Goal: Transaction & Acquisition: Purchase product/service

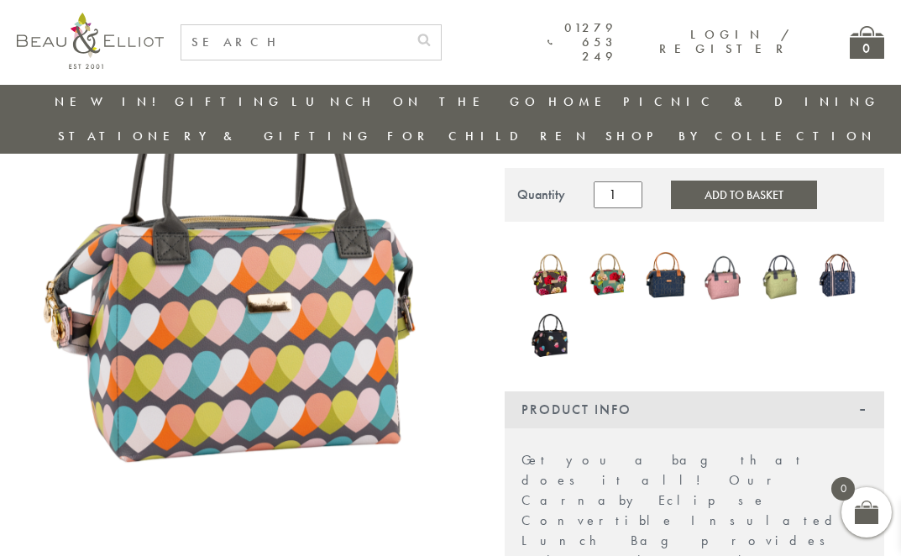
scroll to position [214, 0]
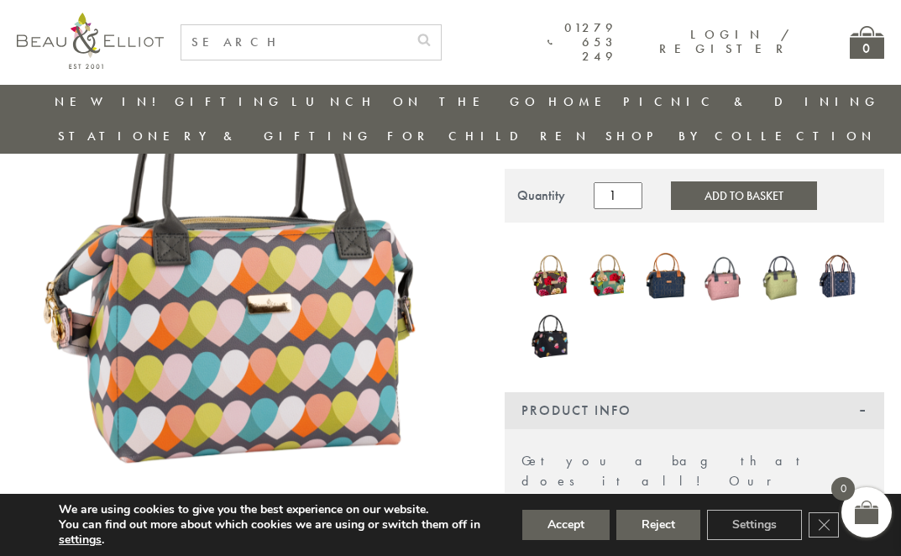
click at [609, 252] on img at bounding box center [608, 276] width 41 height 55
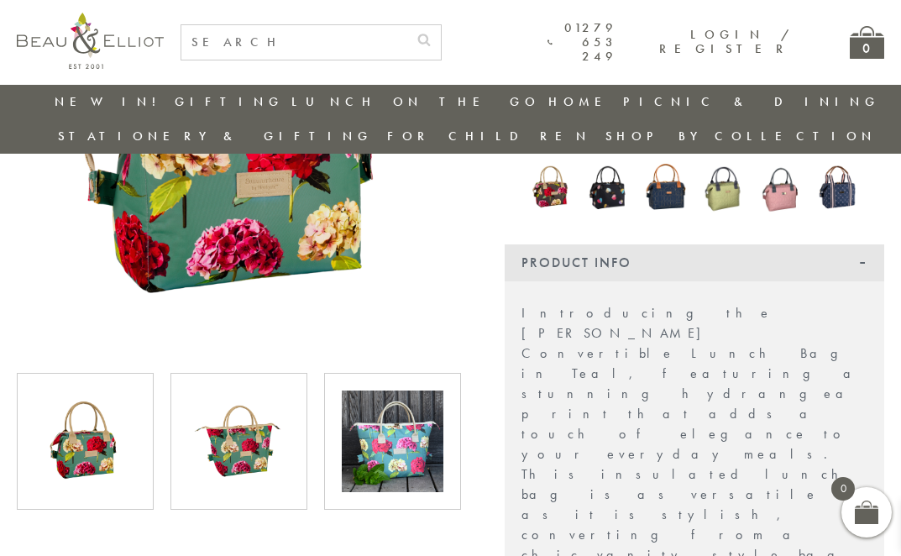
scroll to position [300, 0]
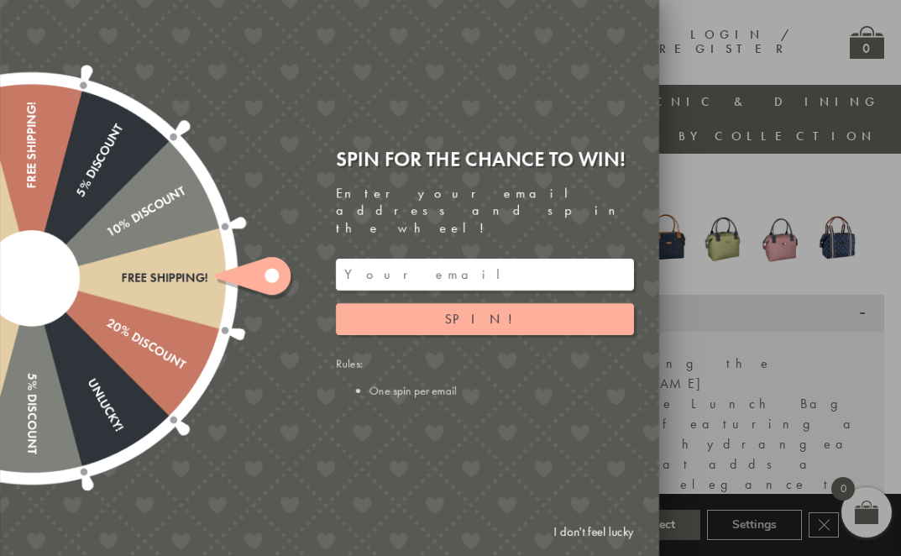
click at [614, 221] on div "Spin for the chance to win! Enter your email address and spin the wheel! Spin! …" at bounding box center [485, 272] width 298 height 252
click at [418, 259] on input "email" at bounding box center [485, 275] width 298 height 32
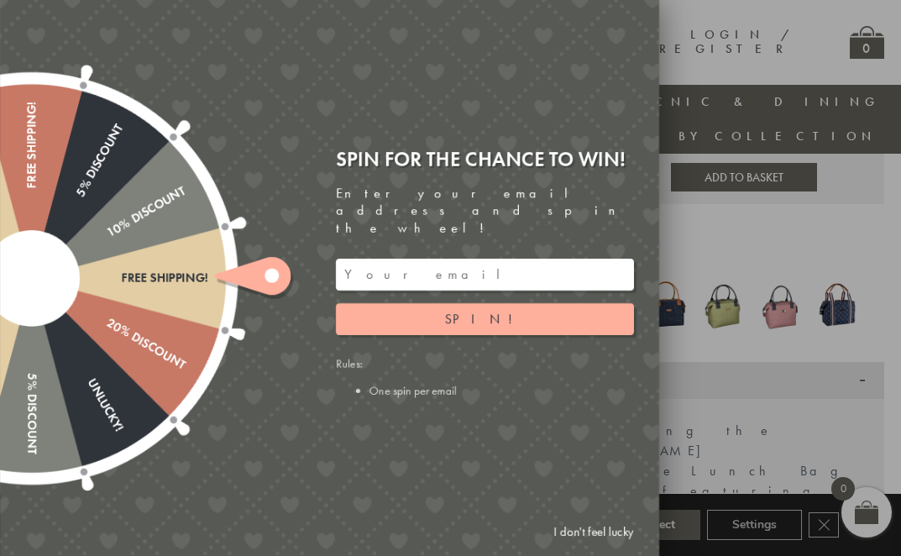
scroll to position [132, 0]
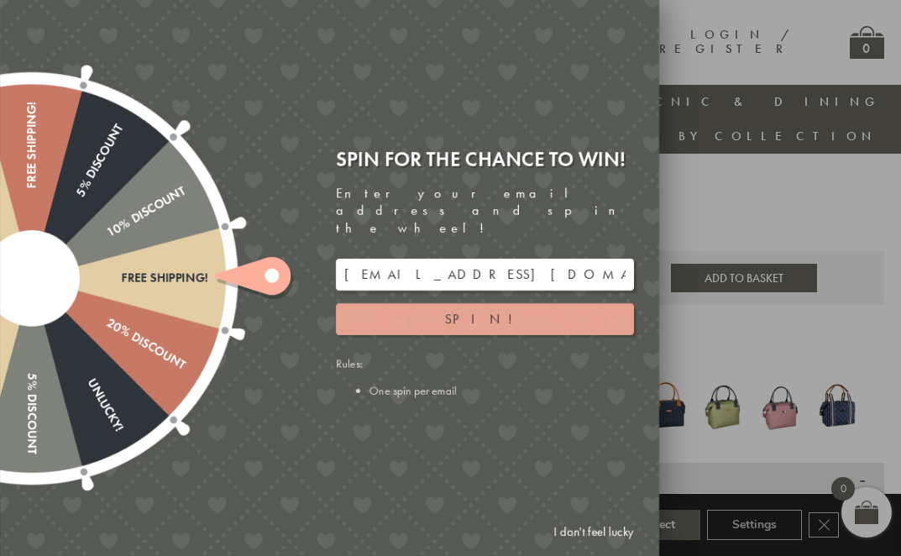
click at [502, 303] on button "Spin!" at bounding box center [485, 319] width 298 height 32
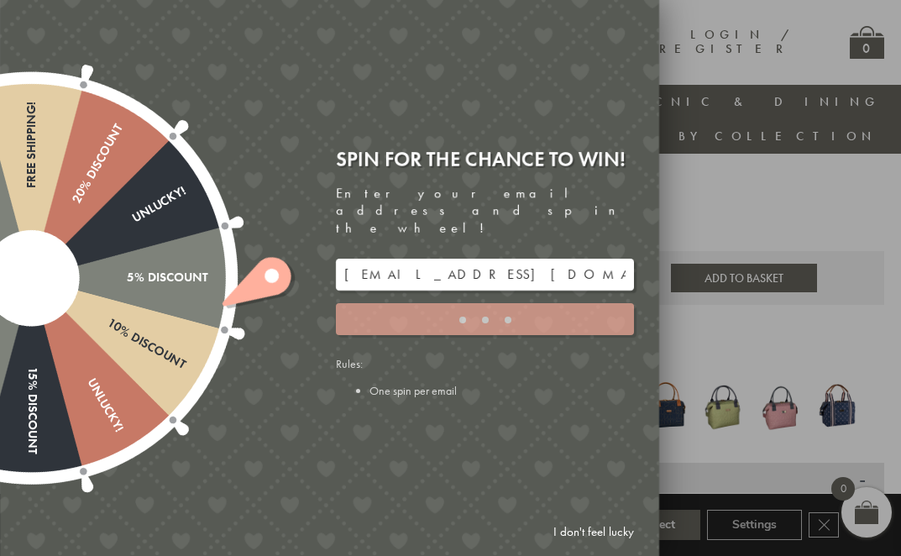
type input "886PH4TT"
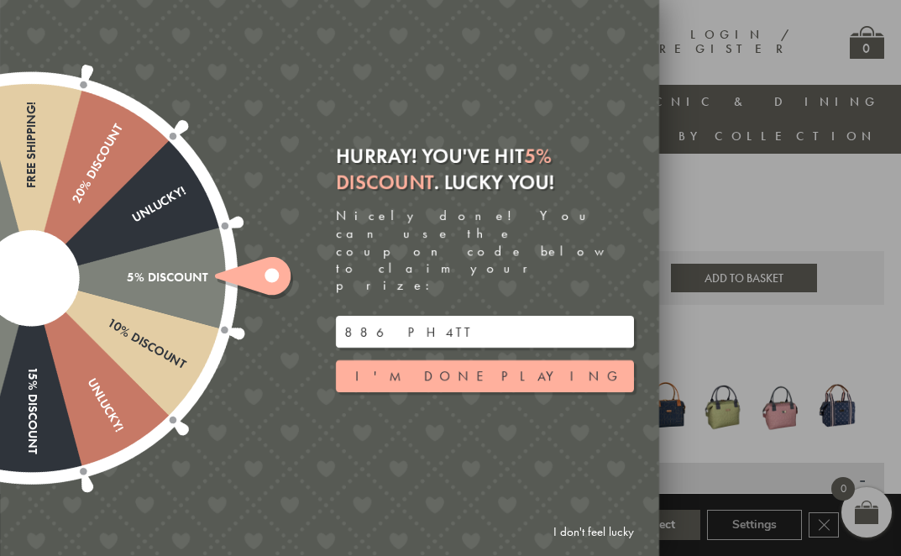
drag, startPoint x: 500, startPoint y: 304, endPoint x: 187, endPoint y: 286, distance: 313.0
click at [187, 286] on div "Free shipping! 20% Discount Unlucky! 5% Discount 10% Discount Unlucky! 15% Disc…" at bounding box center [235, 278] width 848 height 556
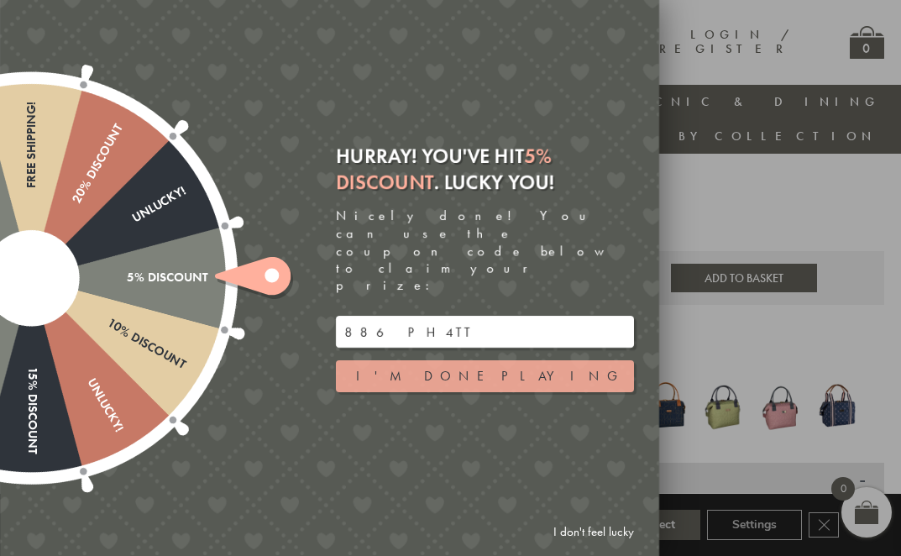
click at [471, 360] on button "I'm done playing" at bounding box center [485, 376] width 298 height 32
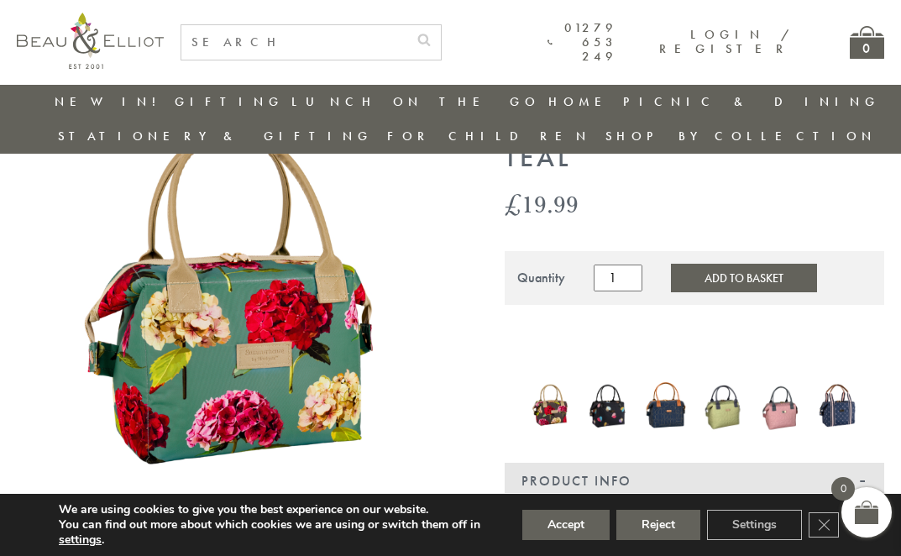
click at [590, 387] on img at bounding box center [608, 405] width 41 height 55
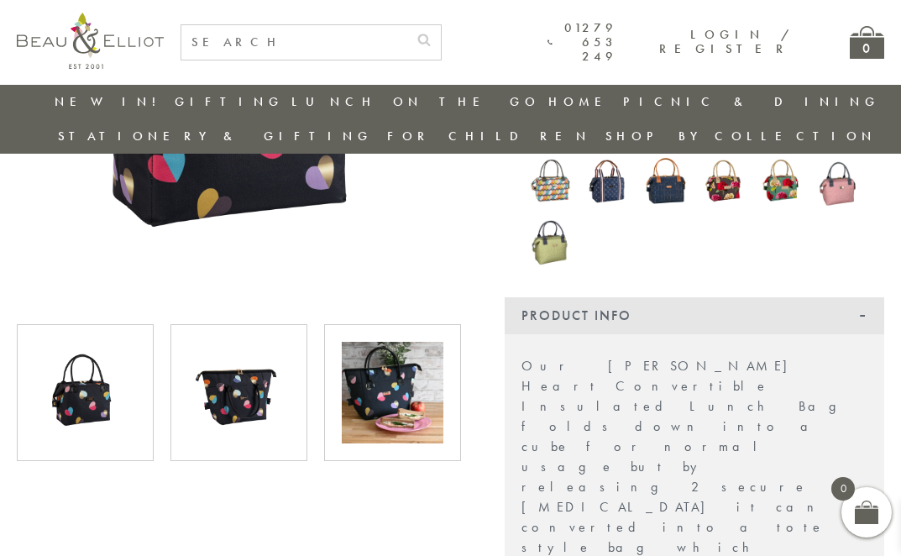
scroll to position [365, 0]
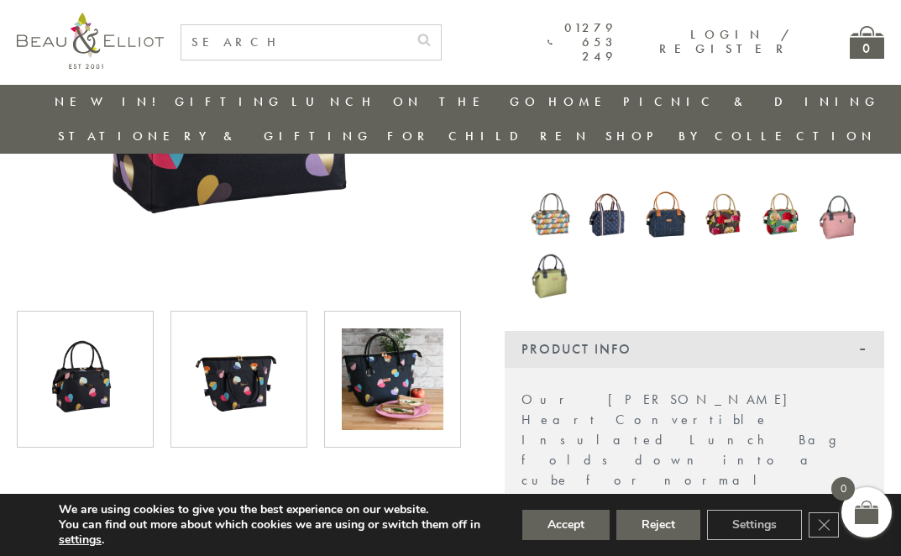
click at [198, 336] on img at bounding box center [239, 379] width 102 height 102
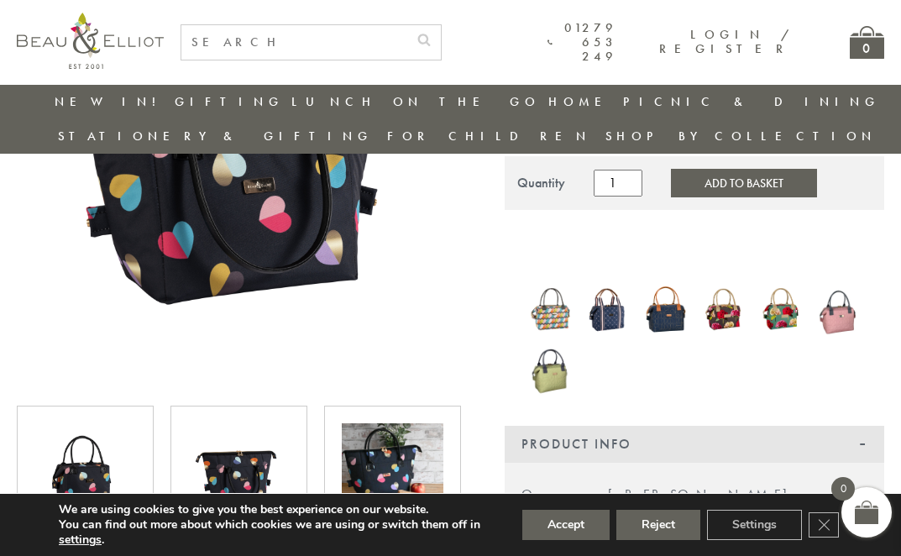
scroll to position [281, 0]
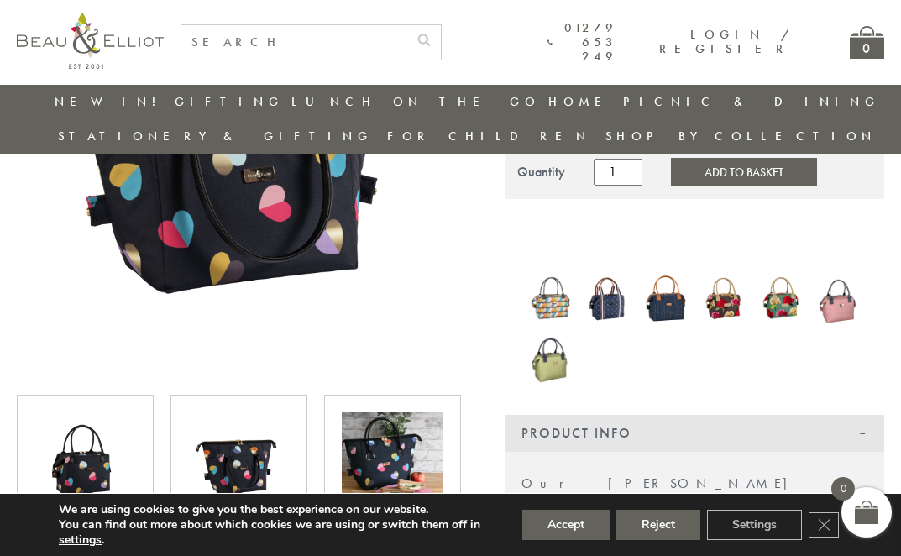
click at [546, 330] on img at bounding box center [550, 358] width 41 height 56
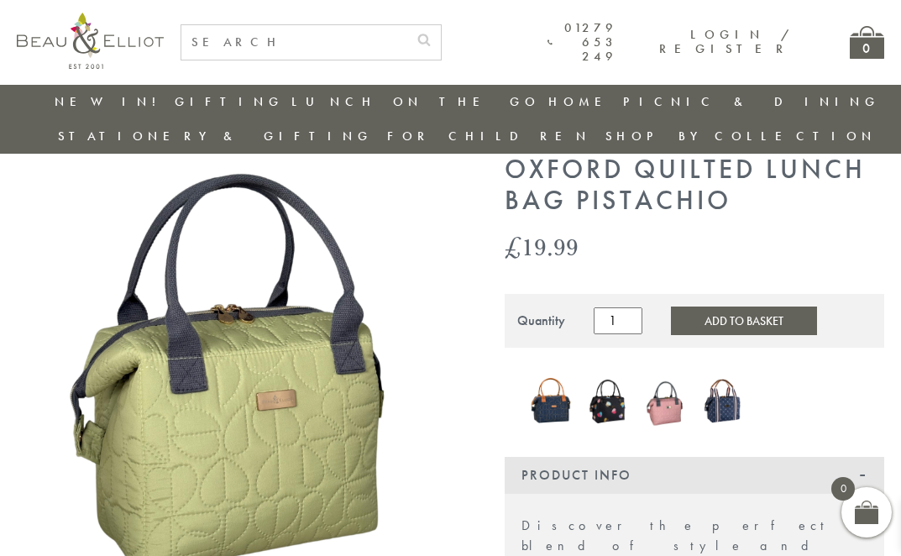
scroll to position [49, 0]
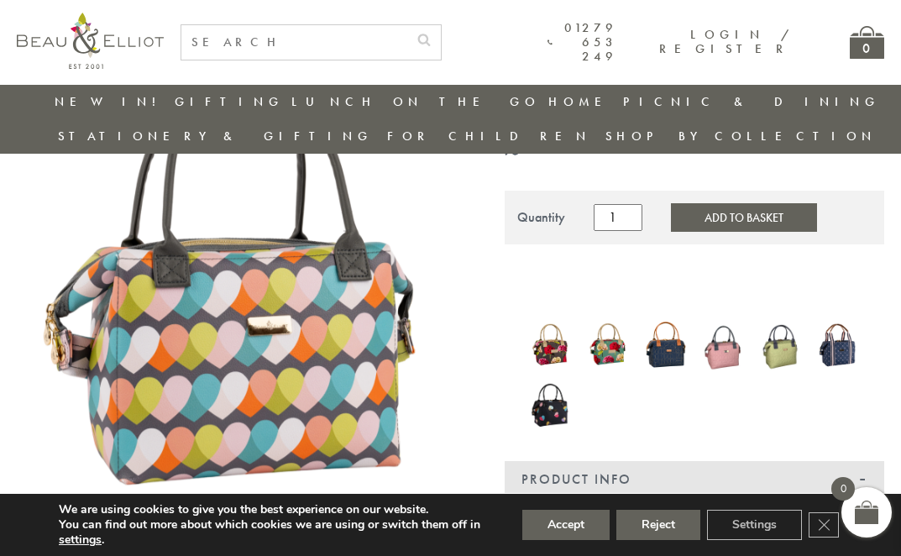
scroll to position [191, 0]
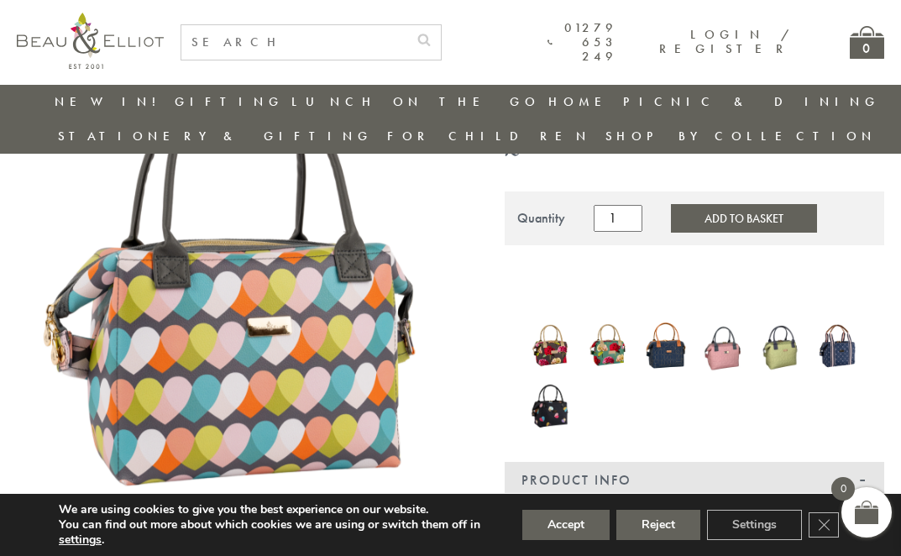
click at [547, 381] on img at bounding box center [550, 405] width 41 height 55
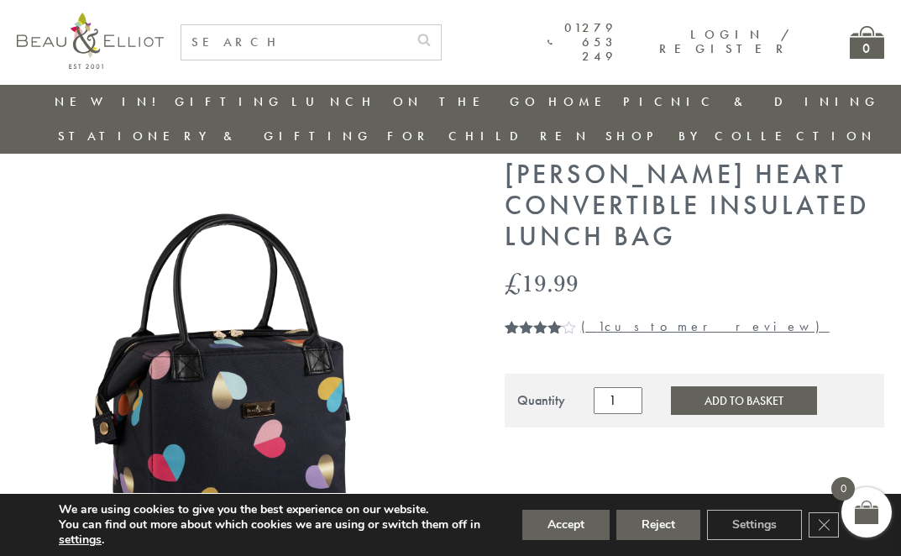
scroll to position [49, 0]
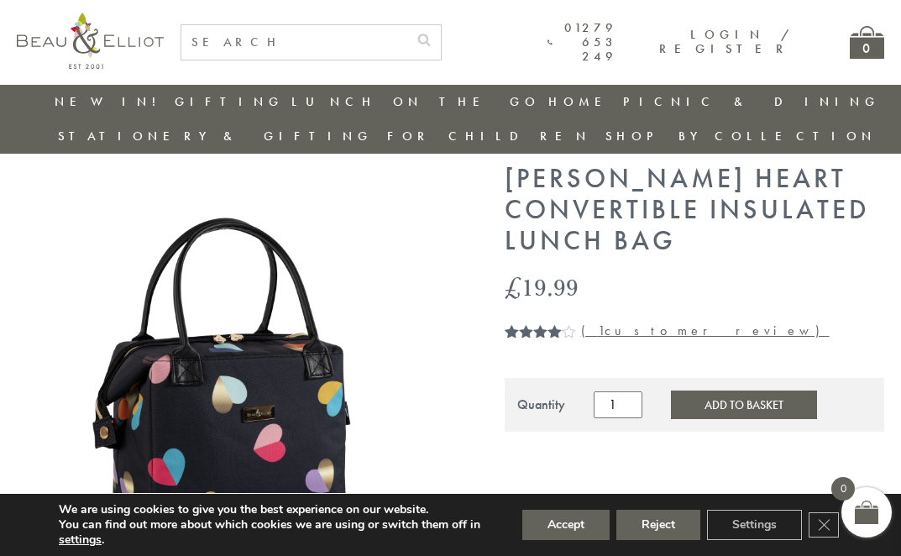
click at [710, 391] on button "Add to Basket" at bounding box center [744, 405] width 146 height 29
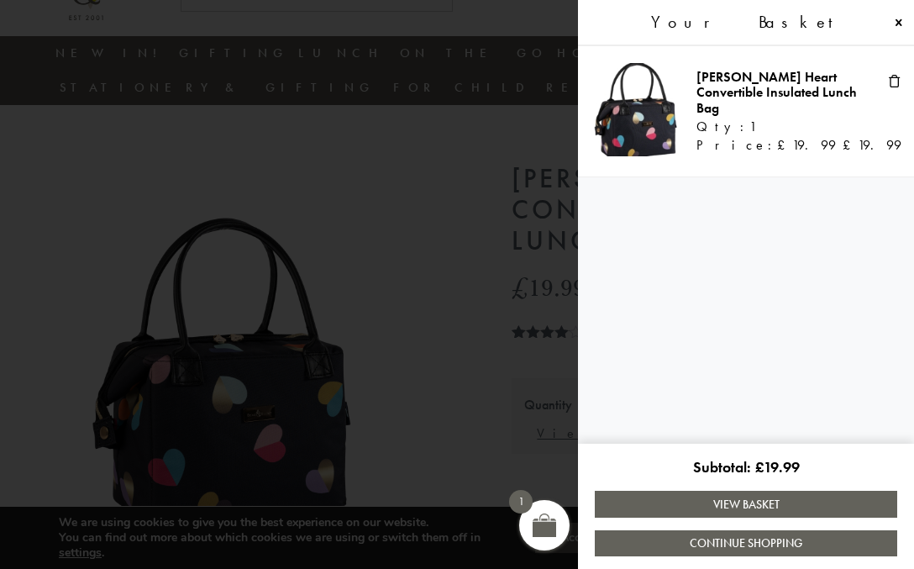
click at [511, 445] on span at bounding box center [457, 284] width 914 height 569
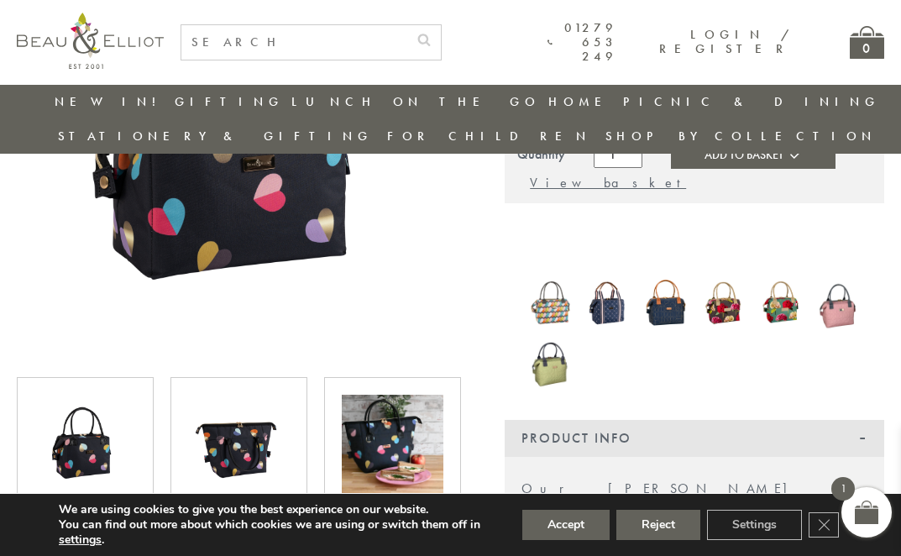
scroll to position [295, 0]
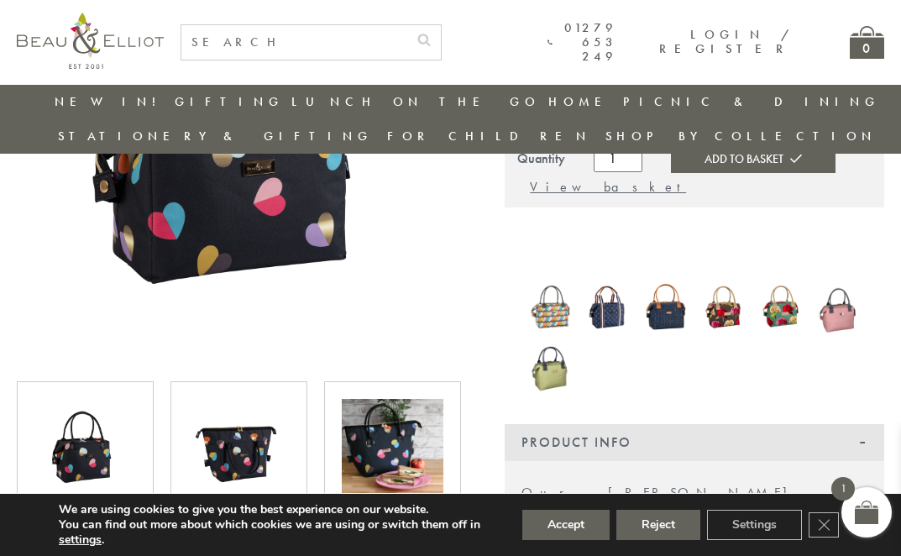
click at [553, 283] on img at bounding box center [550, 307] width 41 height 52
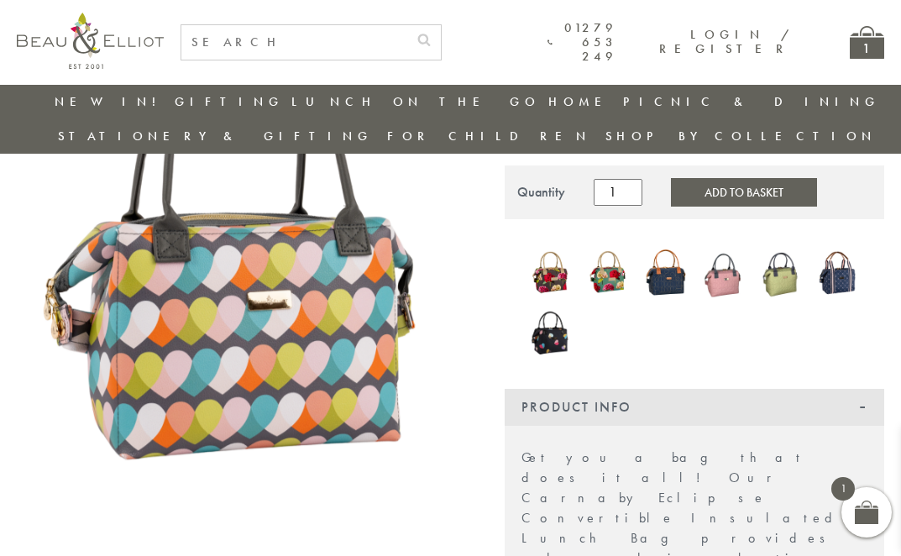
scroll to position [217, 0]
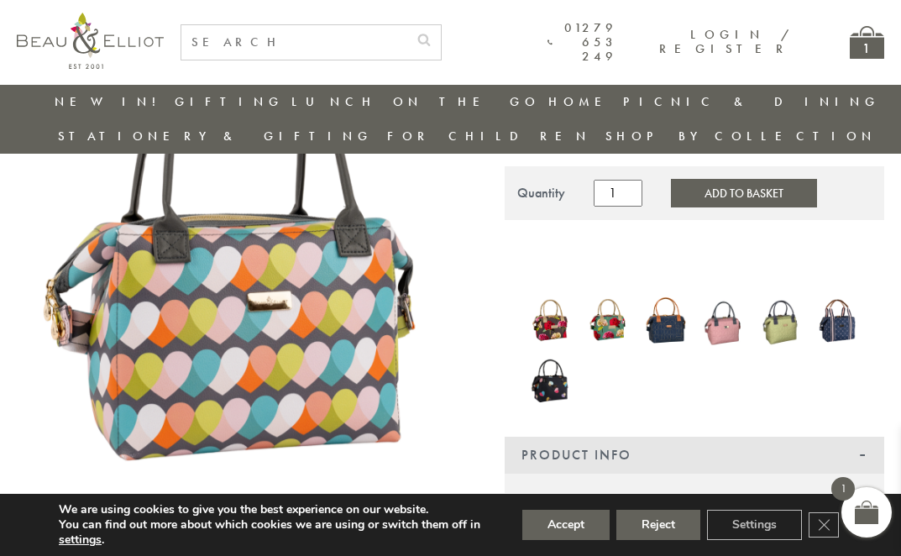
click at [553, 363] on img at bounding box center [550, 380] width 41 height 55
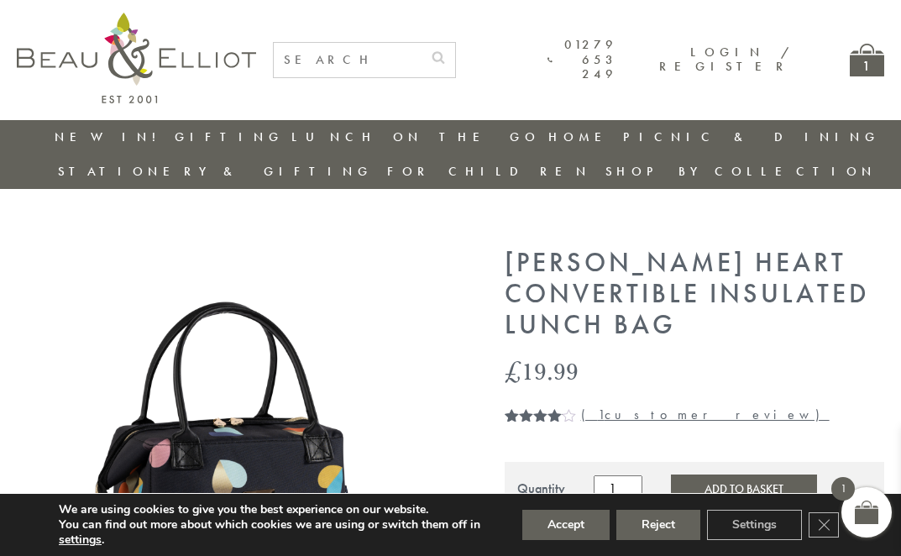
click at [628, 406] on link "( 1 customer review)" at bounding box center [705, 415] width 249 height 18
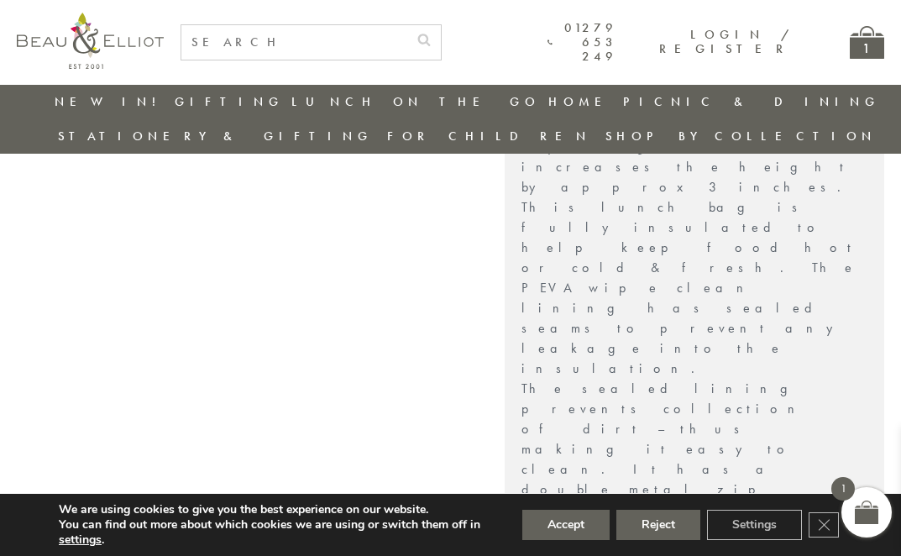
scroll to position [1051, 0]
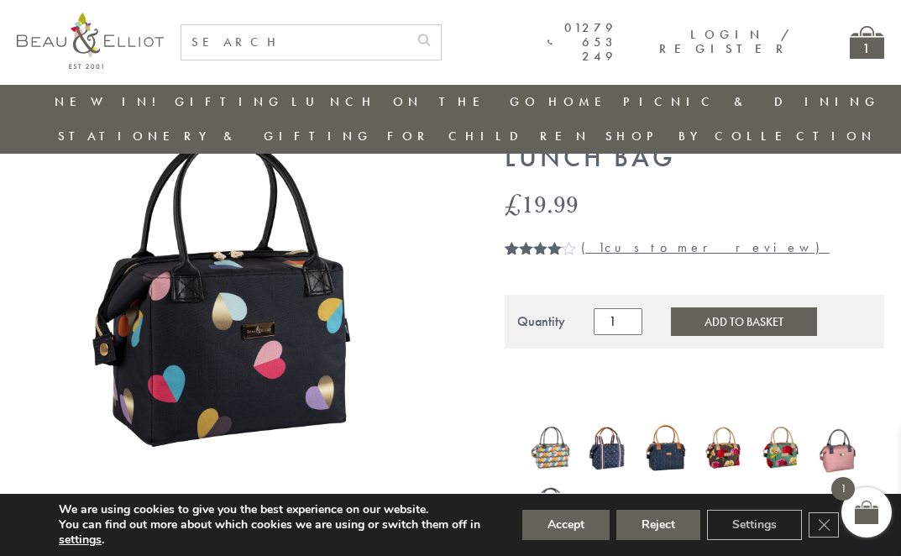
scroll to position [0, 0]
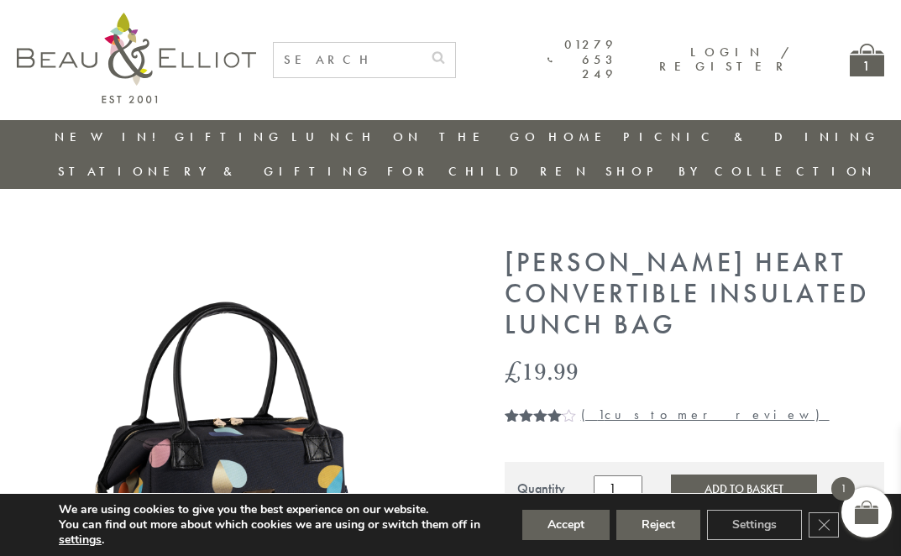
click at [876, 67] on div "1" at bounding box center [867, 60] width 34 height 33
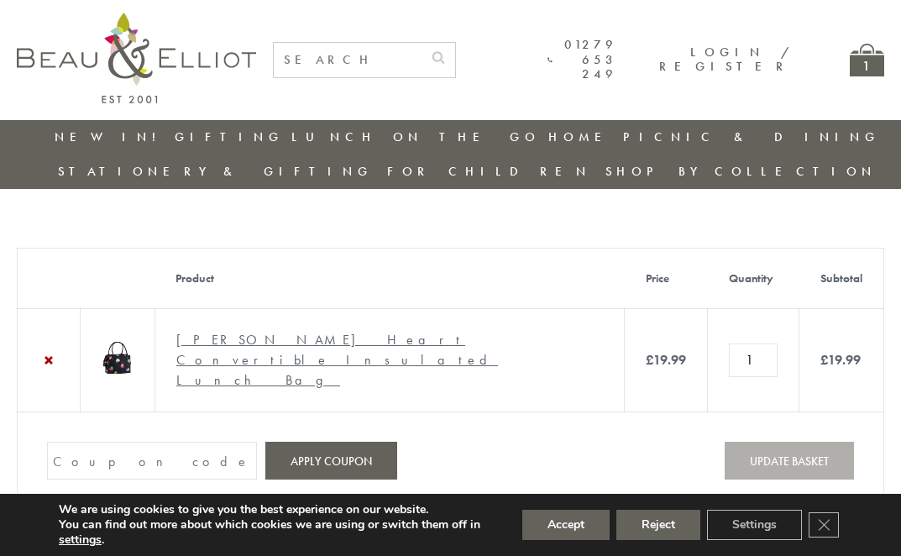
paste input "886PH4TT"
type input "886PH4TT"
click at [388, 466] on button "Apply coupon" at bounding box center [331, 461] width 132 height 38
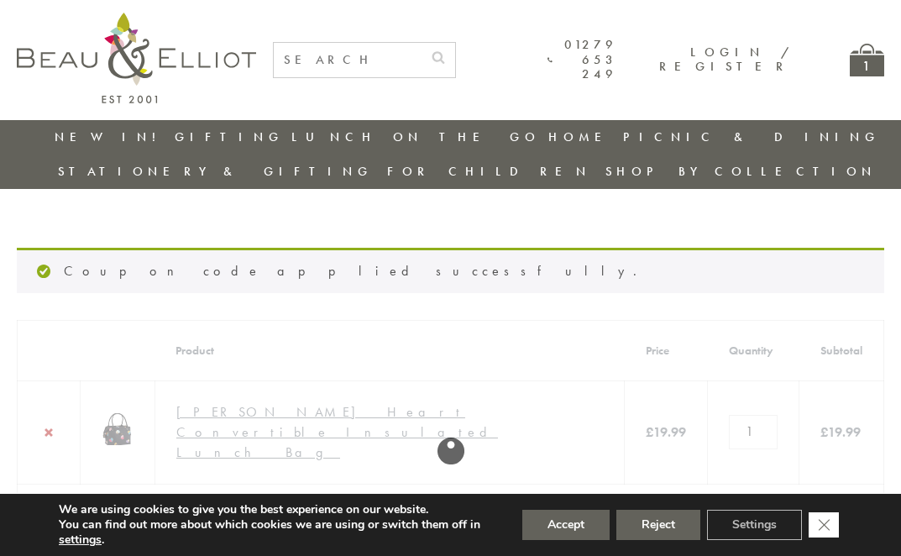
click at [838, 532] on icon "Close GDPR Cookie Banner" at bounding box center [824, 523] width 30 height 25
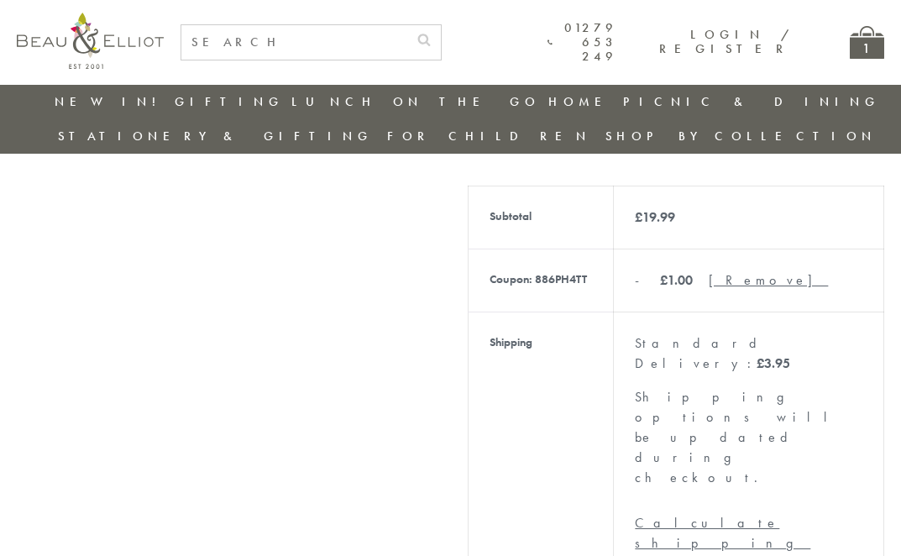
scroll to position [381, 0]
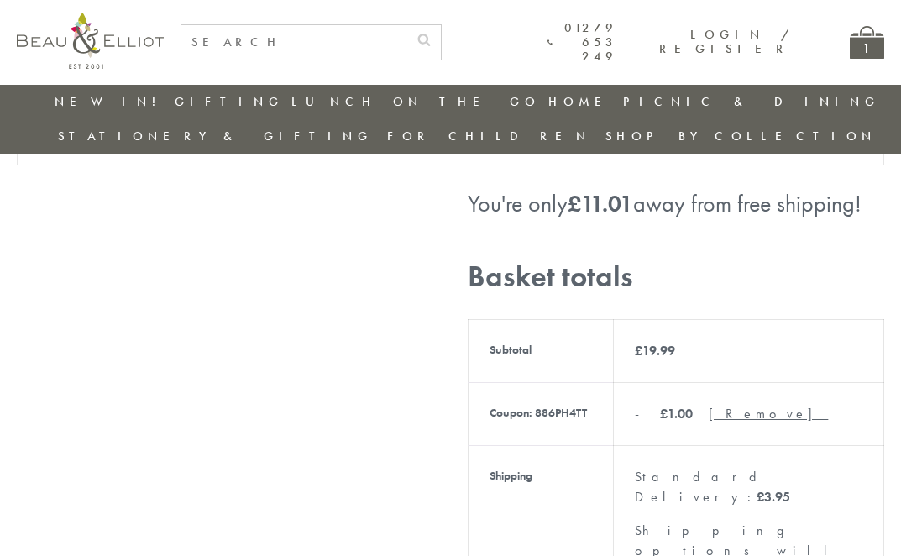
click at [66, 34] on img at bounding box center [90, 41] width 147 height 56
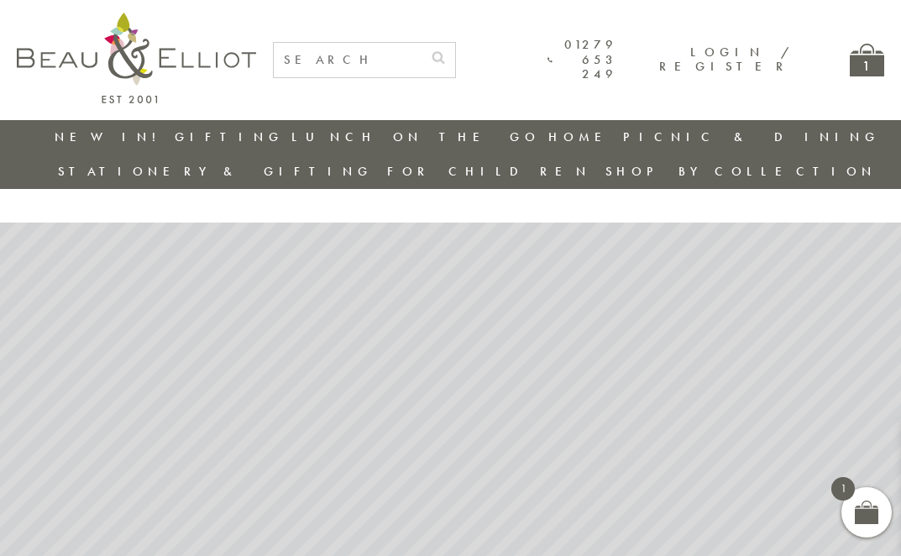
click at [506, 370] on rs-layer at bounding box center [450, 410] width 901 height 375
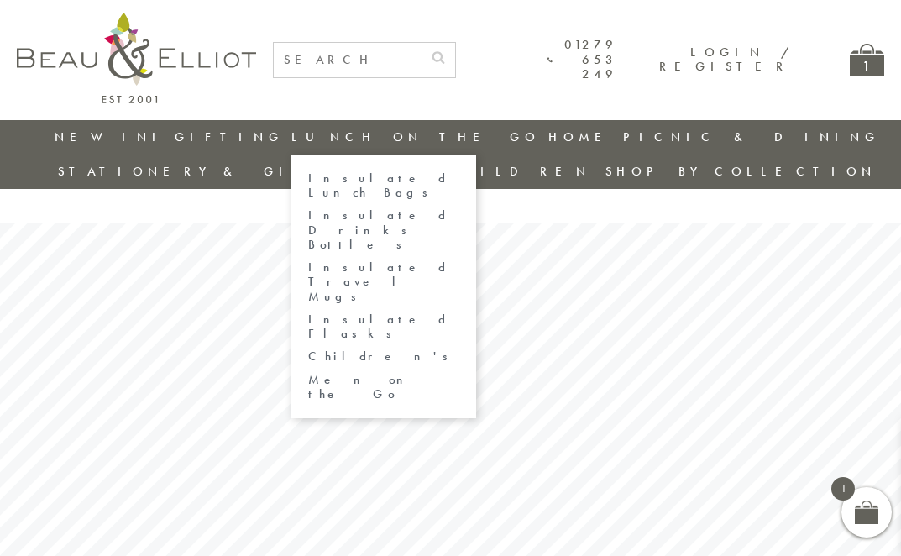
click at [308, 179] on link "Insulated Lunch Bags" at bounding box center [383, 185] width 151 height 29
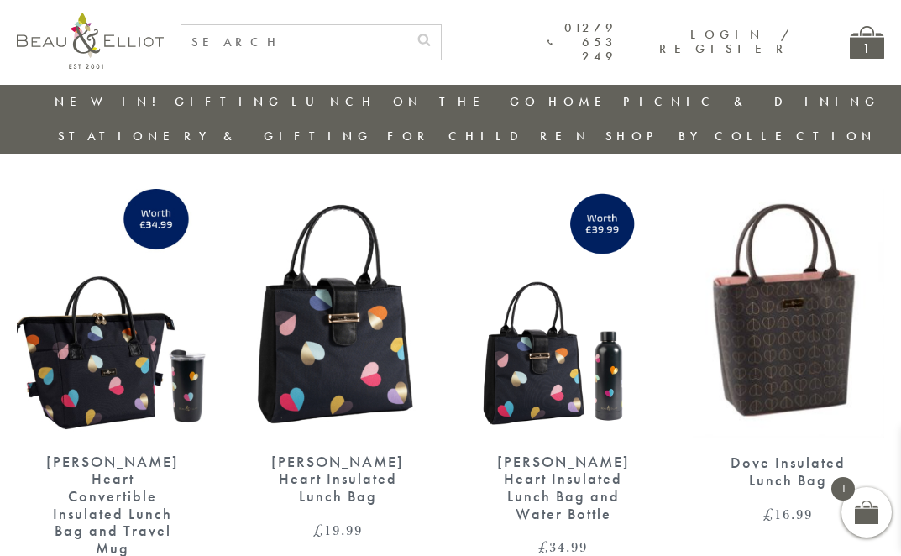
scroll to position [2400, 0]
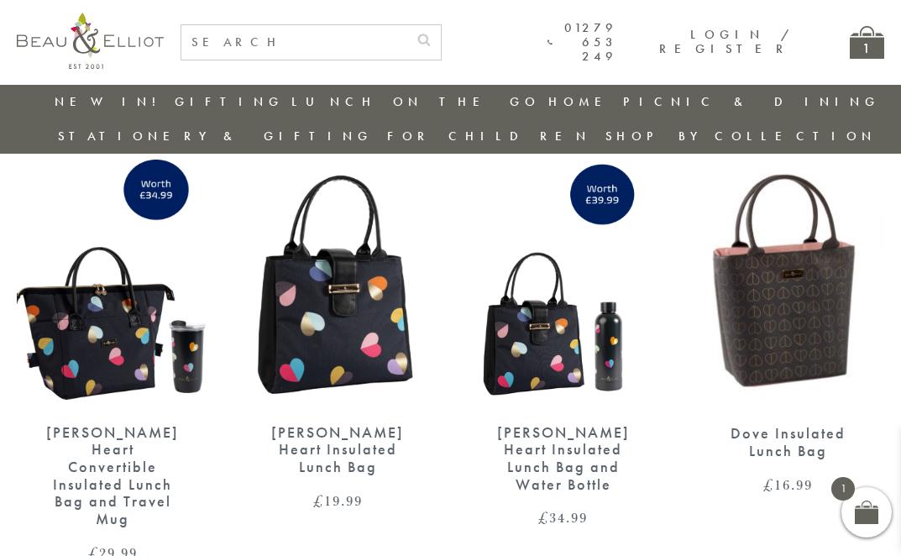
click at [326, 340] on img at bounding box center [337, 284] width 191 height 248
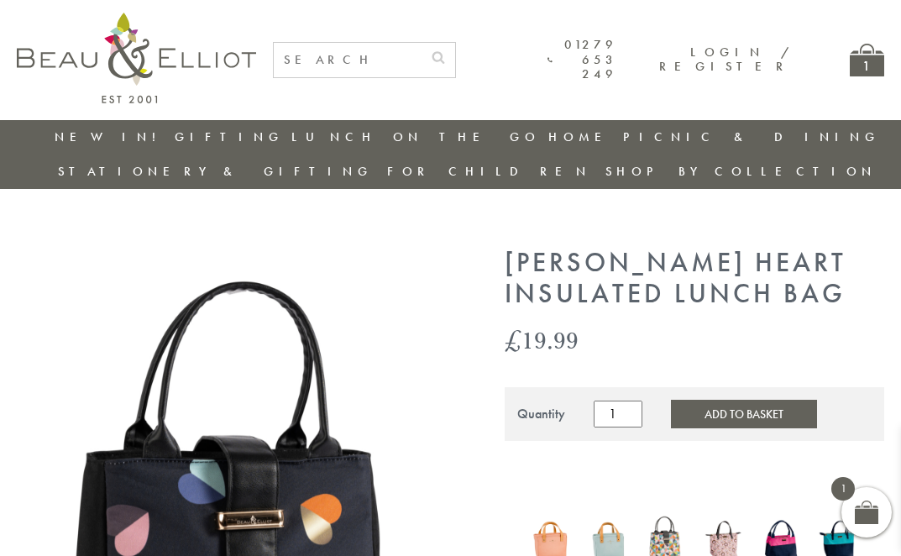
click at [755, 400] on button "Add to Basket" at bounding box center [744, 414] width 146 height 29
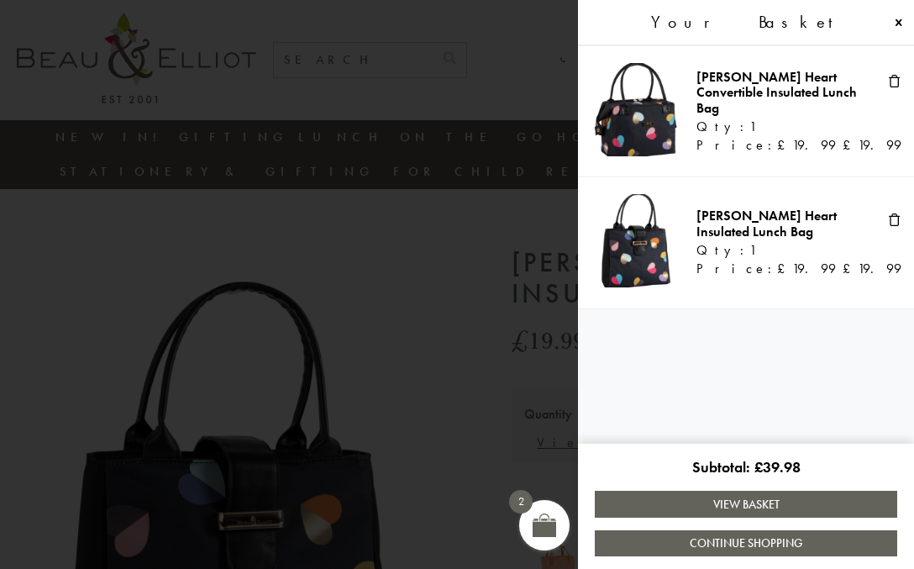
click at [385, 281] on span at bounding box center [457, 284] width 914 height 569
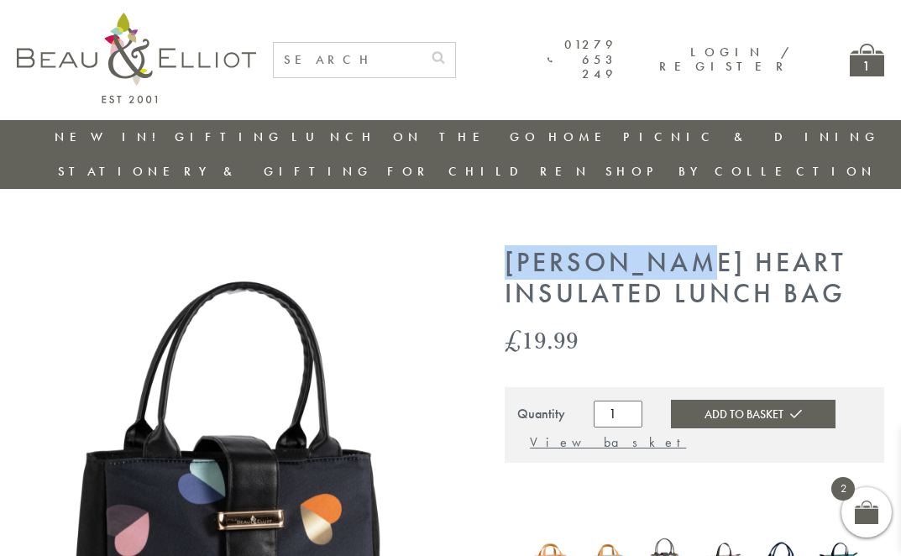
drag, startPoint x: 504, startPoint y: 222, endPoint x: 690, endPoint y: 217, distance: 186.5
copy h1 "[PERSON_NAME]"
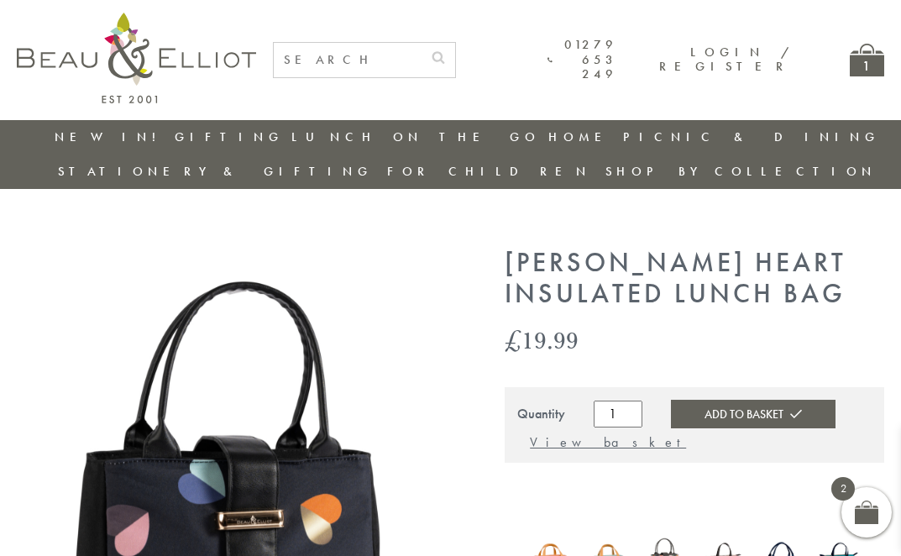
paste input "[PERSON_NAME]"
type input "[PERSON_NAME]"
click at [445, 54] on icon "submit" at bounding box center [438, 56] width 13 height 13
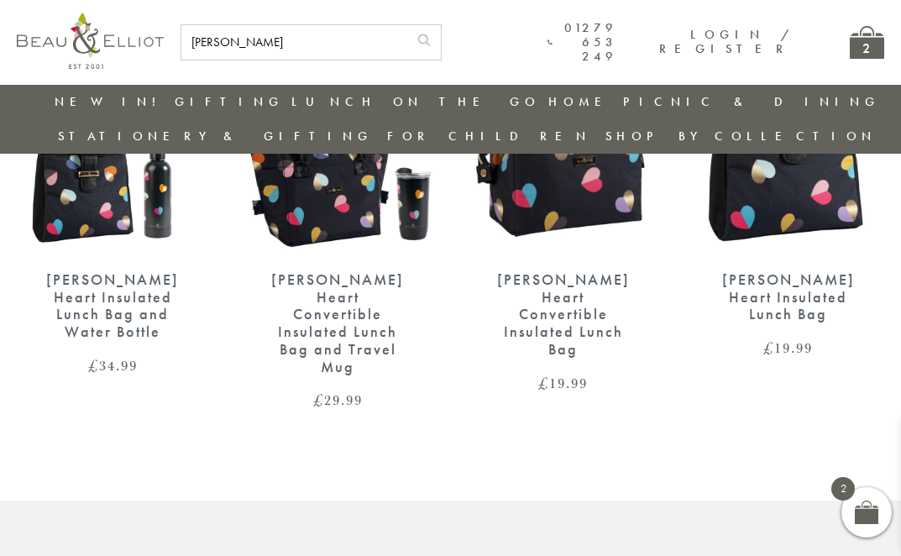
scroll to position [66, 0]
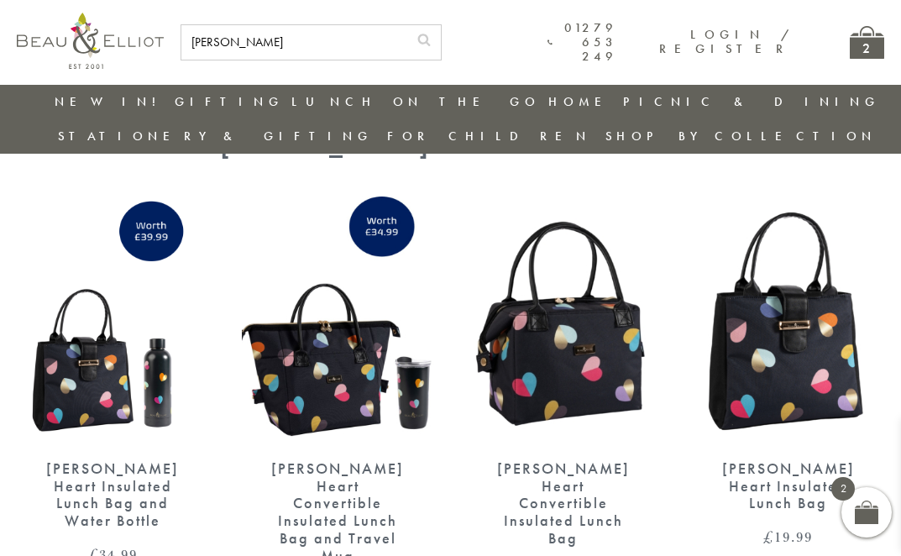
click at [295, 373] on img at bounding box center [337, 321] width 191 height 248
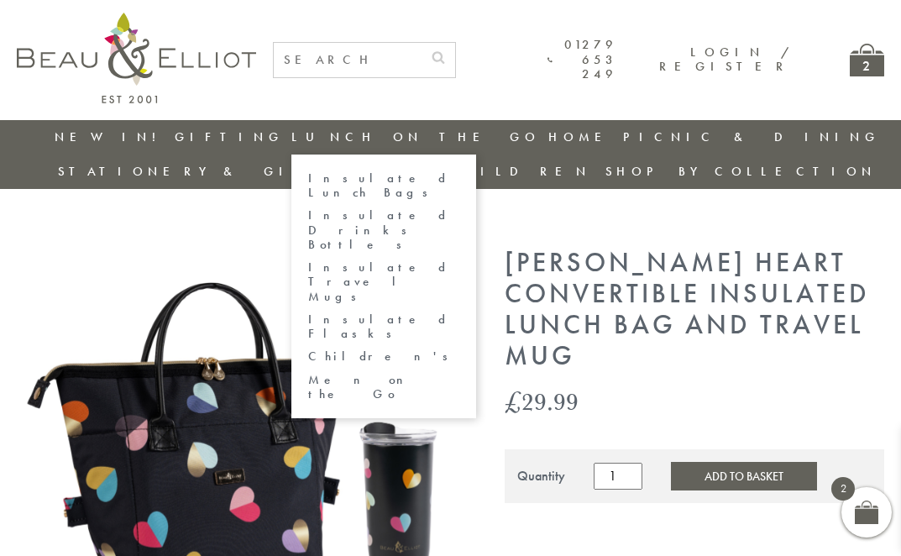
click at [308, 176] on link "Insulated Lunch Bags" at bounding box center [383, 185] width 151 height 29
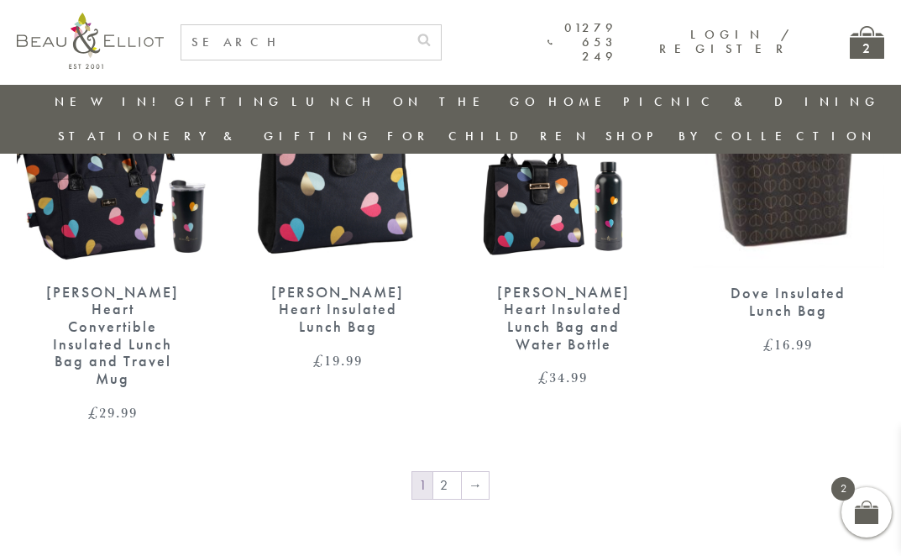
scroll to position [2646, 0]
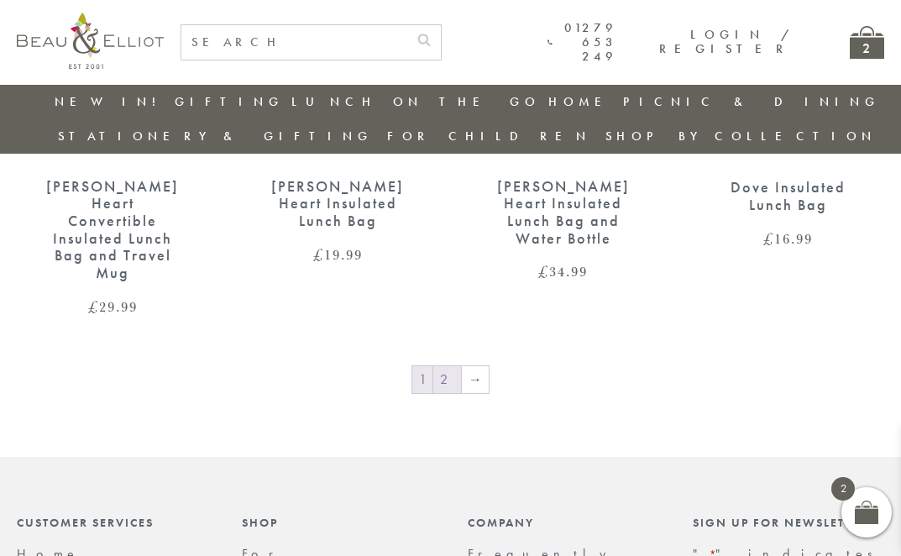
click at [447, 366] on link "2" at bounding box center [447, 379] width 28 height 27
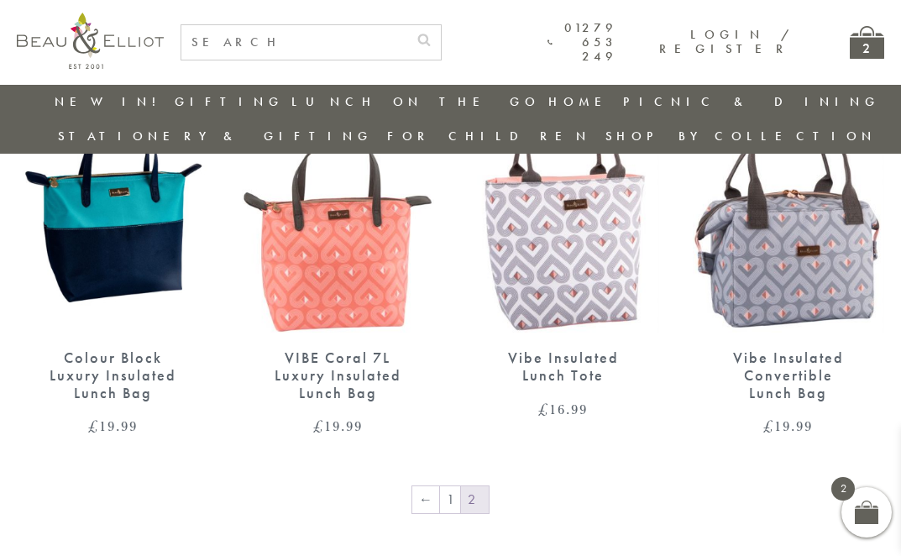
scroll to position [1392, 0]
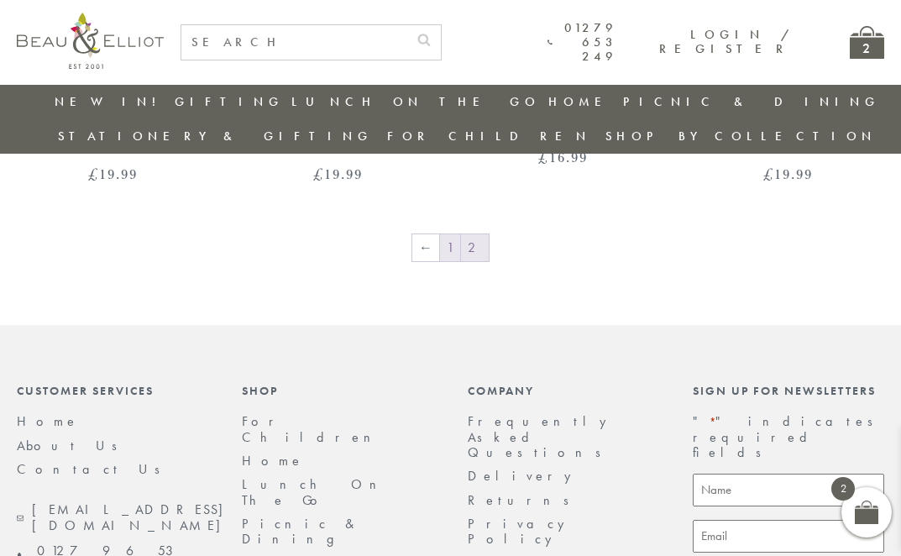
click at [443, 234] on link "1" at bounding box center [450, 247] width 20 height 27
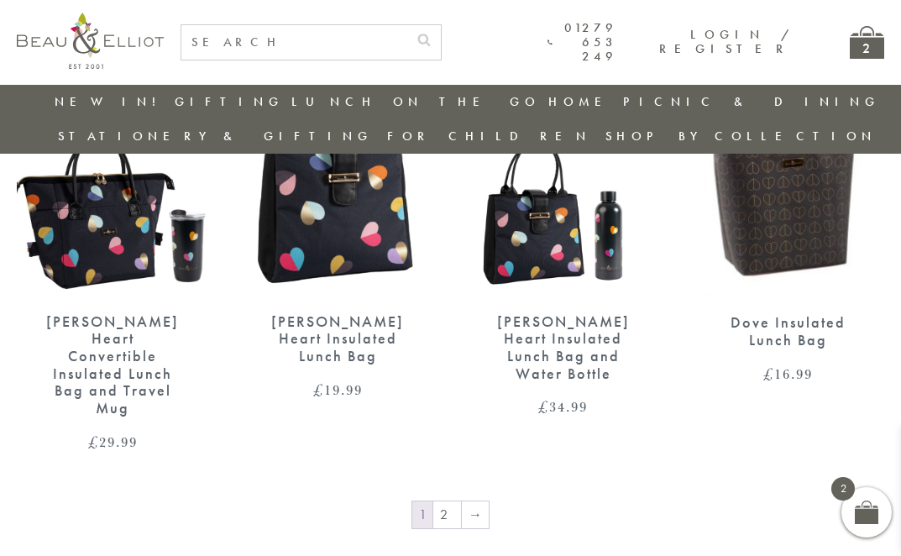
scroll to position [2652, 0]
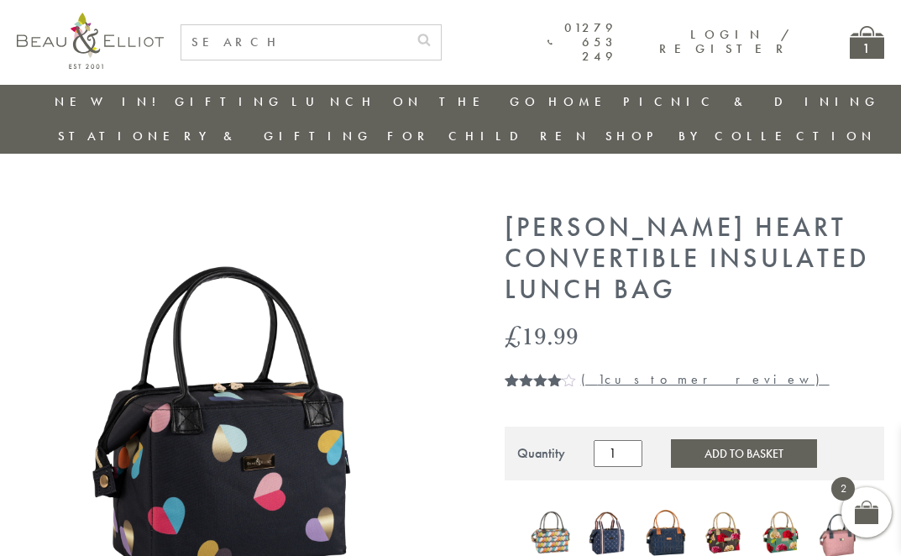
scroll to position [284, 0]
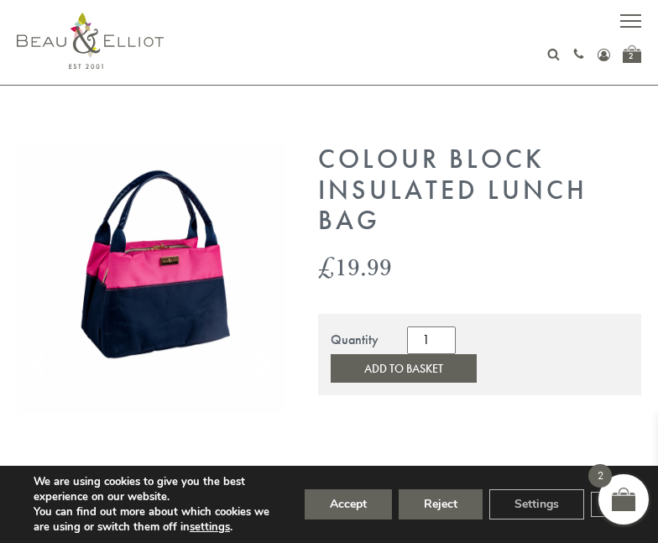
scroll to position [336, 0]
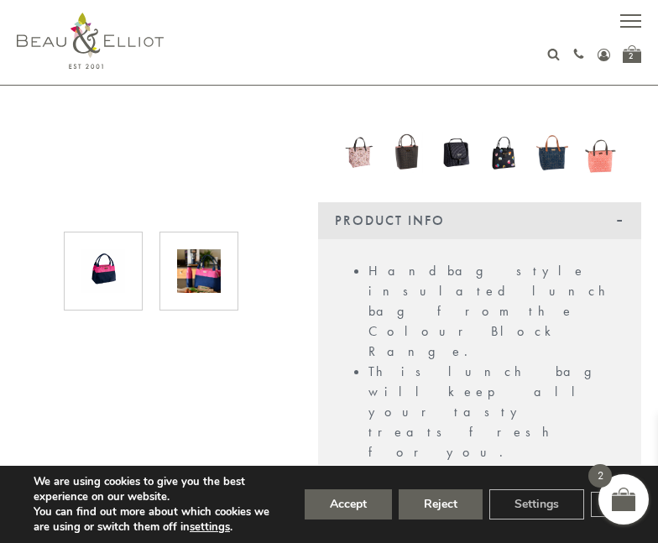
click at [192, 275] on img at bounding box center [199, 271] width 44 height 44
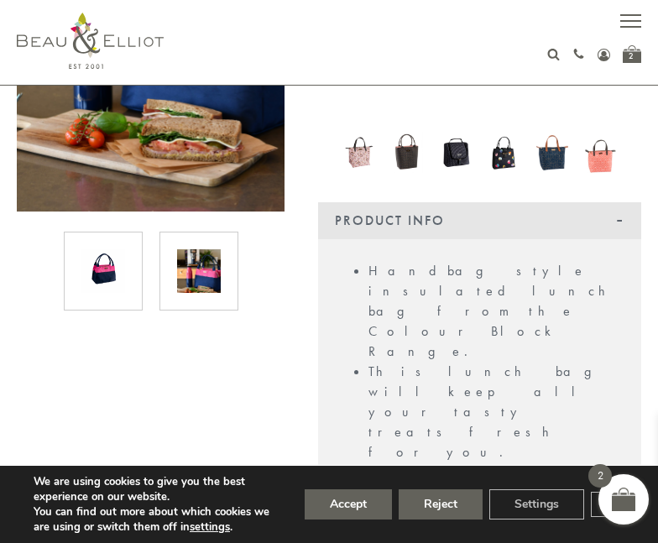
click at [192, 275] on img at bounding box center [199, 271] width 44 height 44
click at [113, 265] on img at bounding box center [103, 271] width 44 height 44
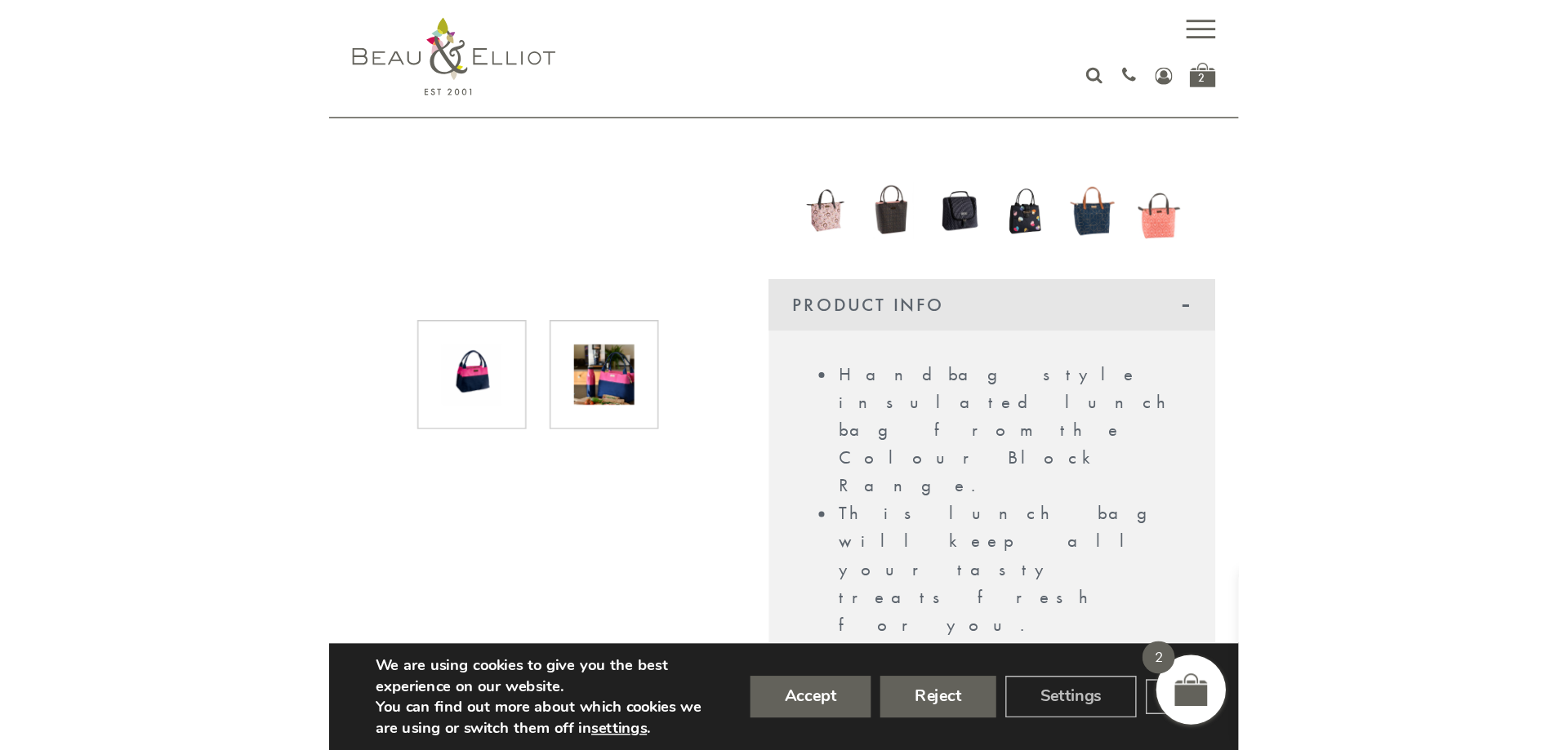
scroll to position [0, 0]
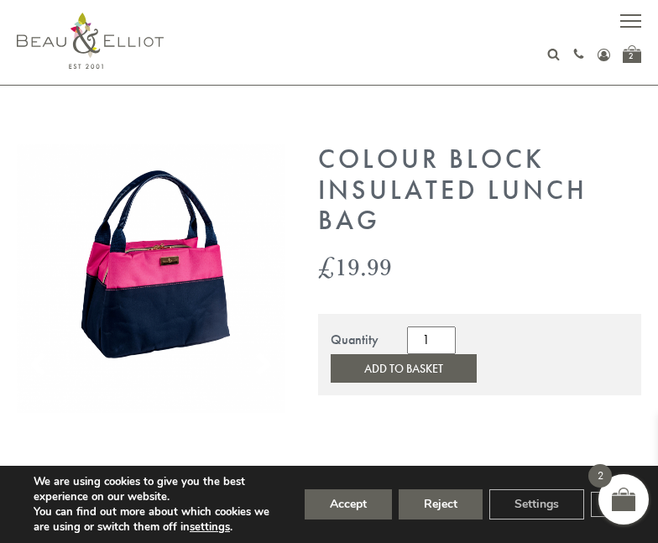
click at [186, 333] on img at bounding box center [151, 278] width 269 height 269
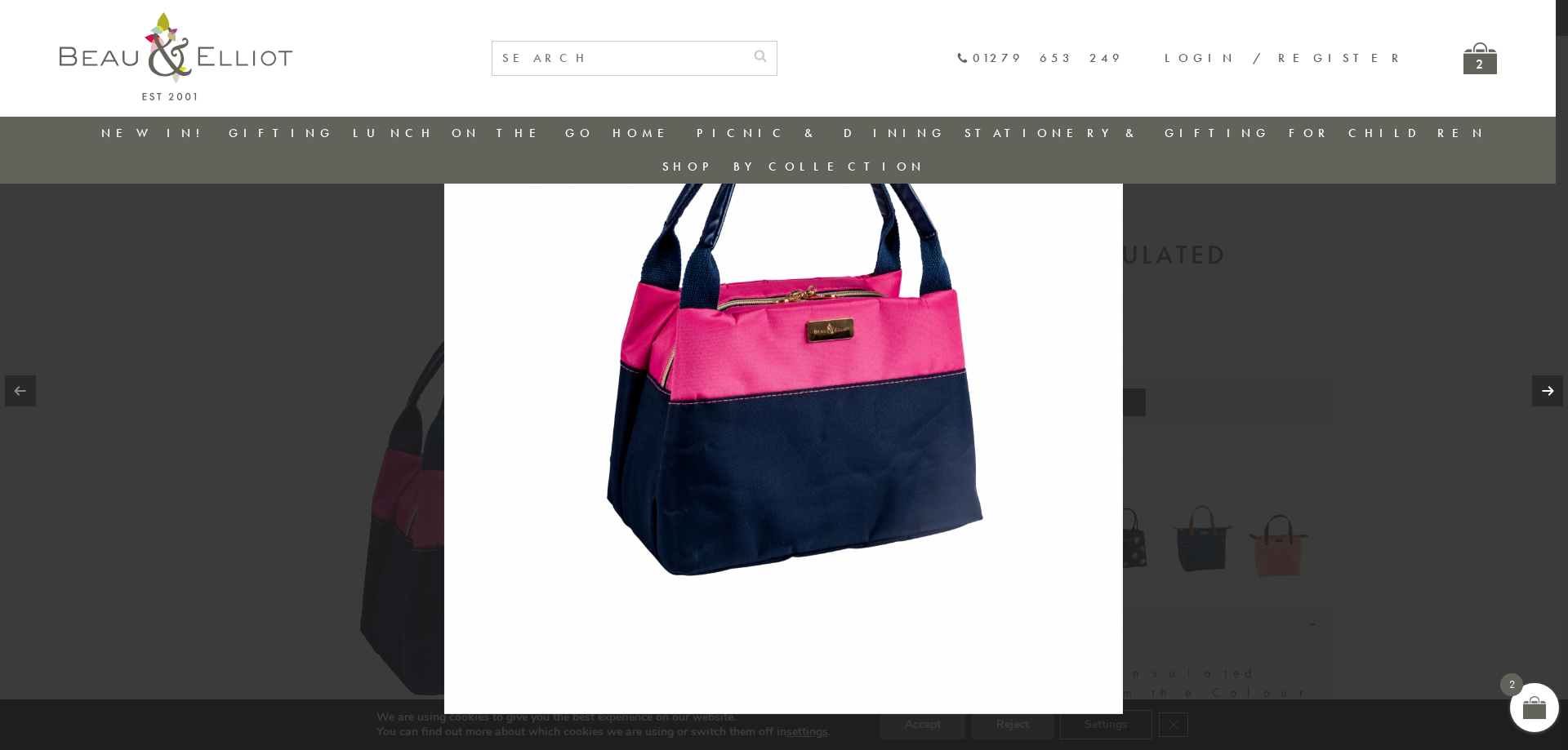
click at [875, 388] on link at bounding box center [1548, 391] width 31 height 31
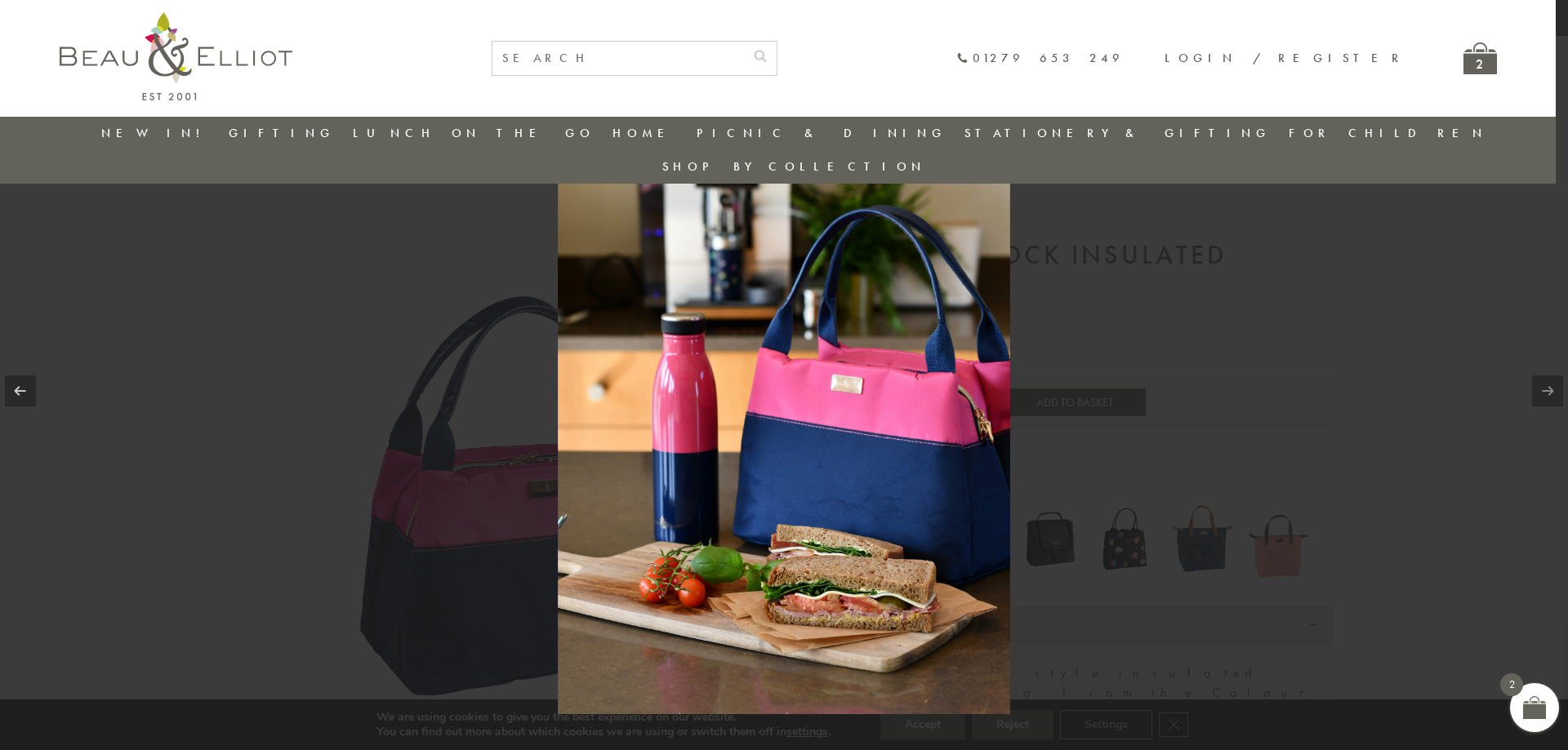
click at [875, 388] on link at bounding box center [1548, 391] width 31 height 31
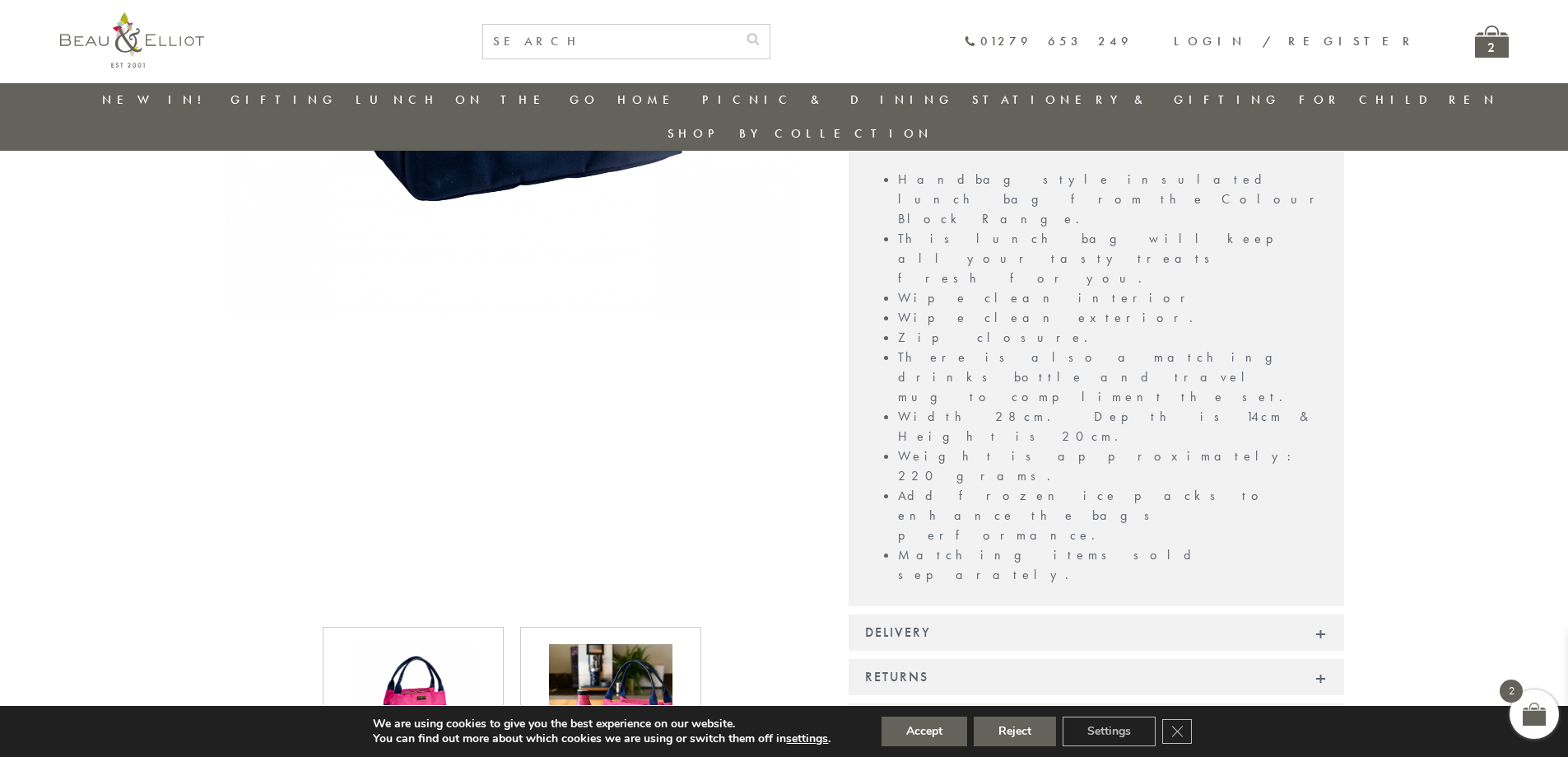
scroll to position [642, 0]
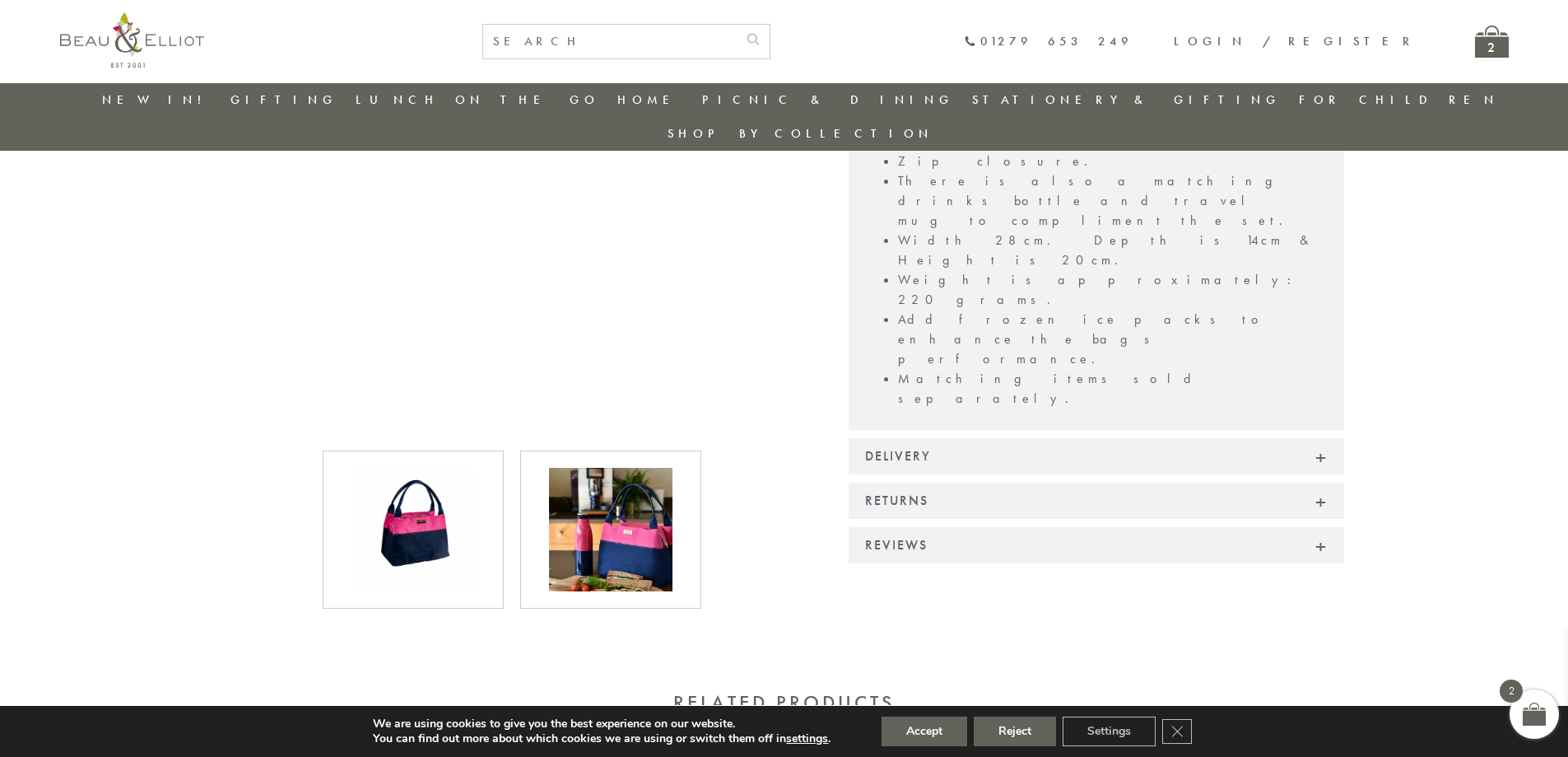
click at [621, 487] on img at bounding box center [611, 530] width 123 height 124
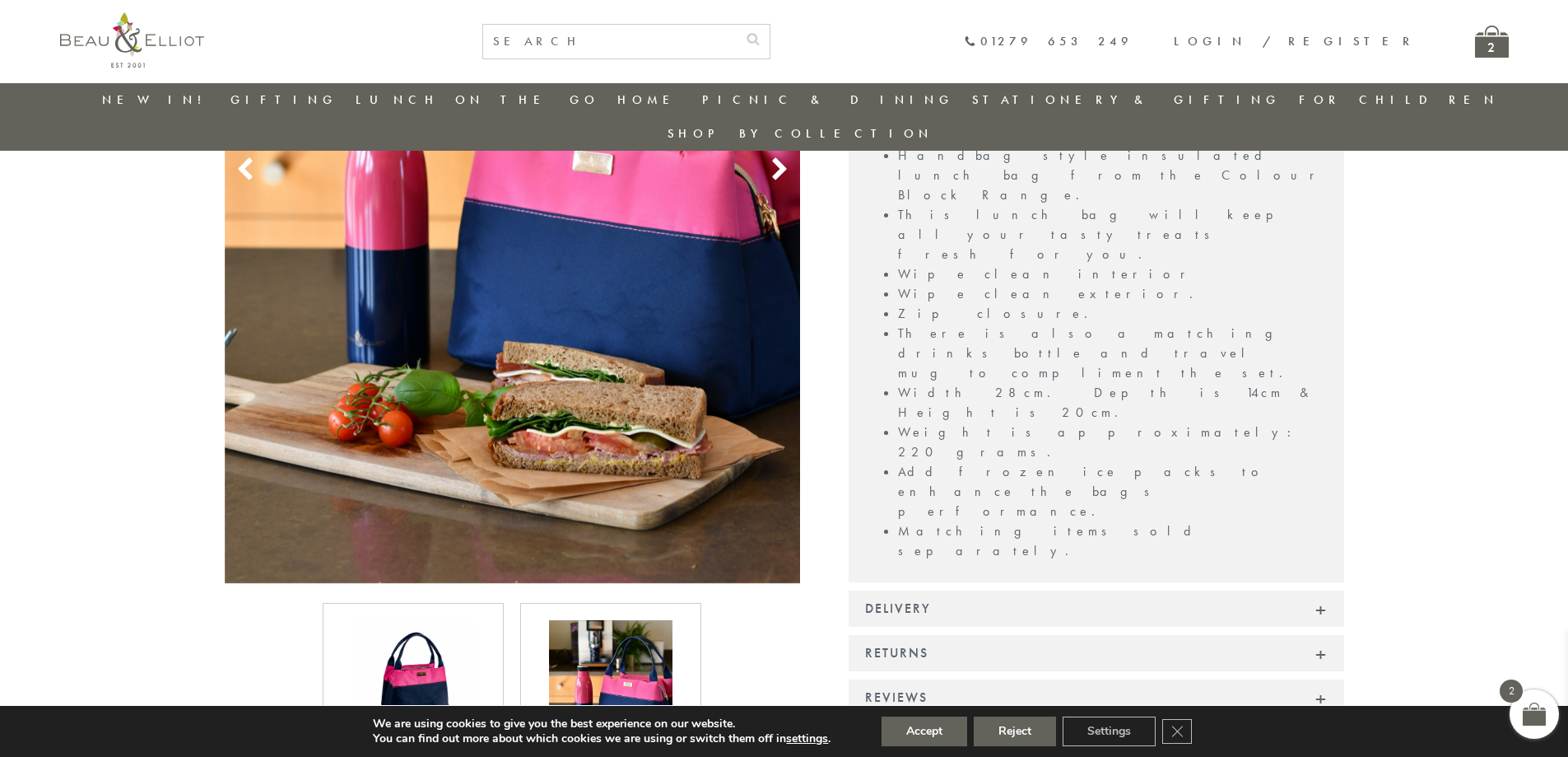
scroll to position [313, 0]
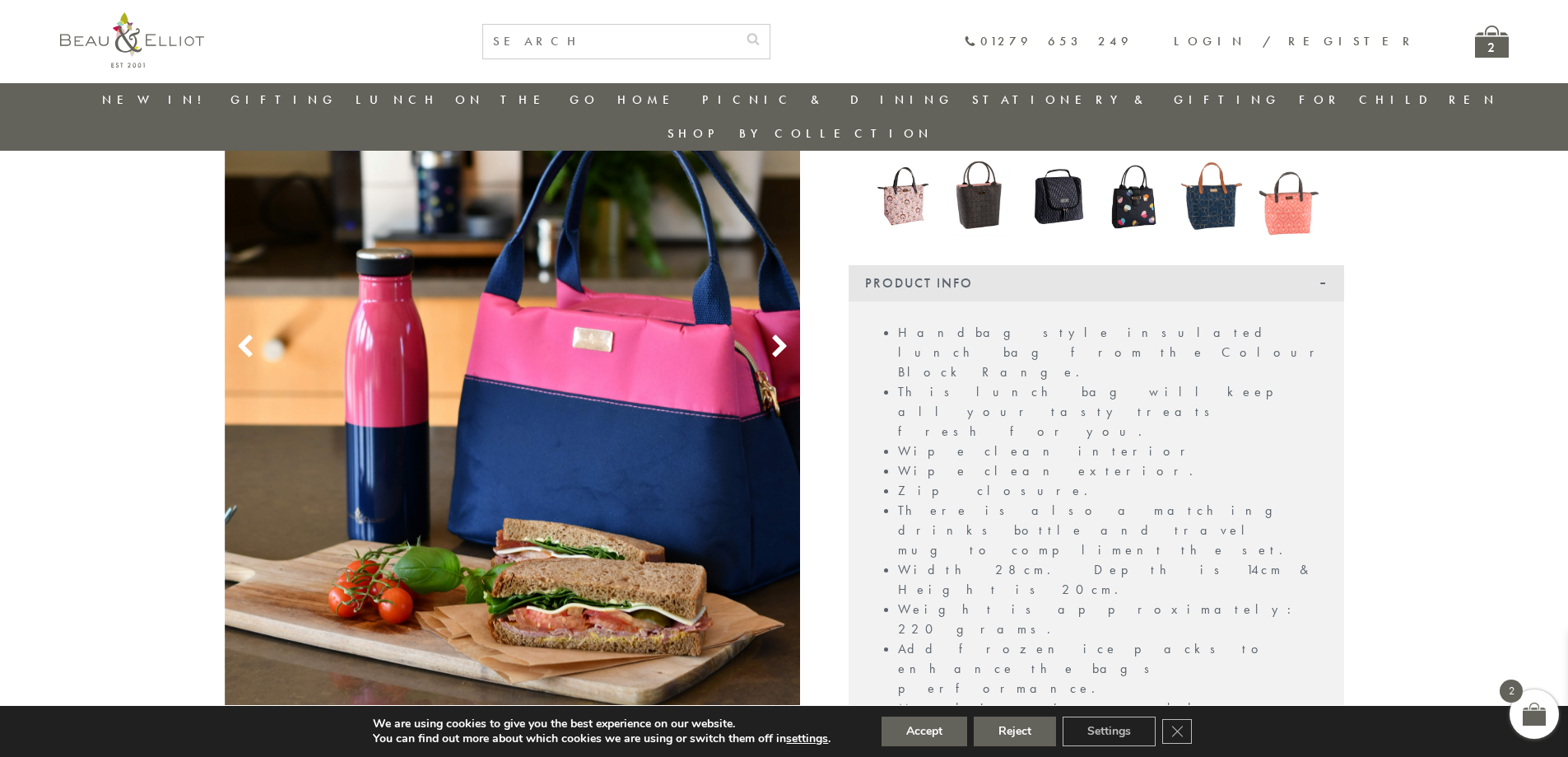
click at [786, 335] on use at bounding box center [779, 346] width 14 height 23
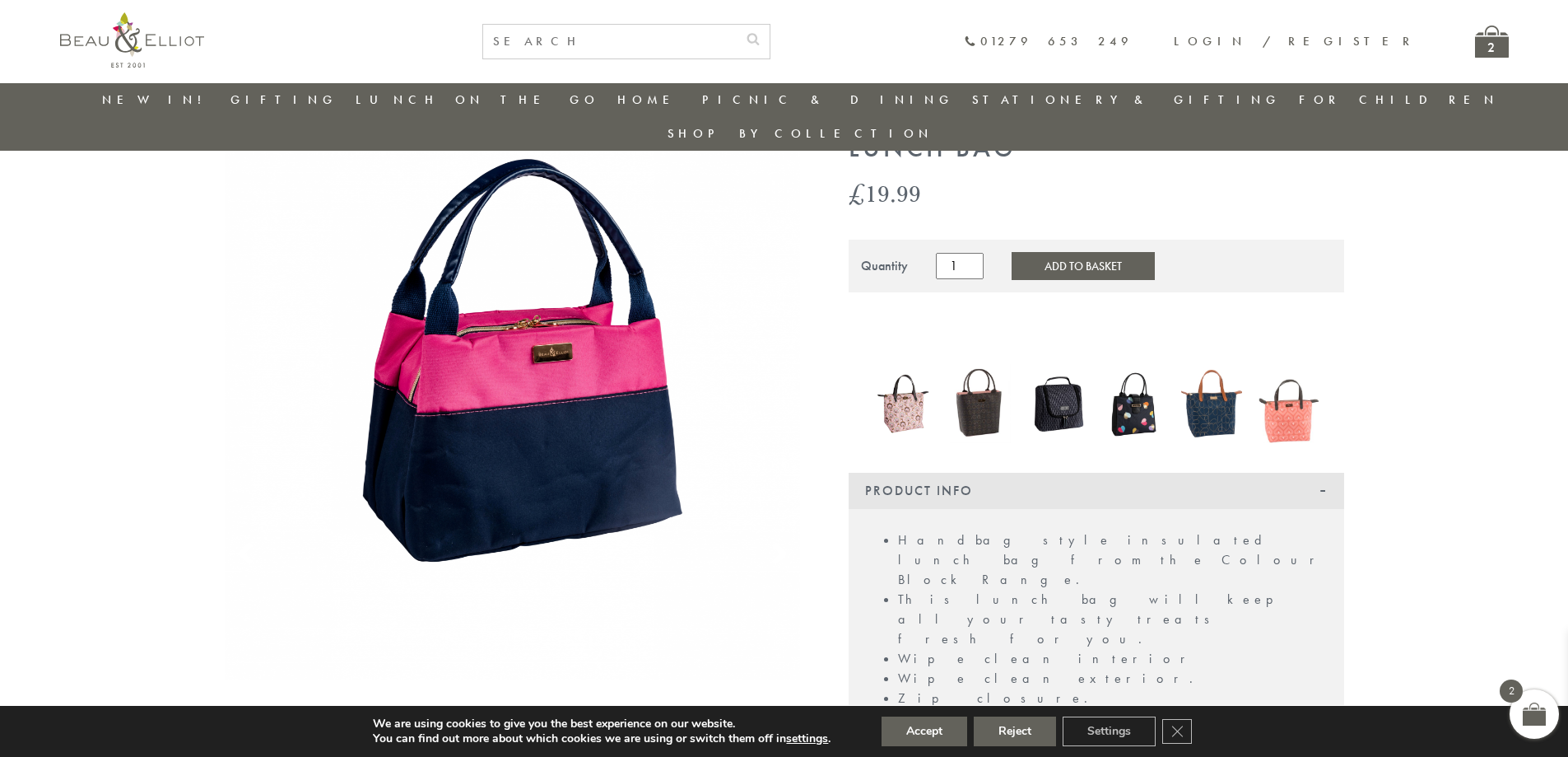
scroll to position [0, 0]
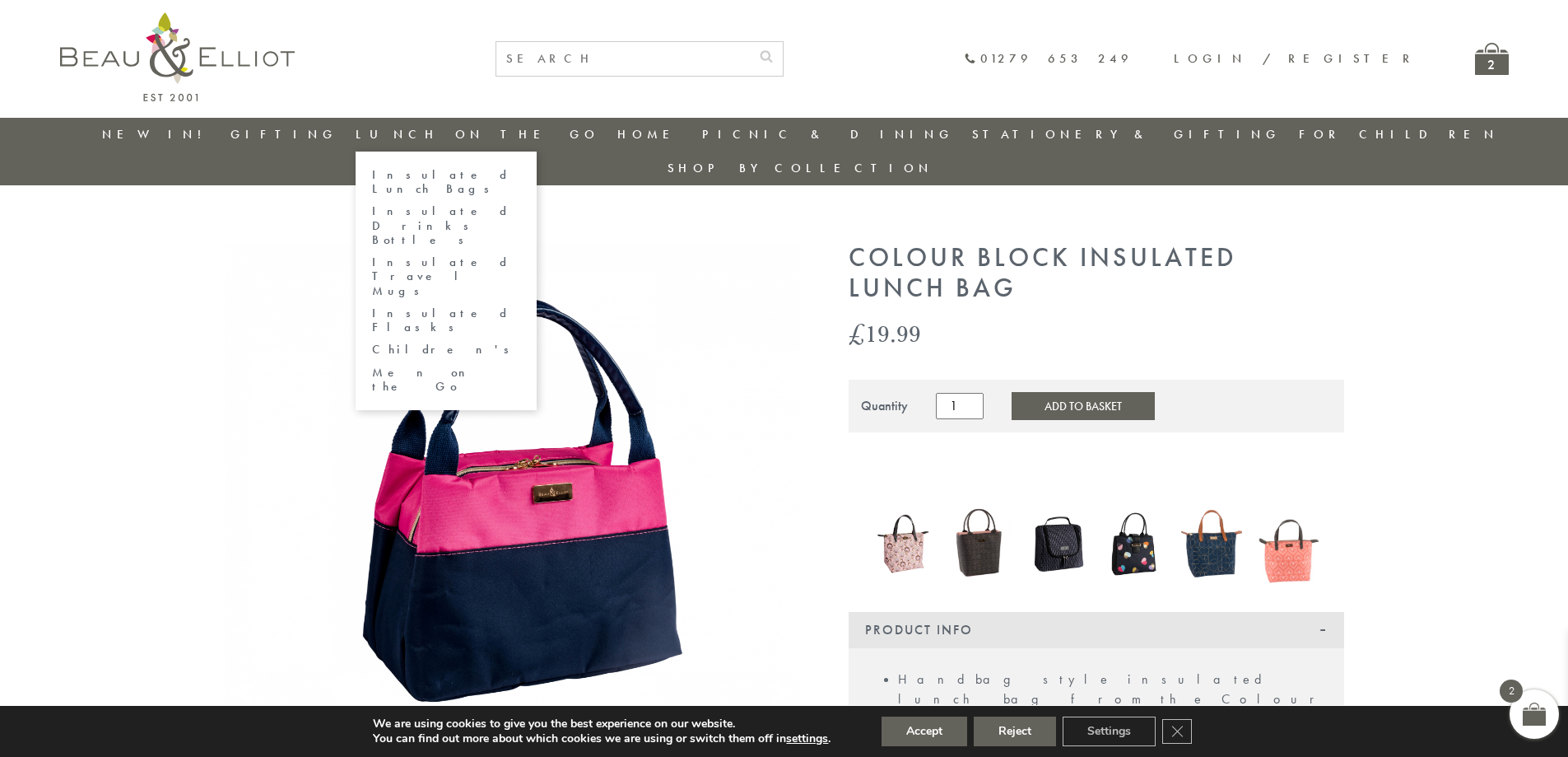
click at [450, 172] on link "Insulated Lunch Bags" at bounding box center [446, 181] width 148 height 28
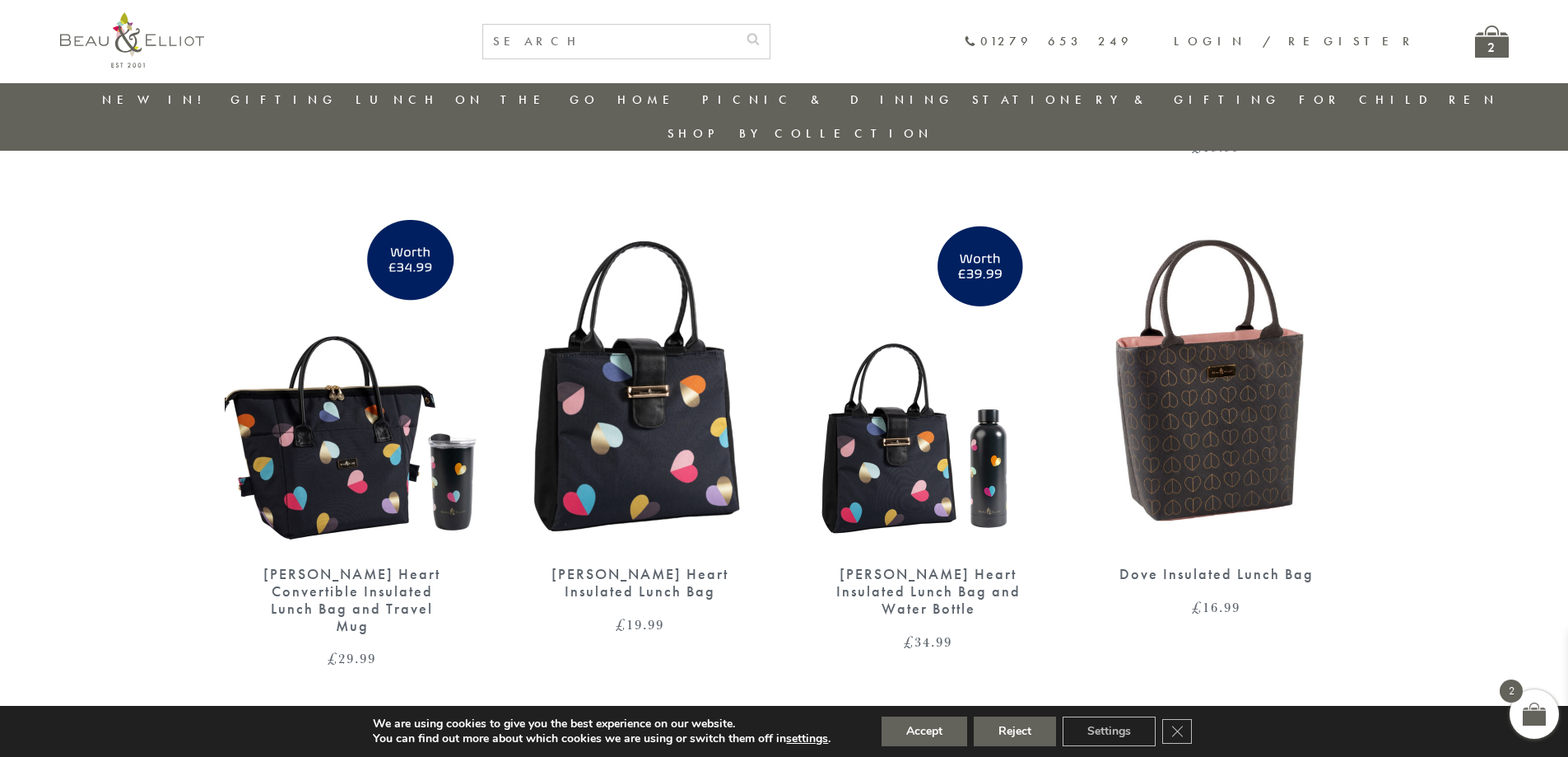
scroll to position [2683, 0]
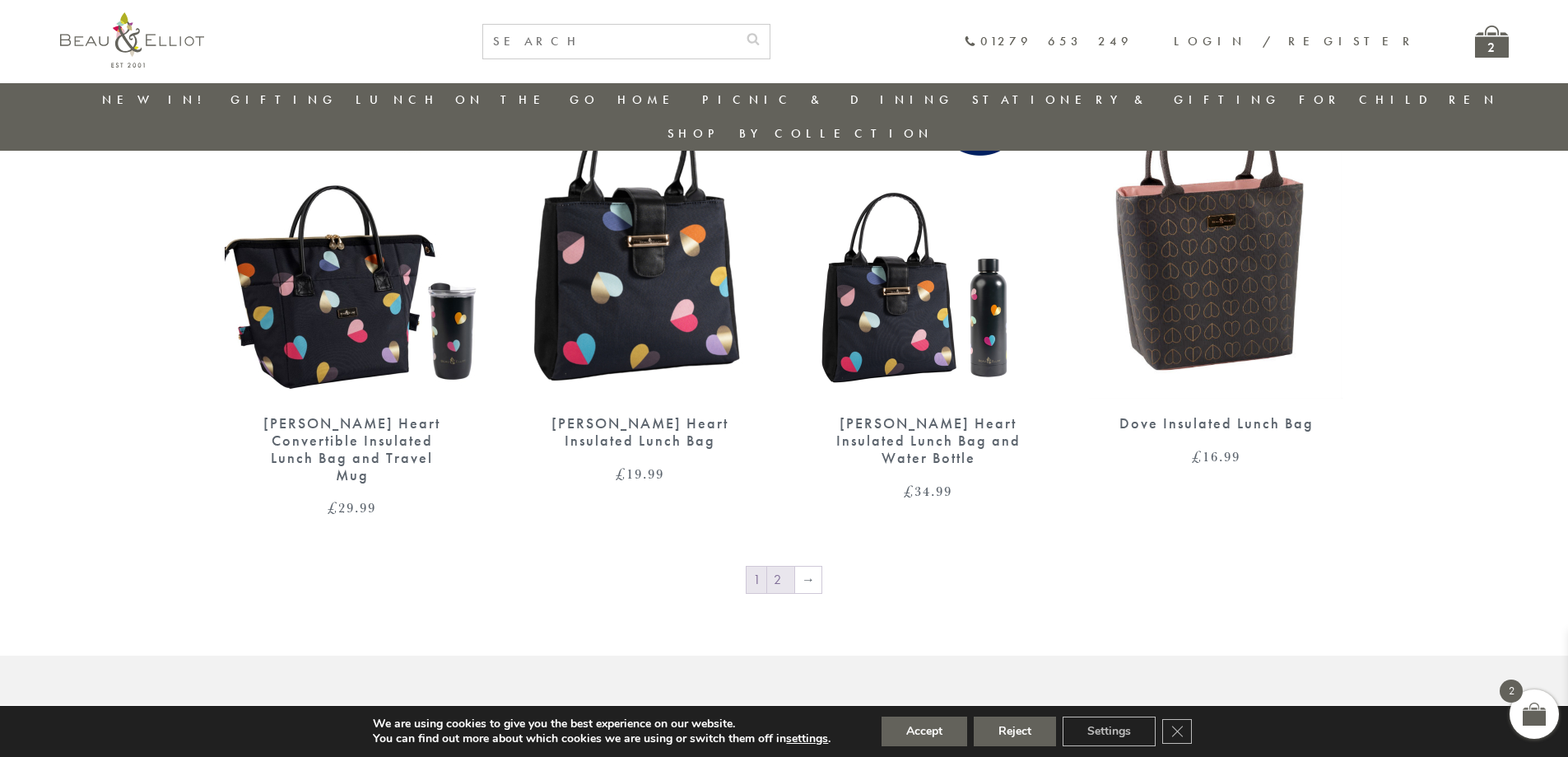
click at [777, 567] on link "2" at bounding box center [781, 580] width 27 height 26
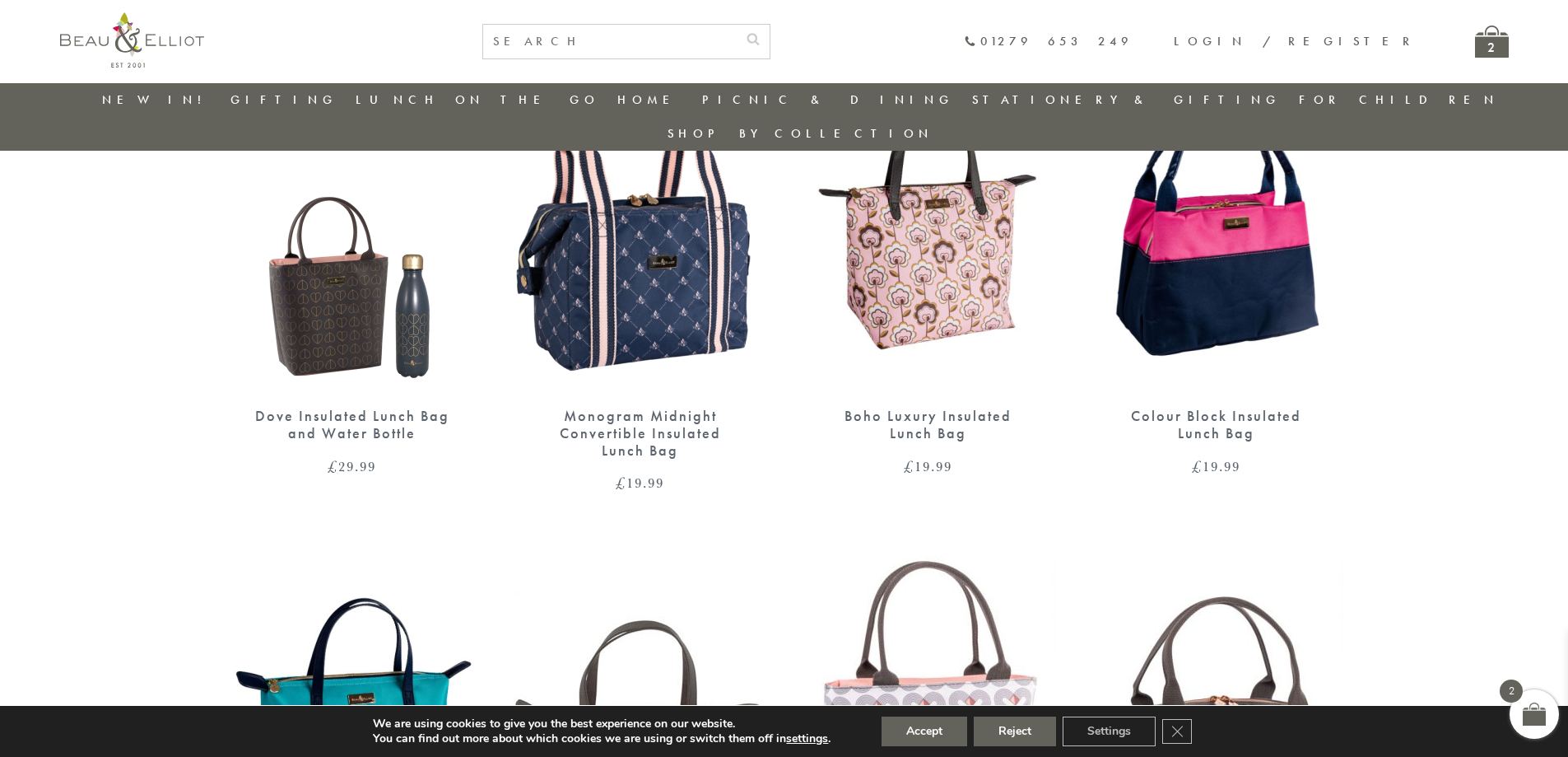
scroll to position [789, 0]
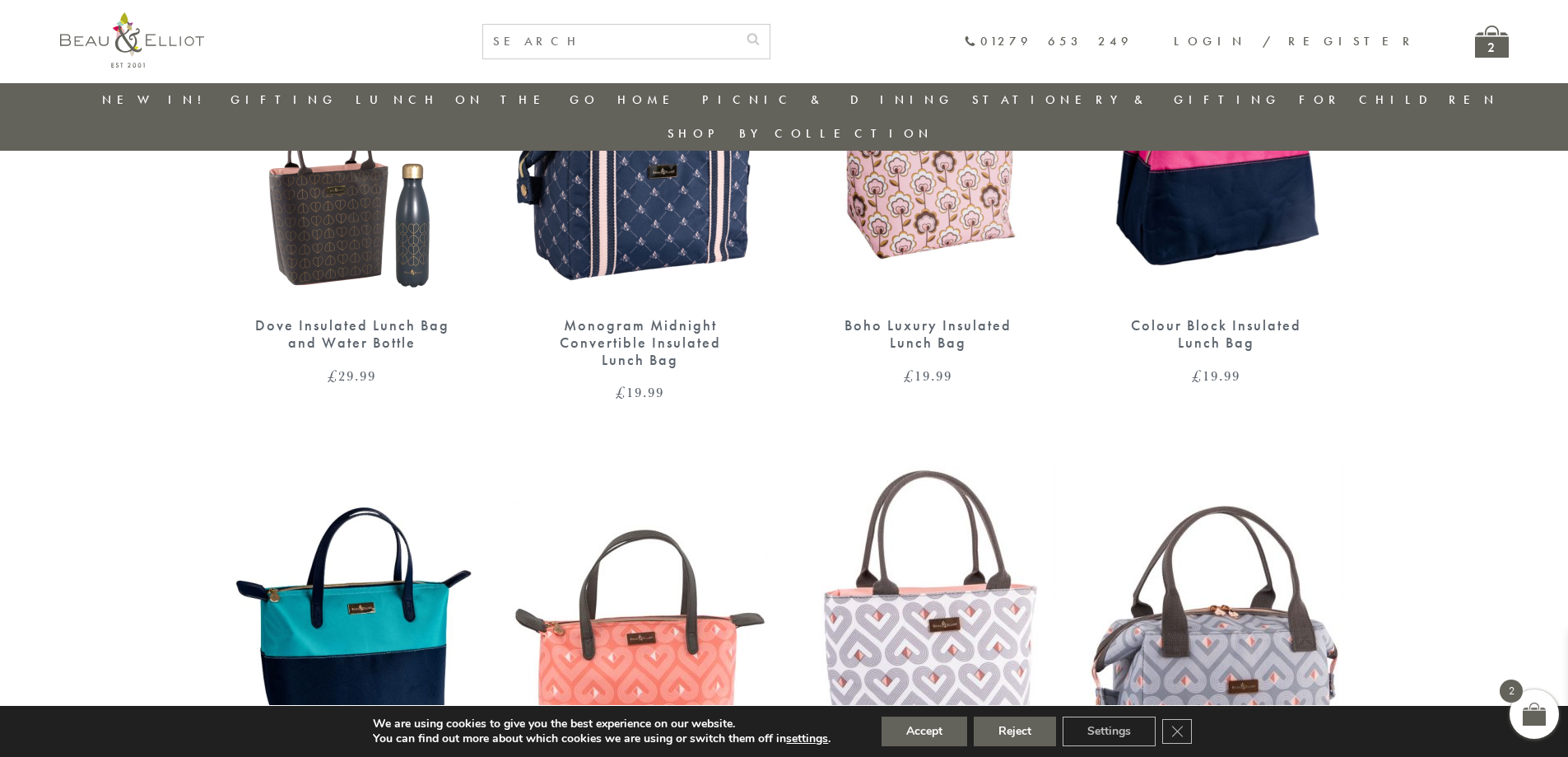
click at [320, 652] on img at bounding box center [352, 631] width 255 height 329
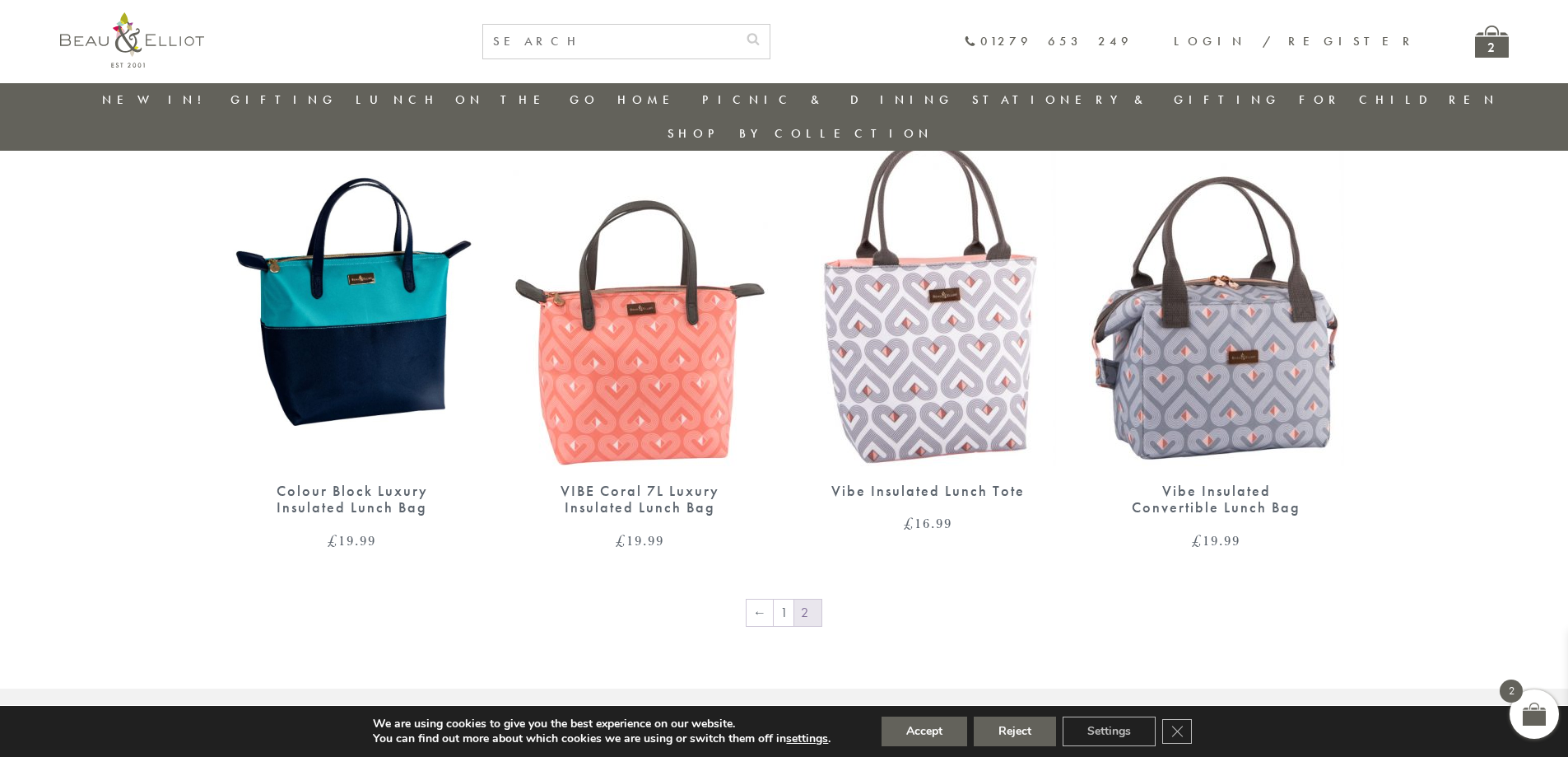
scroll to position [1365, 0]
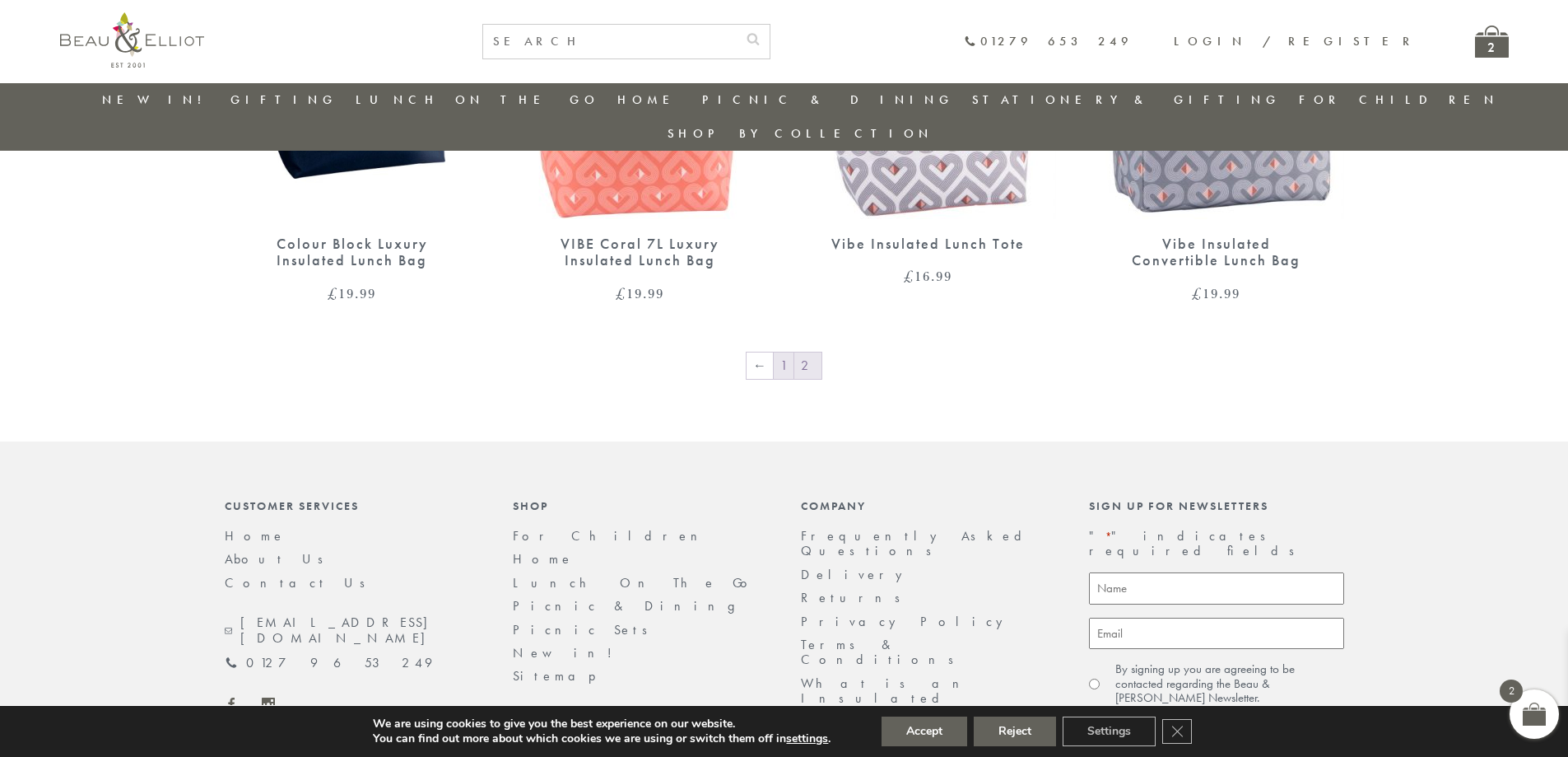
click at [791, 352] on link "1" at bounding box center [783, 365] width 20 height 26
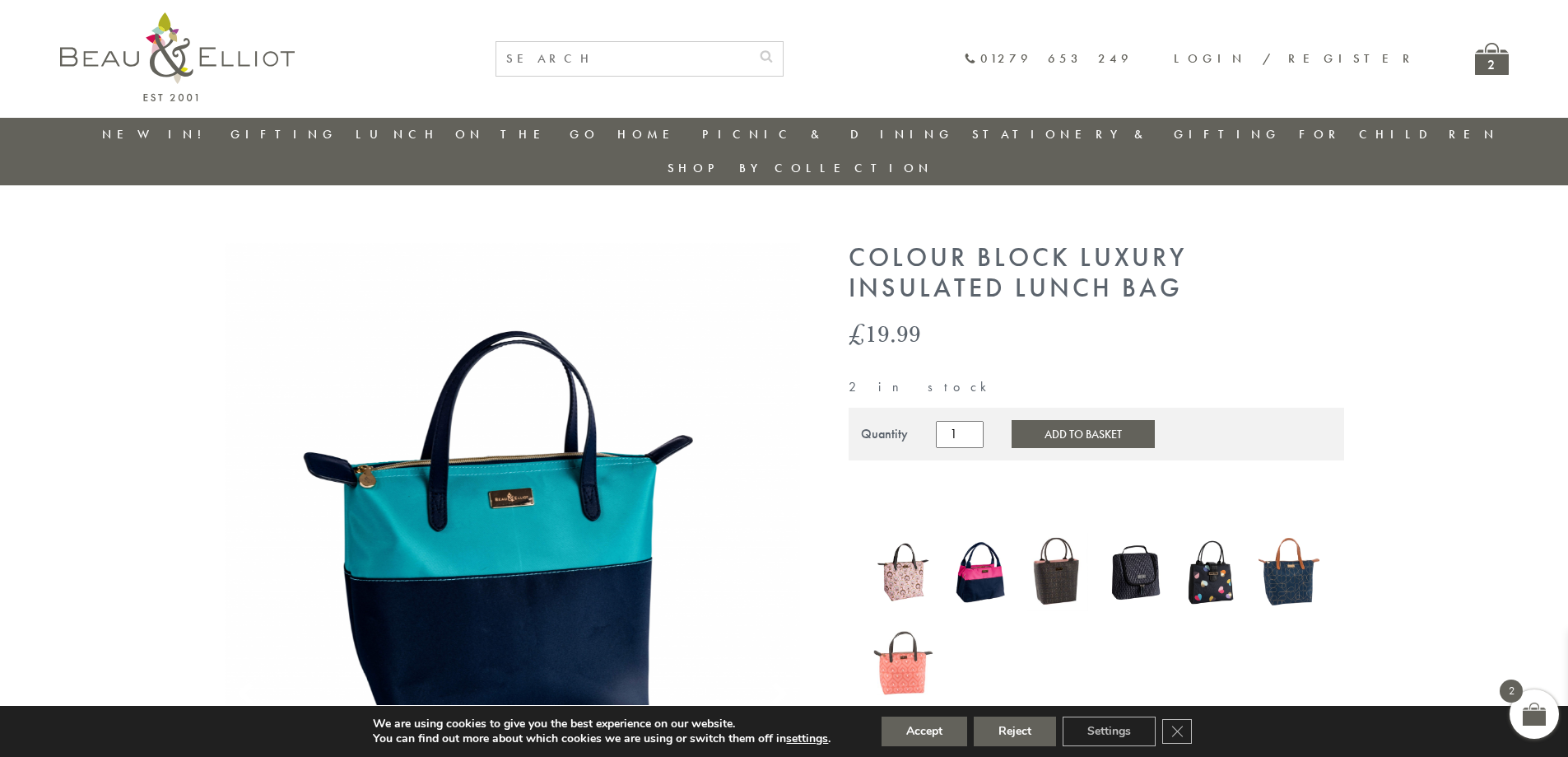
click at [906, 538] on img at bounding box center [904, 572] width 61 height 79
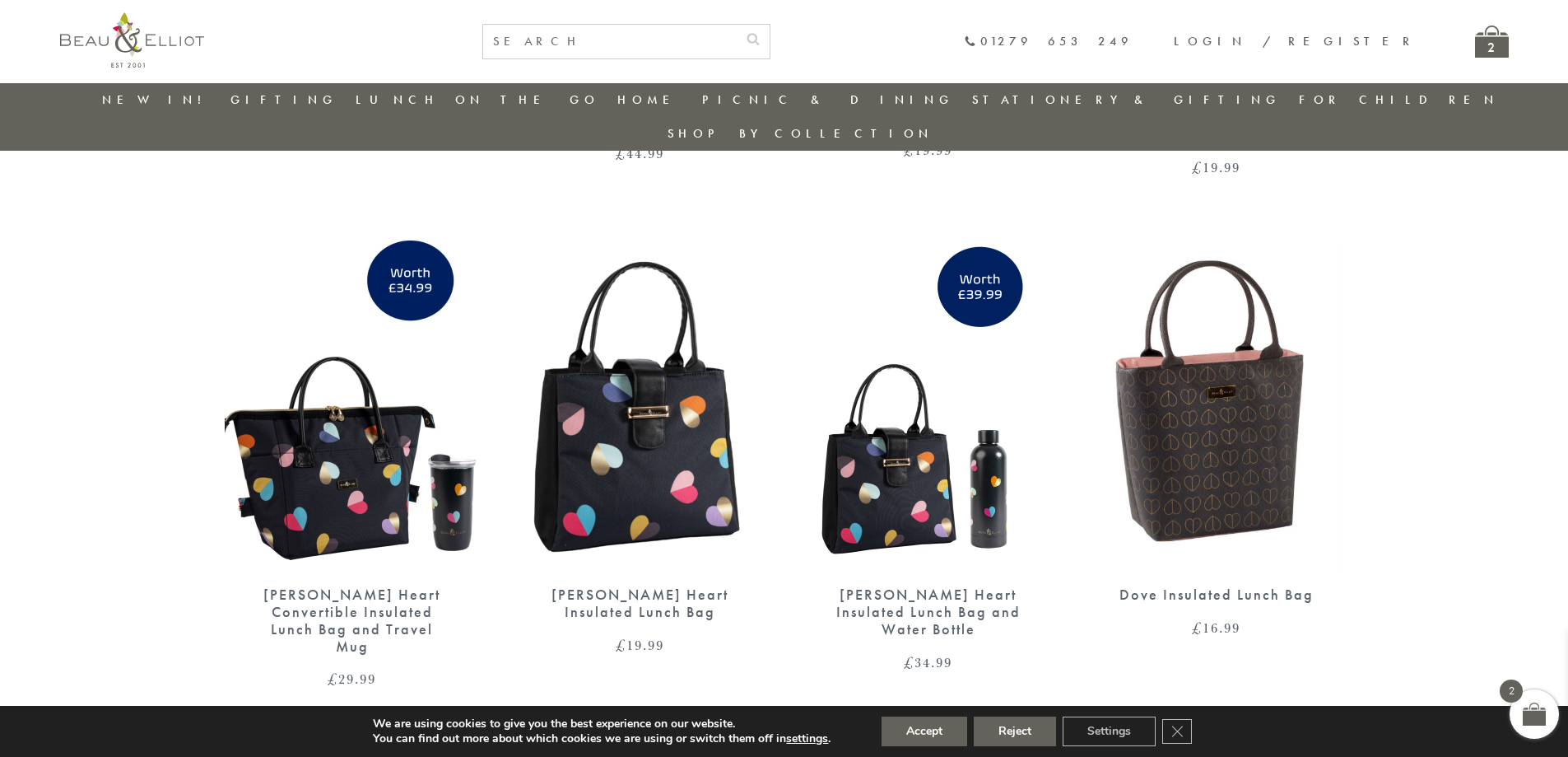
scroll to position [2600, 0]
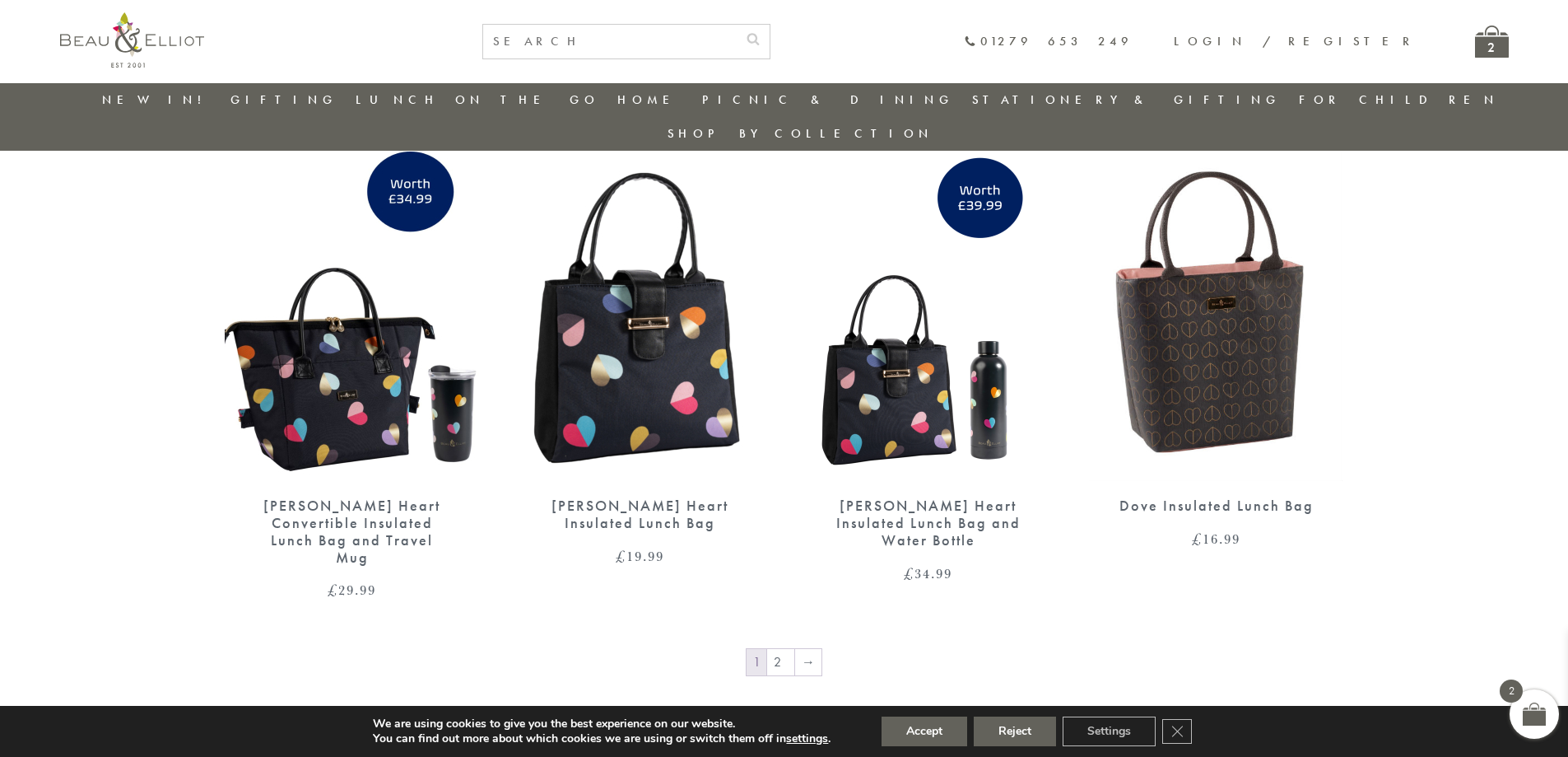
click at [382, 370] on img at bounding box center [352, 317] width 255 height 329
click at [899, 409] on img at bounding box center [928, 317] width 255 height 329
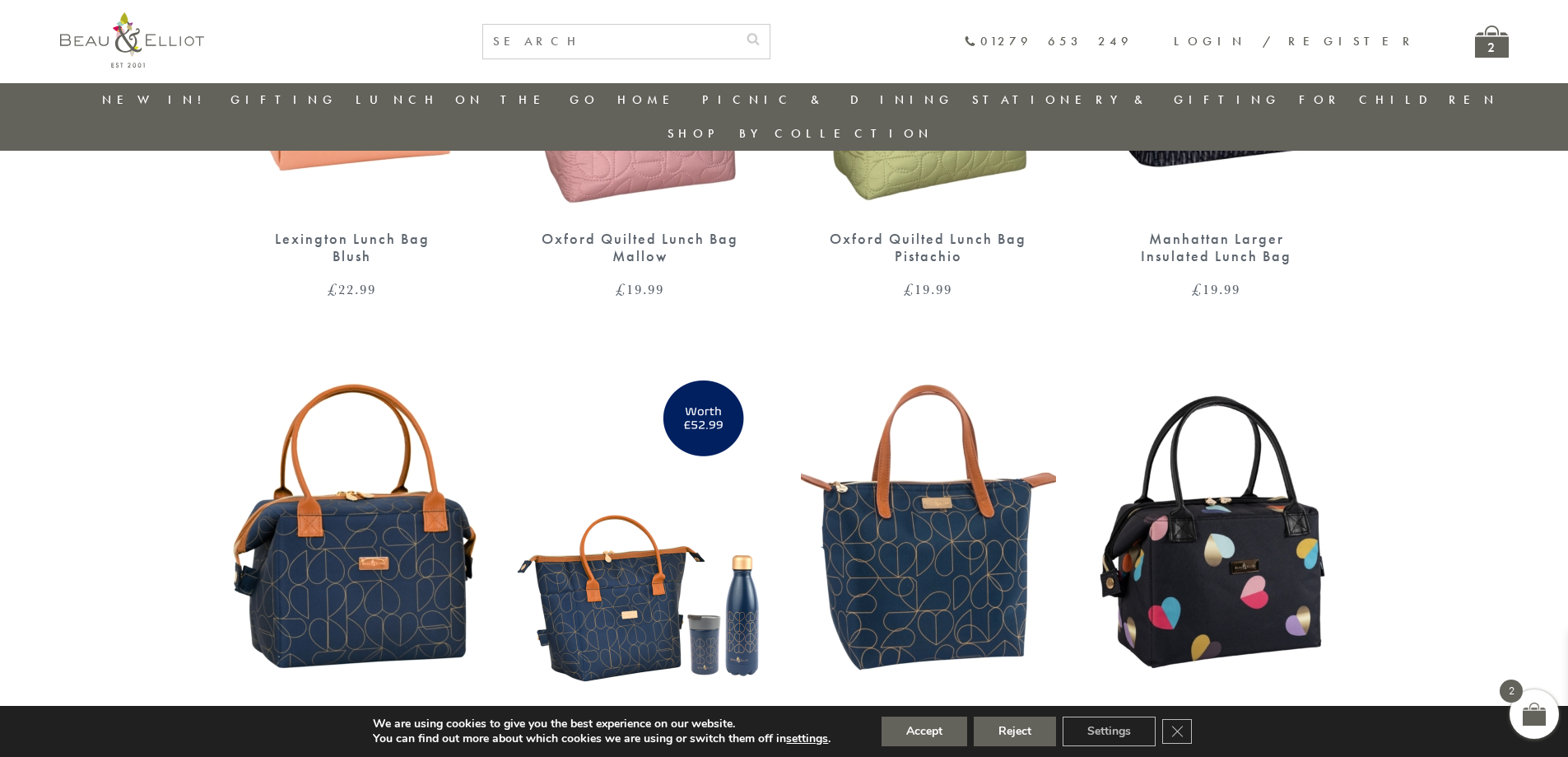
scroll to position [1859, 0]
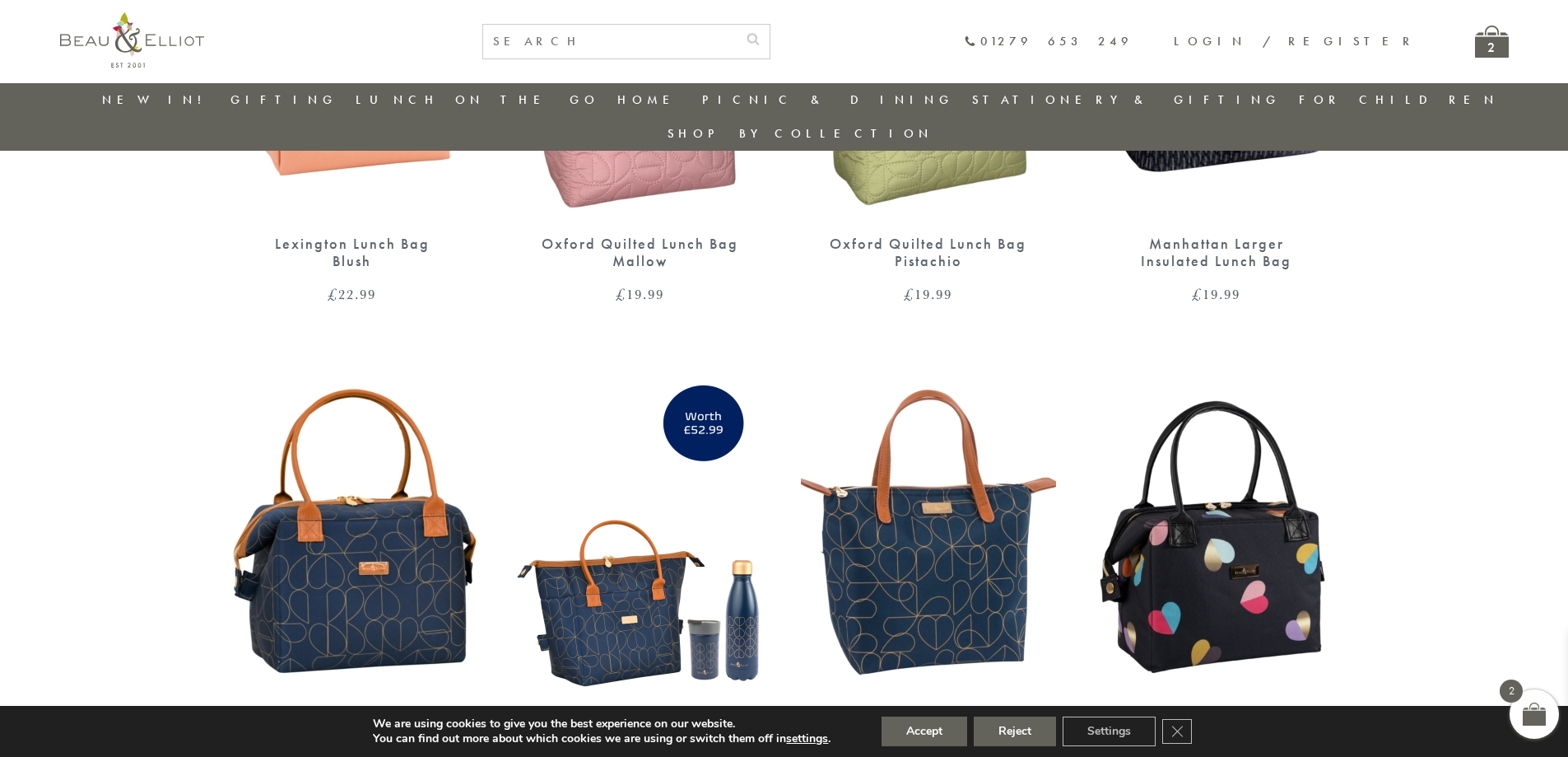
click at [1313, 550] on img at bounding box center [1216, 532] width 255 height 329
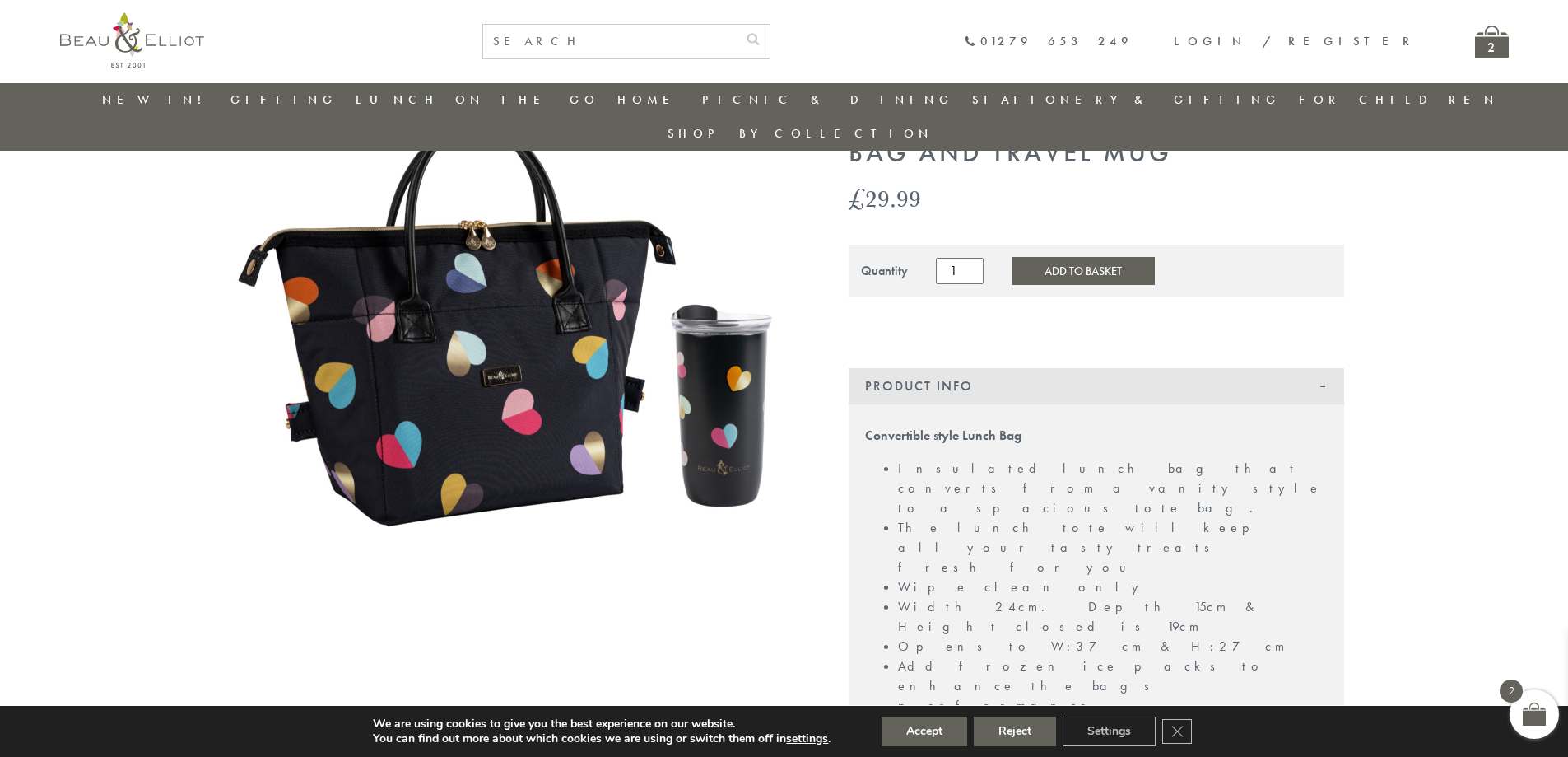
scroll to position [130, 0]
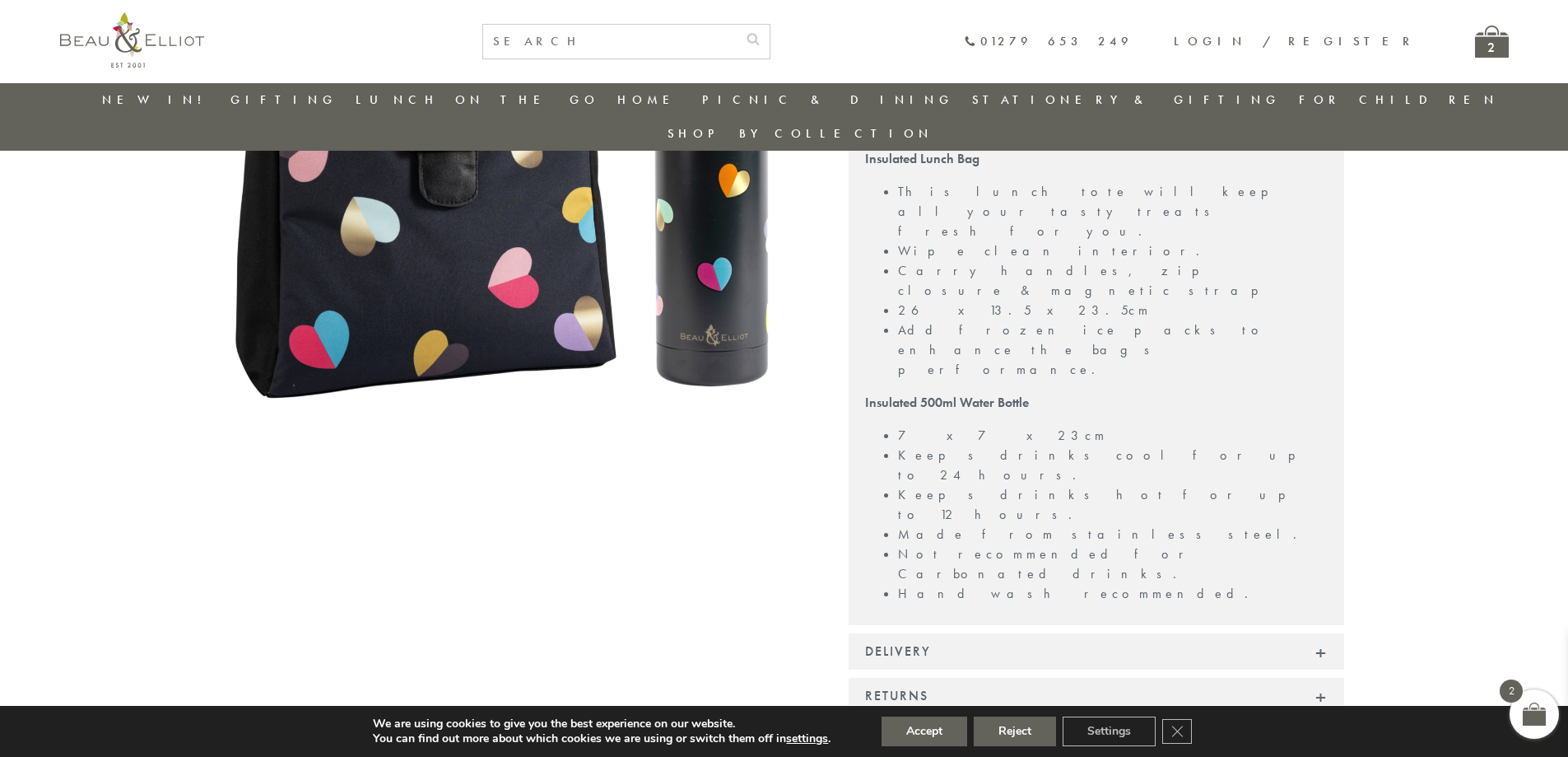
scroll to position [295, 0]
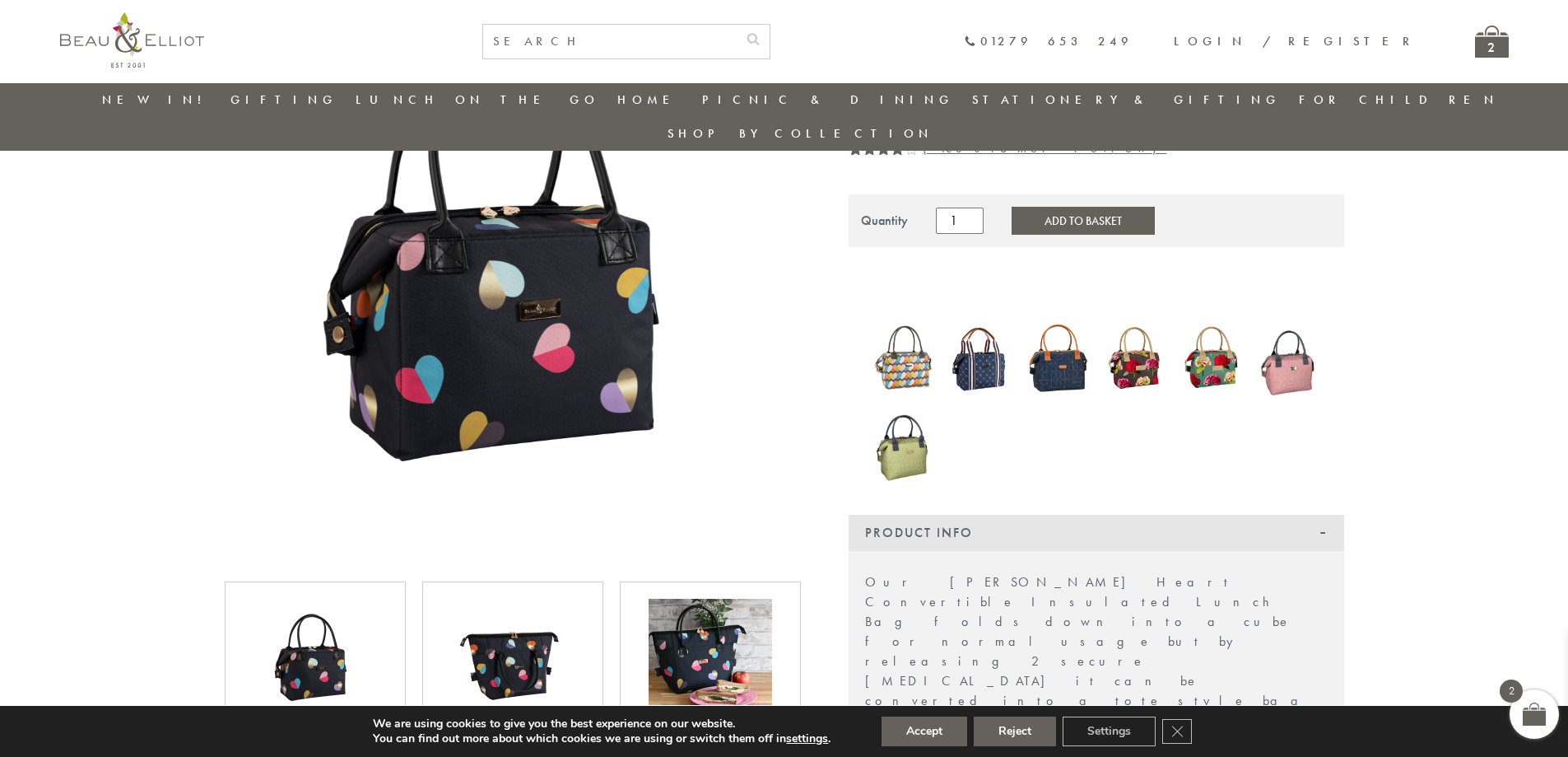
scroll to position [426, 0]
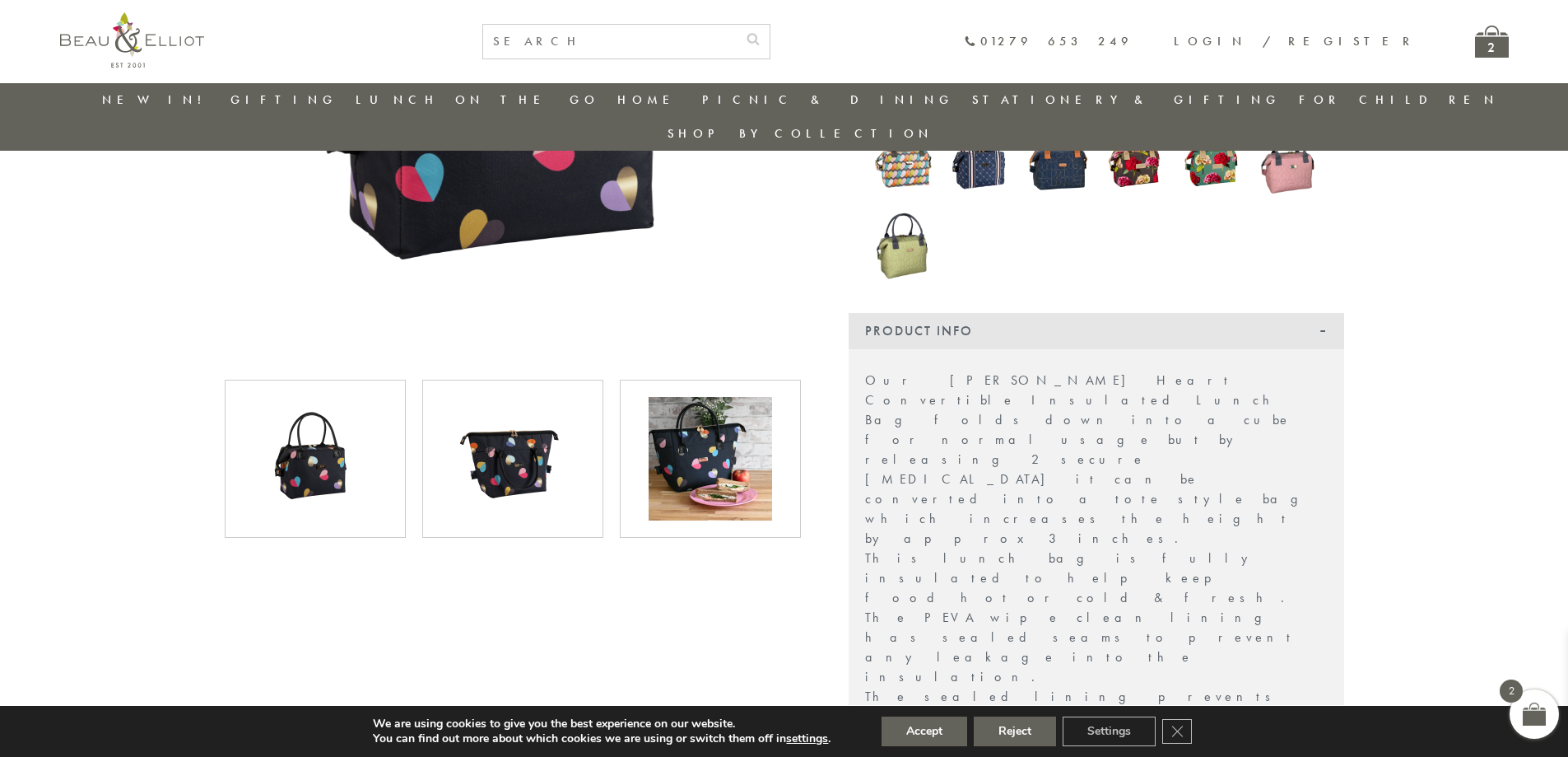
click at [691, 457] on img at bounding box center [710, 459] width 123 height 124
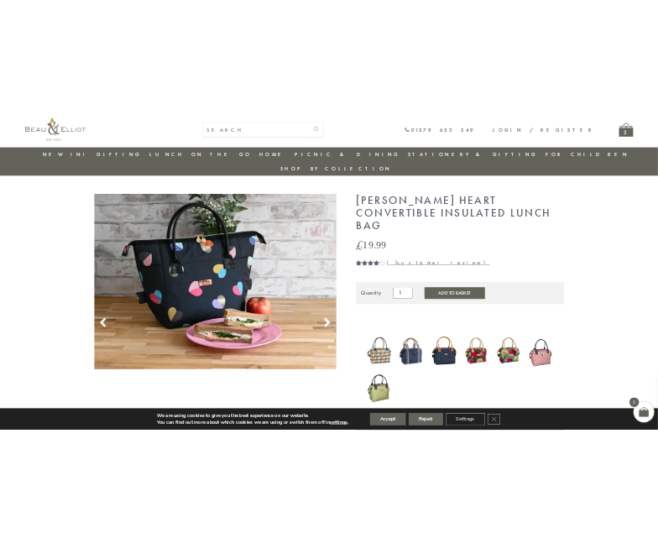
scroll to position [0, 0]
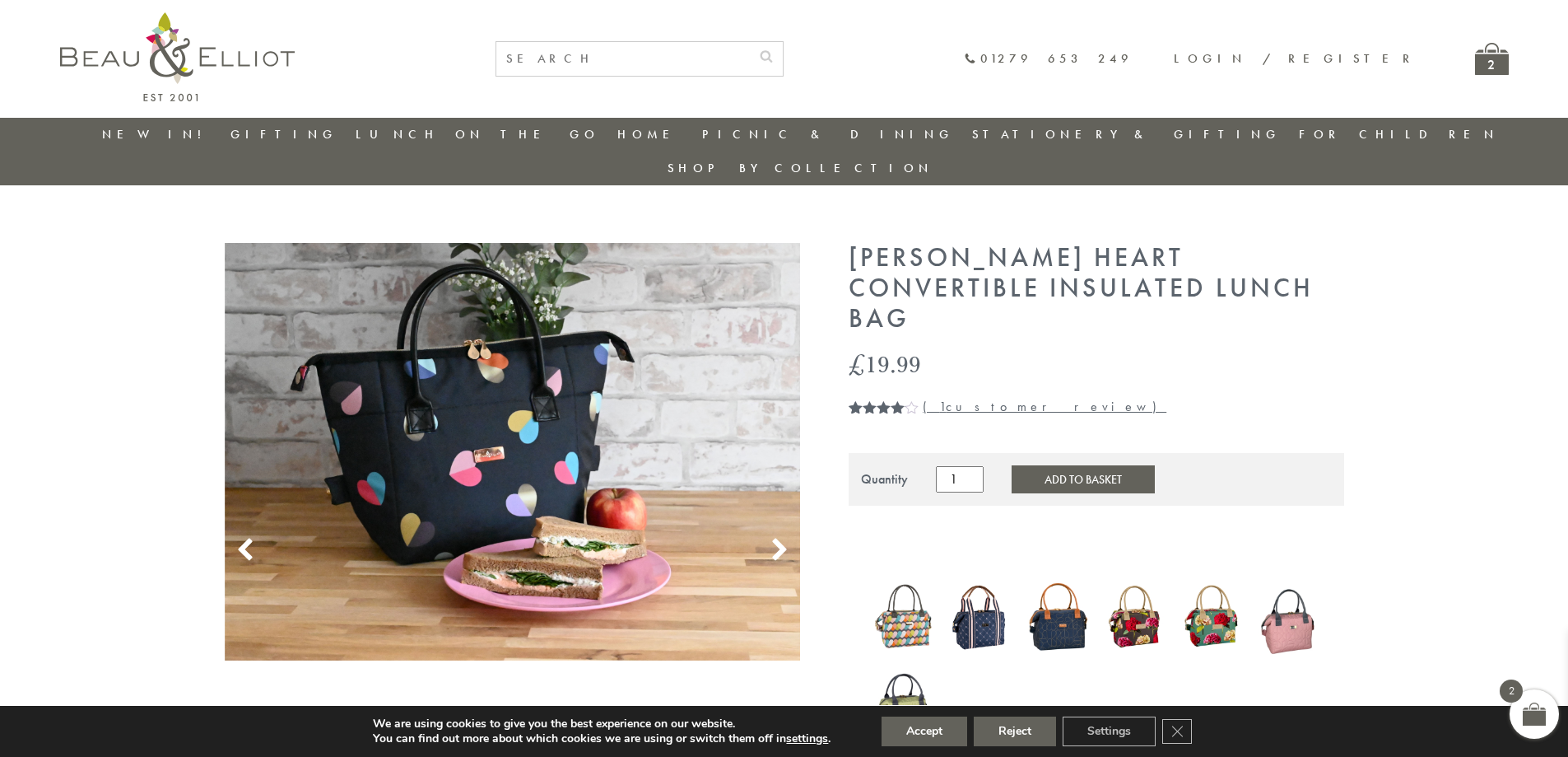
click at [1495, 55] on div "2" at bounding box center [1492, 59] width 33 height 32
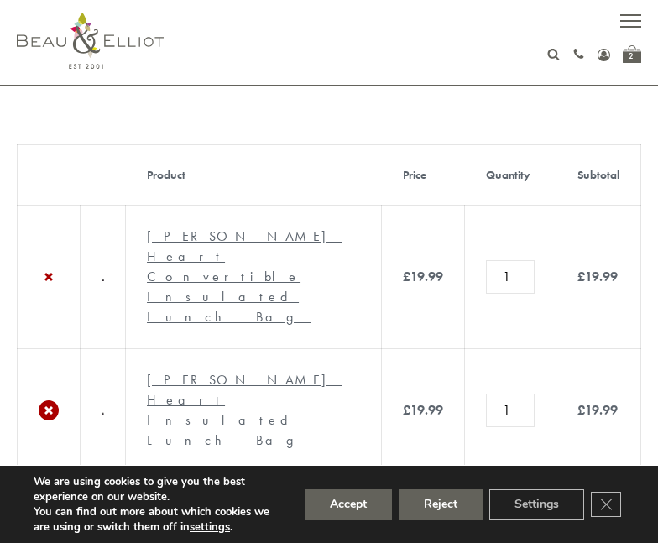
click at [46, 401] on link "×" at bounding box center [49, 411] width 20 height 20
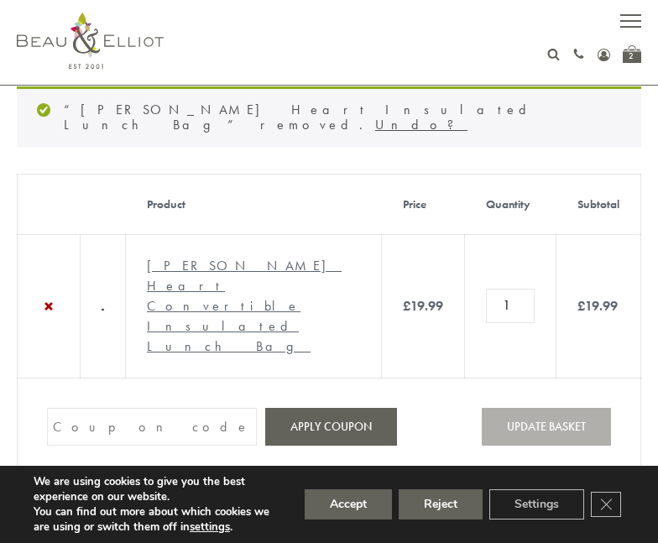
scroll to position [60, 0]
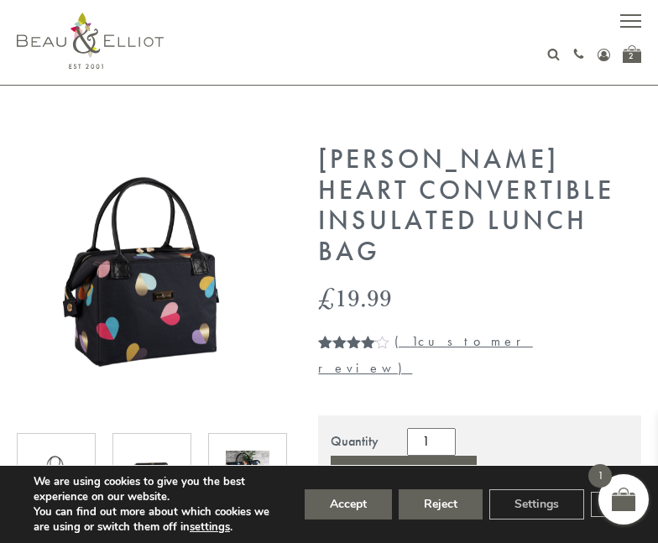
click at [40, 37] on img at bounding box center [90, 41] width 147 height 56
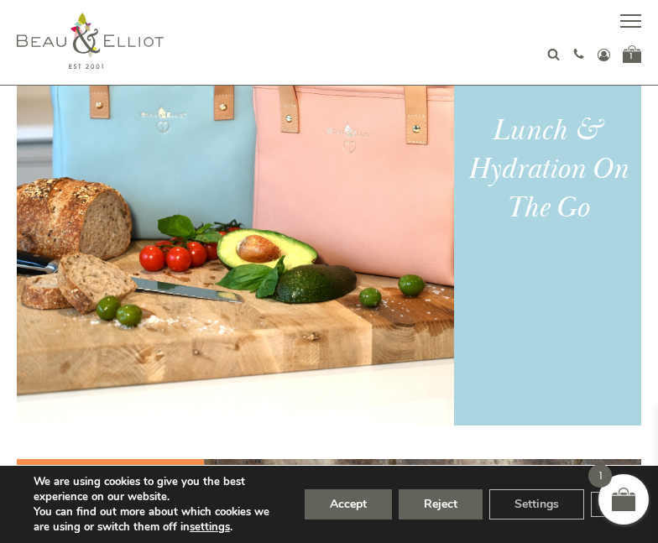
scroll to position [1092, 0]
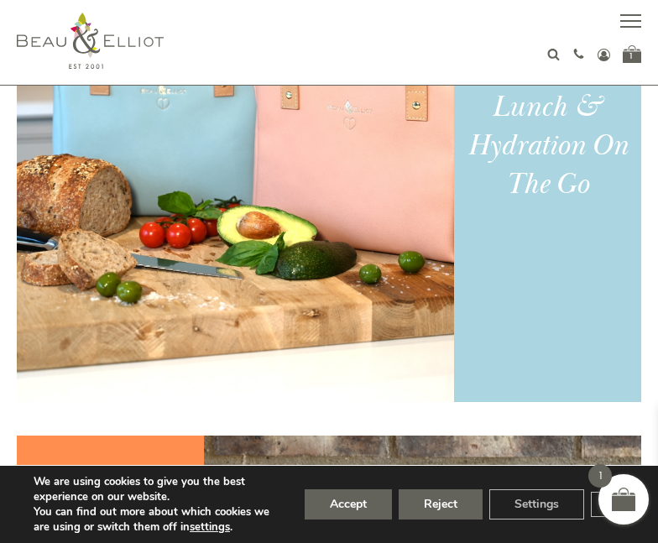
click at [307, 226] on img at bounding box center [236, 150] width 438 height 504
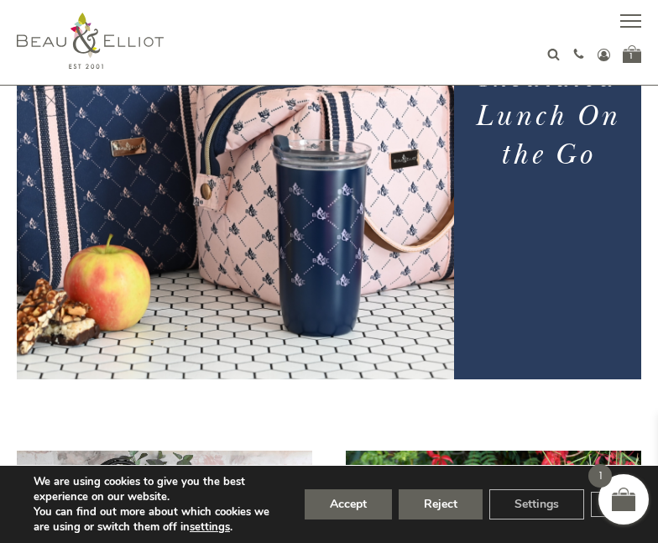
scroll to position [504, 0]
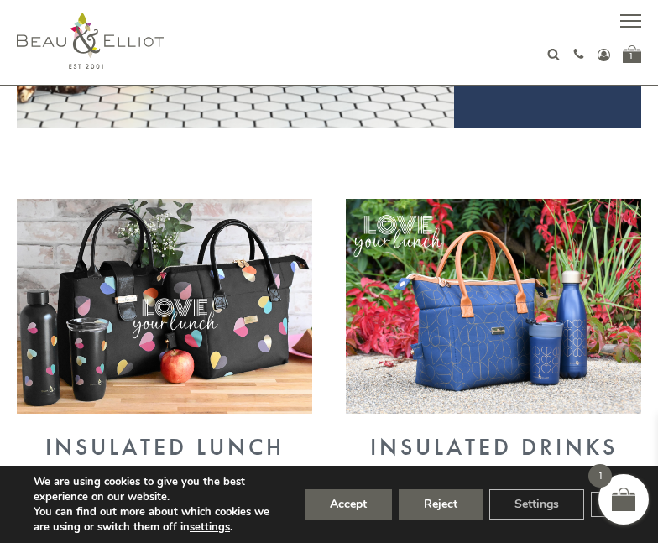
click at [183, 328] on img at bounding box center [165, 306] width 296 height 215
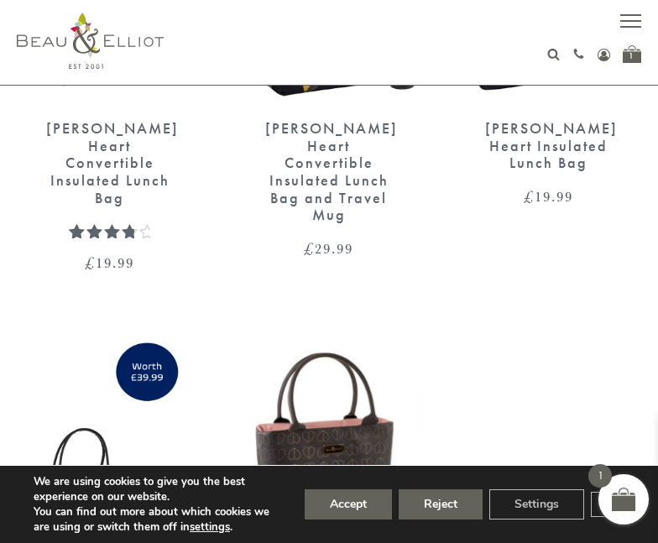
scroll to position [3527, 0]
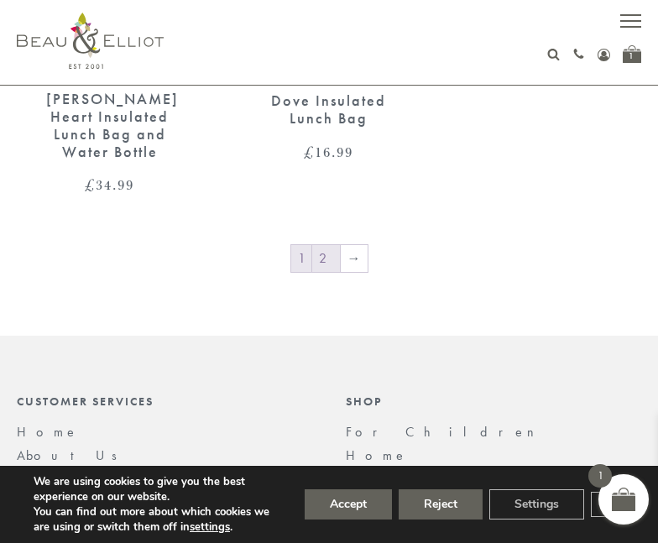
click at [317, 245] on link "2" at bounding box center [326, 258] width 28 height 27
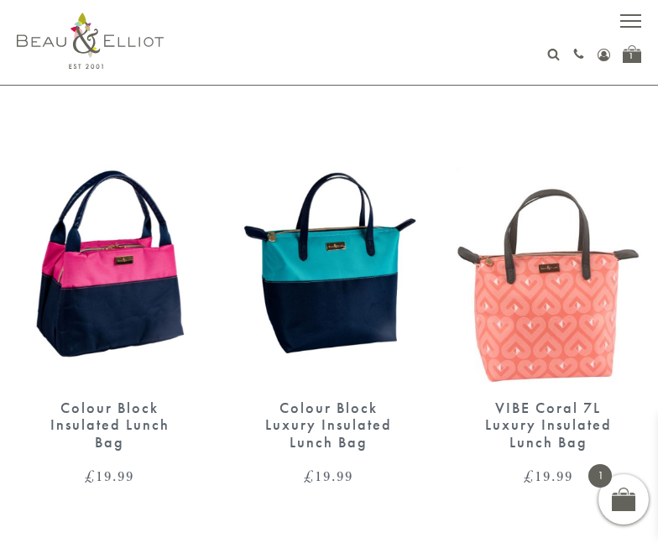
scroll to position [1092, 0]
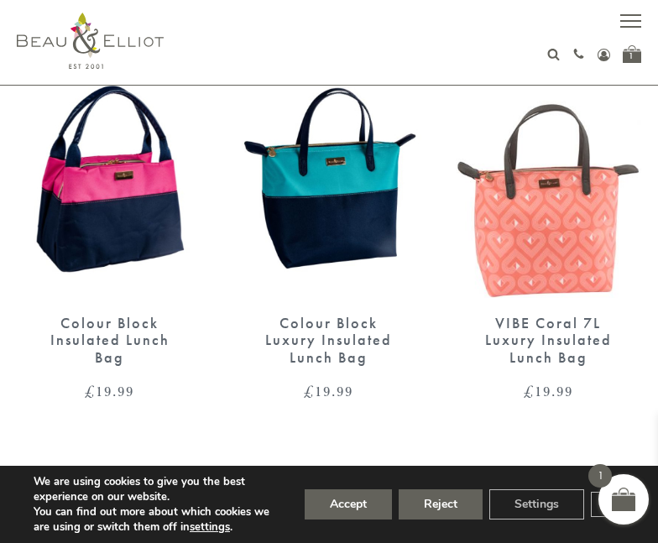
click at [81, 220] on img at bounding box center [110, 178] width 186 height 240
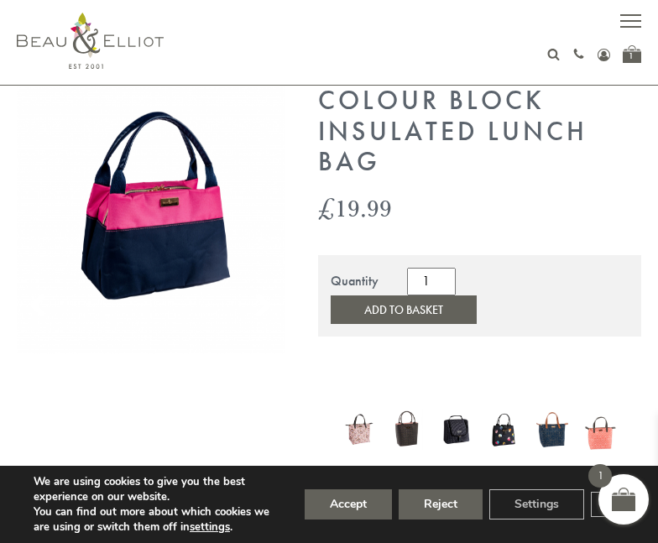
scroll to position [84, 0]
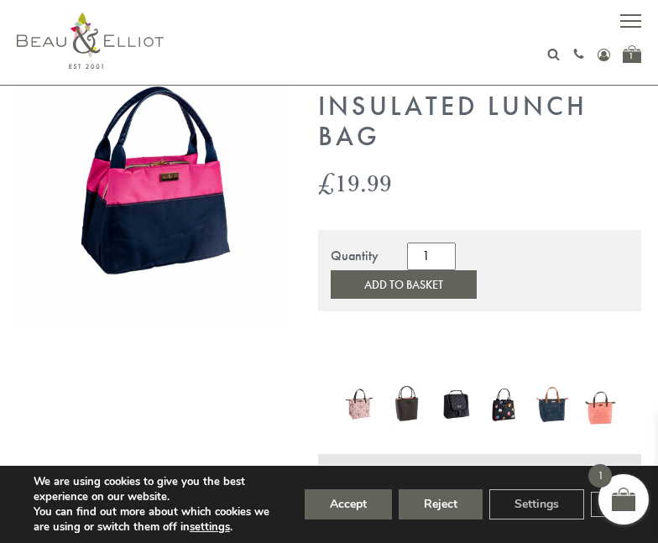
click at [547, 384] on img at bounding box center [552, 405] width 31 height 42
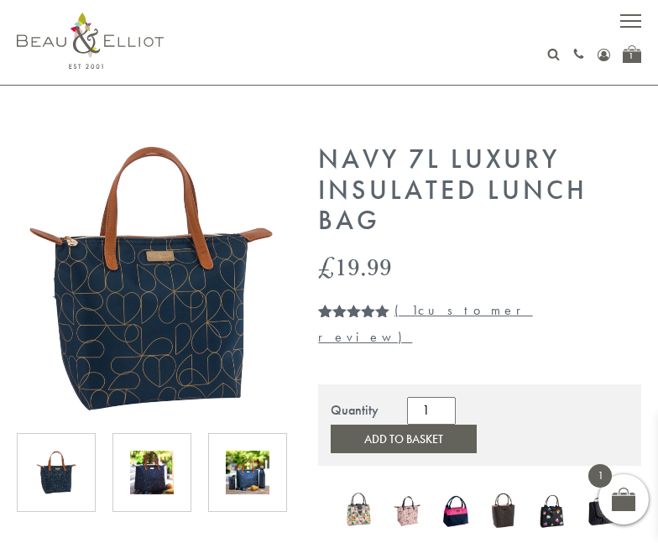
click at [365, 491] on img at bounding box center [358, 511] width 31 height 41
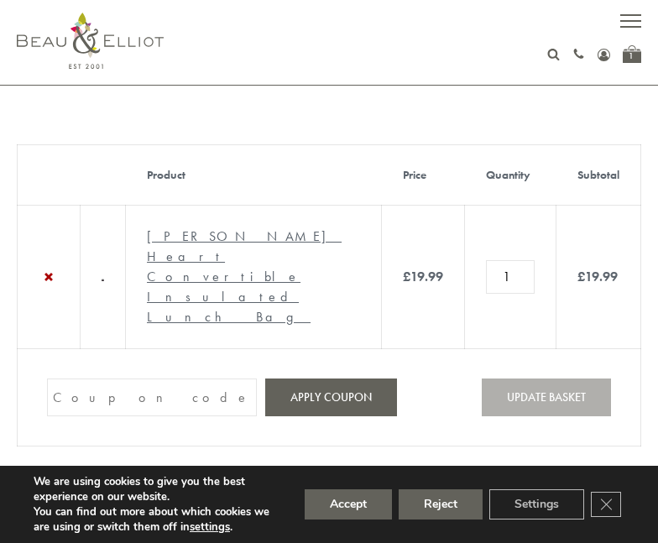
paste input "Beau & Elliot"
type input "Beau & Elliot"
drag, startPoint x: 124, startPoint y: 352, endPoint x: -55, endPoint y: 328, distance: 181.3
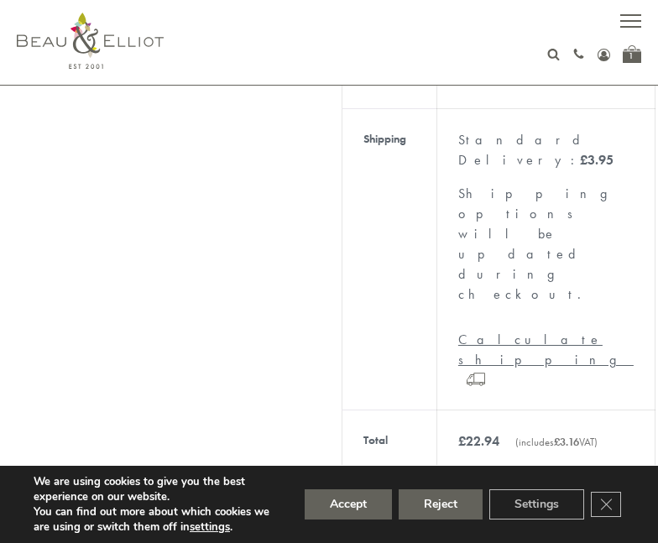
scroll to position [672, 0]
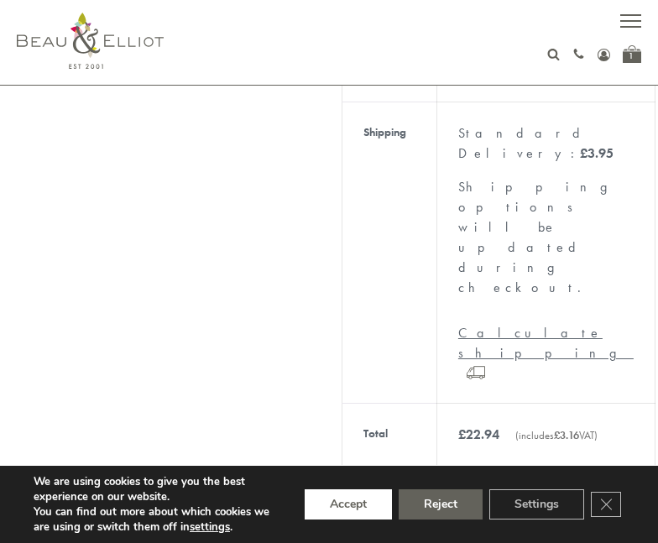
click at [343, 509] on button "Accept" at bounding box center [348, 505] width 87 height 30
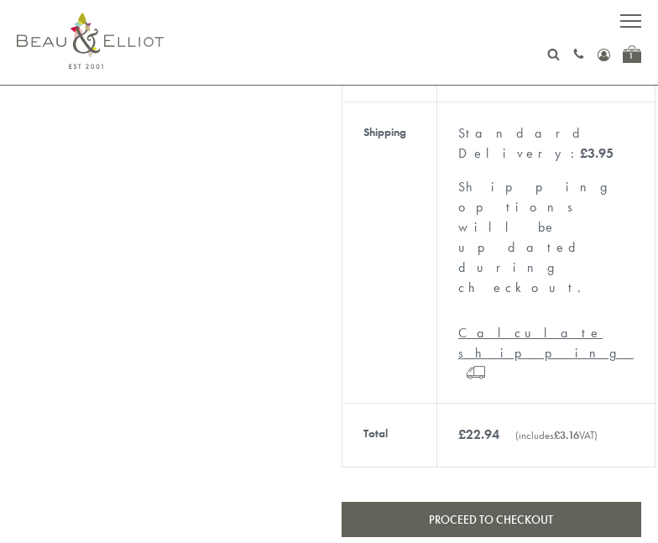
click at [457, 502] on link "Proceed to checkout" at bounding box center [492, 519] width 300 height 35
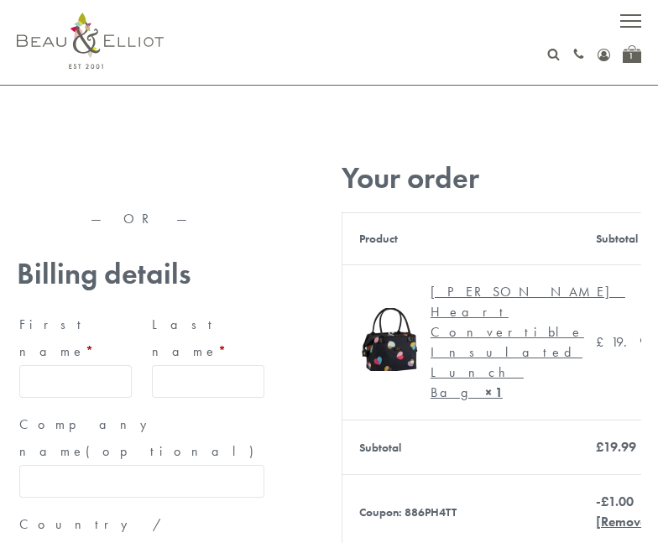
click at [63, 366] on input "First name *" at bounding box center [75, 381] width 113 height 33
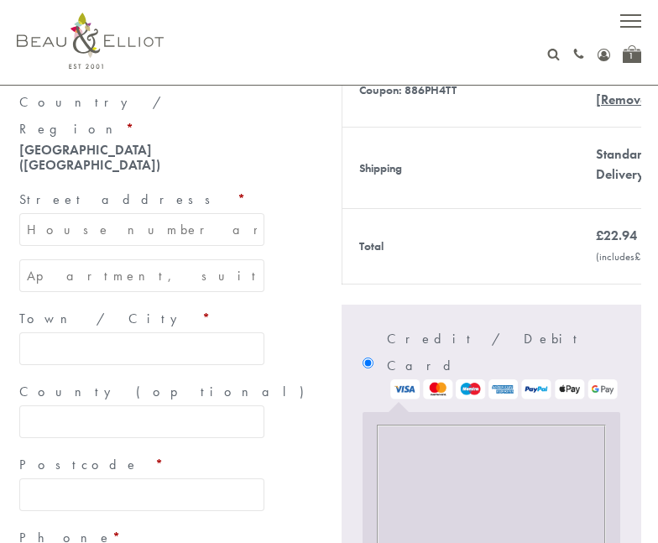
scroll to position [3, 0]
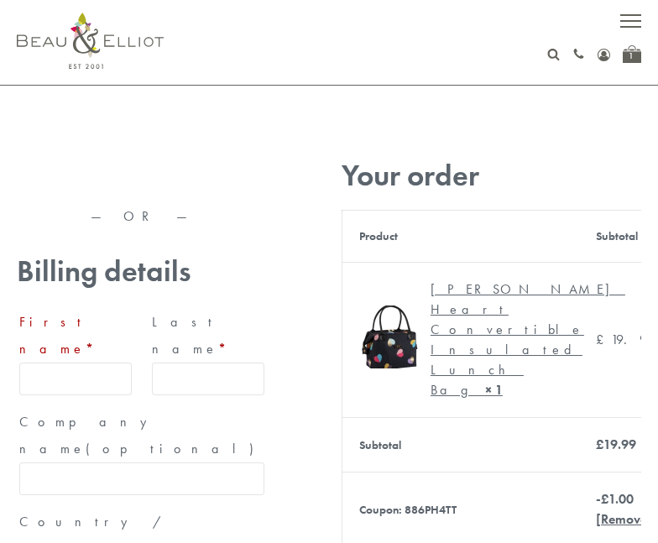
click at [629, 61] on div "1" at bounding box center [632, 54] width 18 height 18
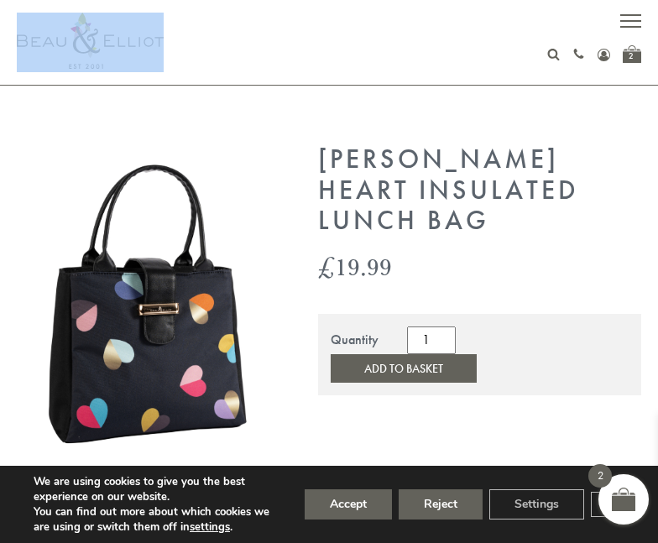
drag, startPoint x: 184, startPoint y: 36, endPoint x: -29, endPoint y: 27, distance: 213.5
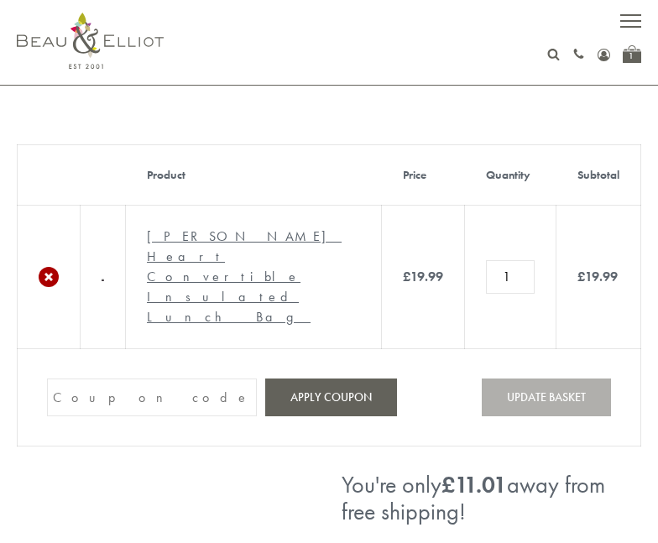
click at [52, 267] on link "×" at bounding box center [49, 277] width 20 height 20
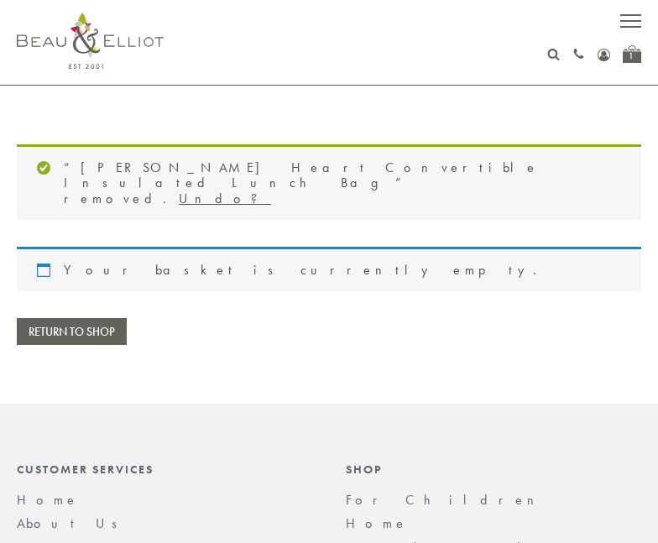
click at [271, 190] on link "Undo?" at bounding box center [225, 199] width 92 height 18
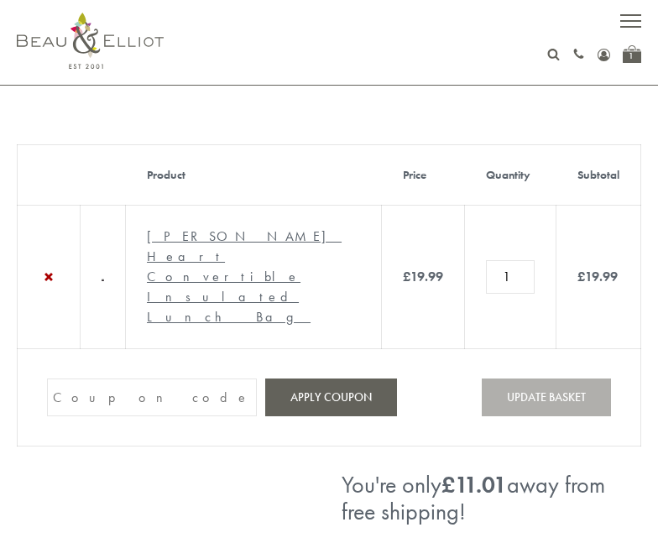
paste input "GUGJPQNX"
type input "GUGJPQNX"
click at [306, 379] on button "Apply coupon" at bounding box center [331, 398] width 132 height 38
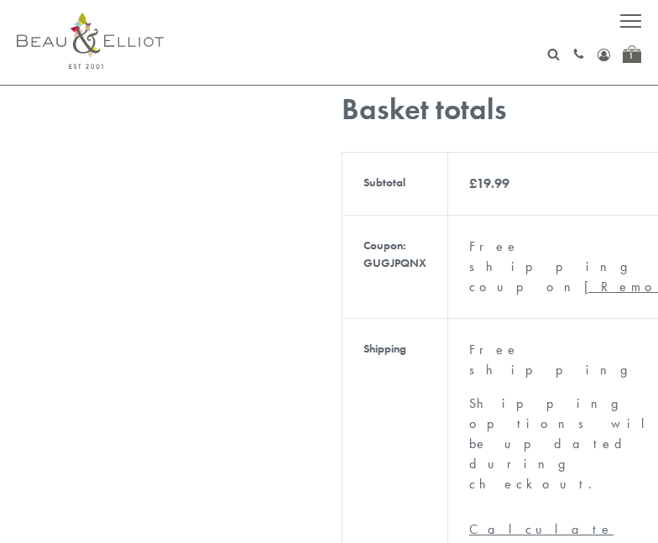
scroll to position [564, 0]
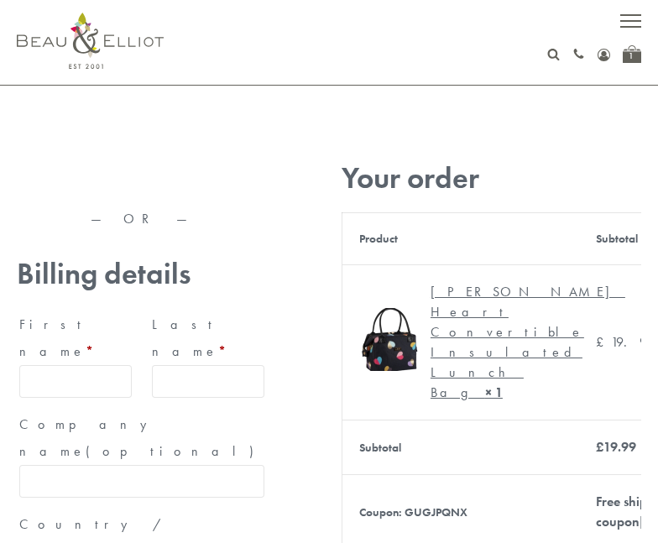
click at [111, 365] on input "First name *" at bounding box center [75, 381] width 113 height 33
type input "[PERSON_NAME]"
click at [169, 366] on input "Last name *" at bounding box center [208, 381] width 113 height 33
type input "[PERSON_NAME]"
click at [149, 465] on input "Company name (optional)" at bounding box center [141, 481] width 245 height 33
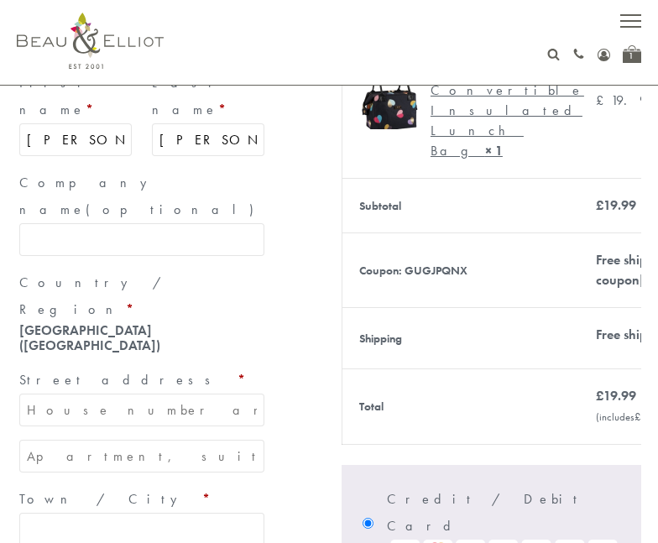
scroll to position [252, 0]
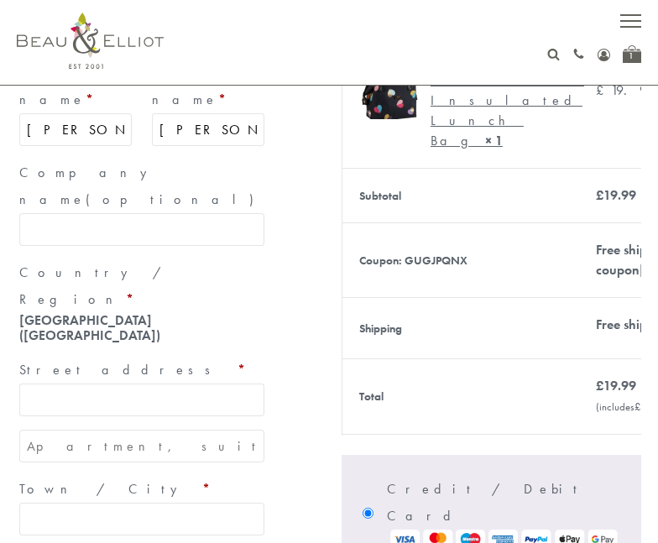
click at [35, 384] on input "Street address *" at bounding box center [141, 400] width 245 height 33
type input "11 Cullross Place"
click at [59, 430] on input "Apartment, suite, unit, etc. (optional)" at bounding box center [141, 446] width 245 height 33
click at [33, 503] on input "Town / City *" at bounding box center [141, 519] width 245 height 33
type input "East Kilbride"
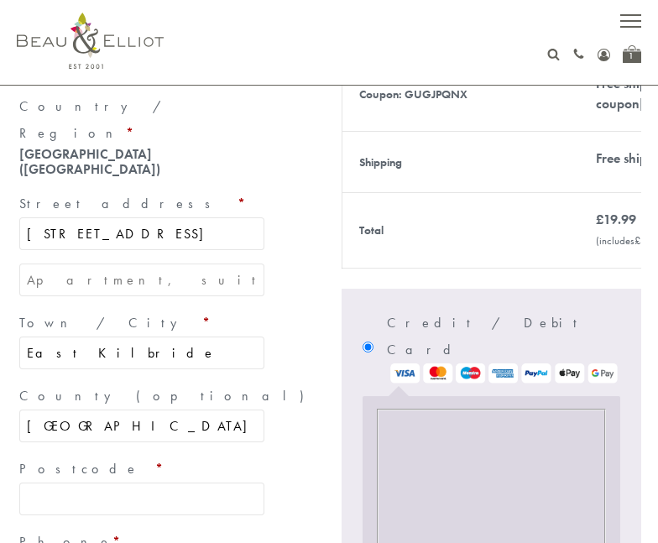
scroll to position [420, 0]
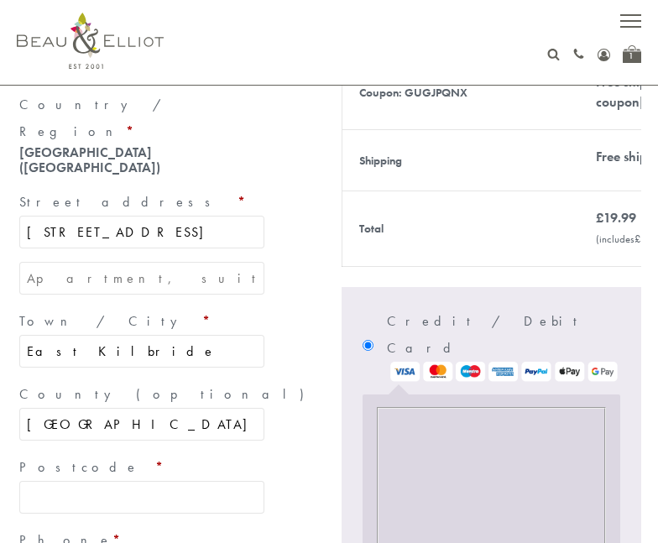
type input "[GEOGRAPHIC_DATA]"
click at [69, 481] on input "Postcode *" at bounding box center [141, 497] width 245 height 33
type input "G74 1HY"
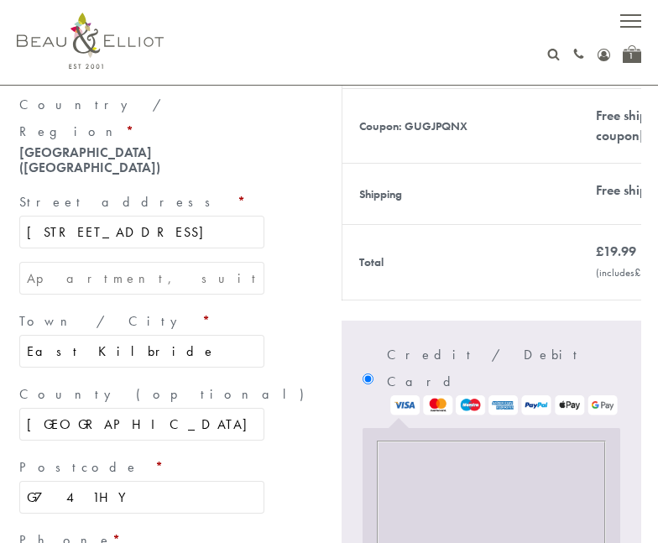
scroll to position [638, 0]
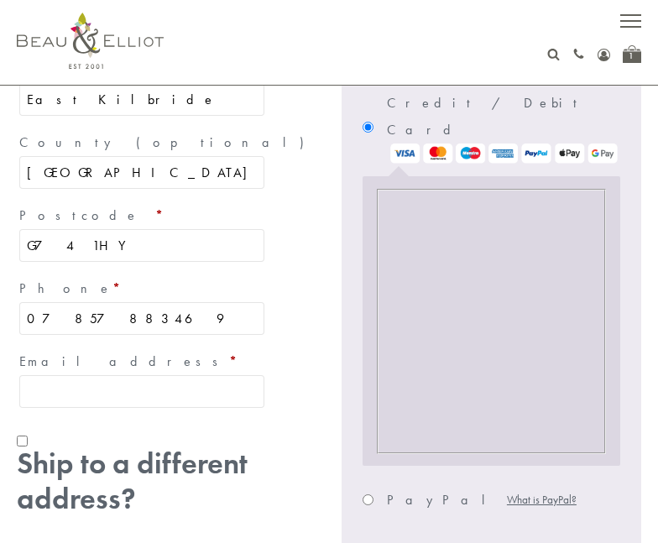
type input "07857883469"
click at [111, 375] on input "Email address *" at bounding box center [141, 391] width 245 height 33
type input "[EMAIL_ADDRESS][DOMAIN_NAME]"
click at [257, 447] on span "Ship to a different address?" at bounding box center [142, 482] width 250 height 70
click at [28, 436] on input "Ship to a different address?" at bounding box center [22, 441] width 11 height 11
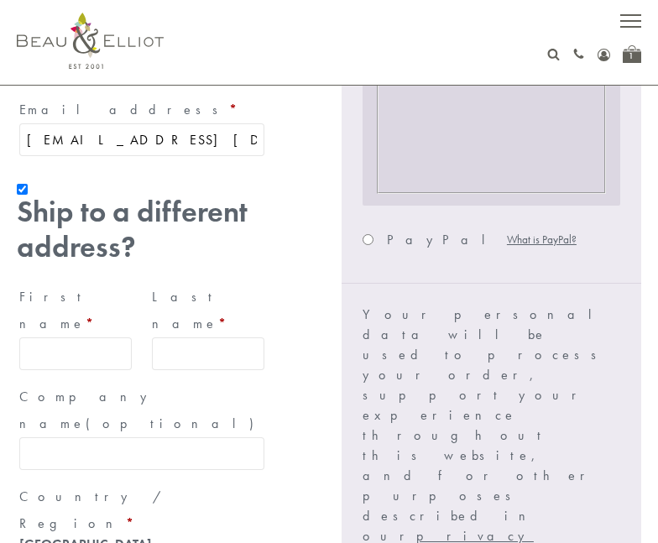
scroll to position [890, 0]
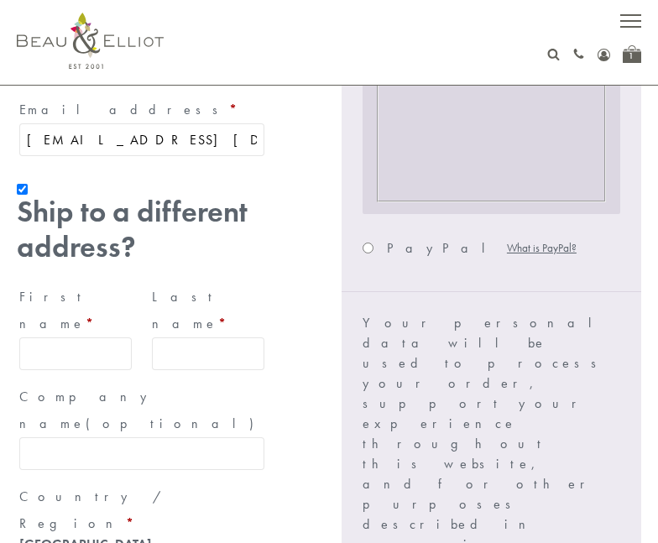
click at [25, 184] on input "Ship to a different address?" at bounding box center [22, 189] width 11 height 11
checkbox input "false"
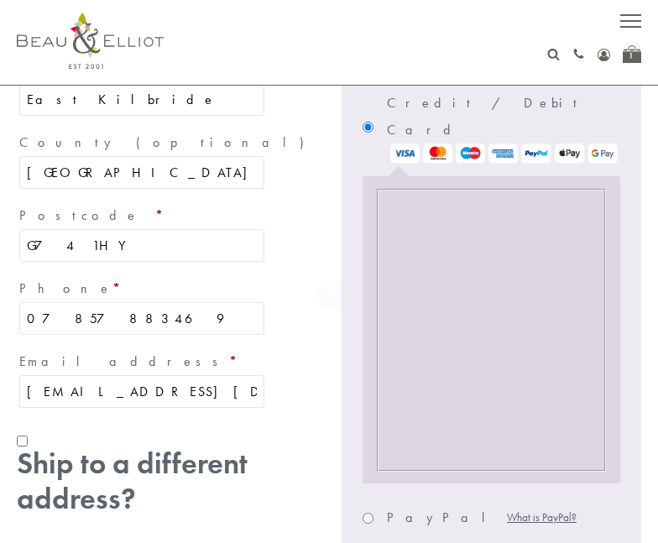
scroll to position [710, 0]
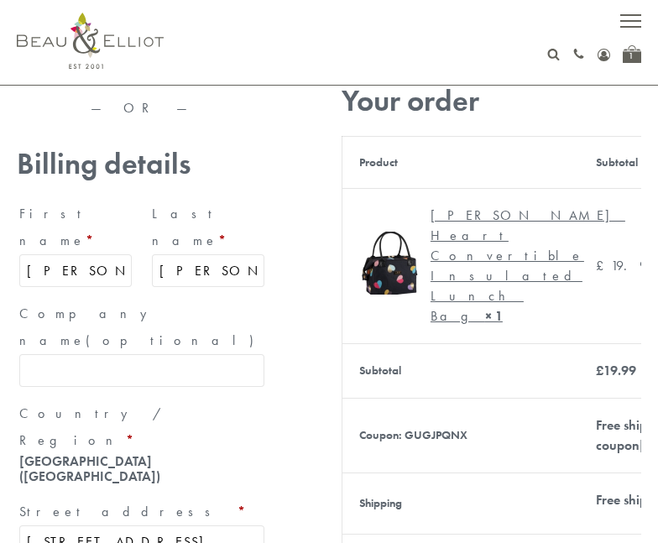
click at [492, 373] on table "Product Subtotal Emily Heart Convertible Insulated Lunch Bag × 1 £ 19.99 Subtot…" at bounding box center [528, 373] width 372 height 475
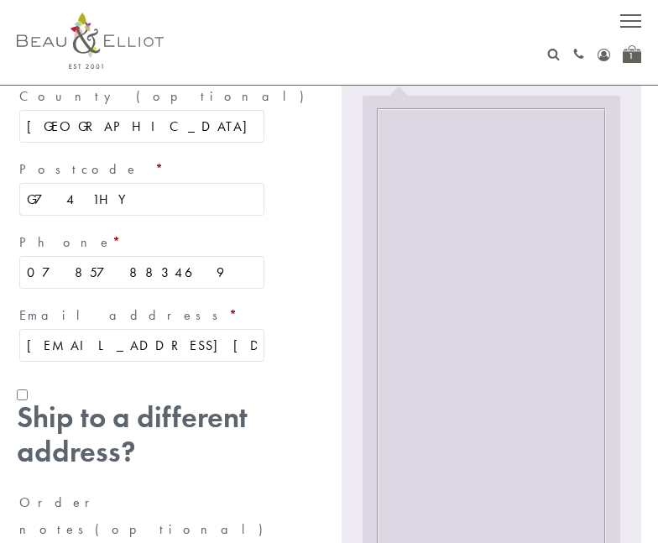
scroll to position [564, 0]
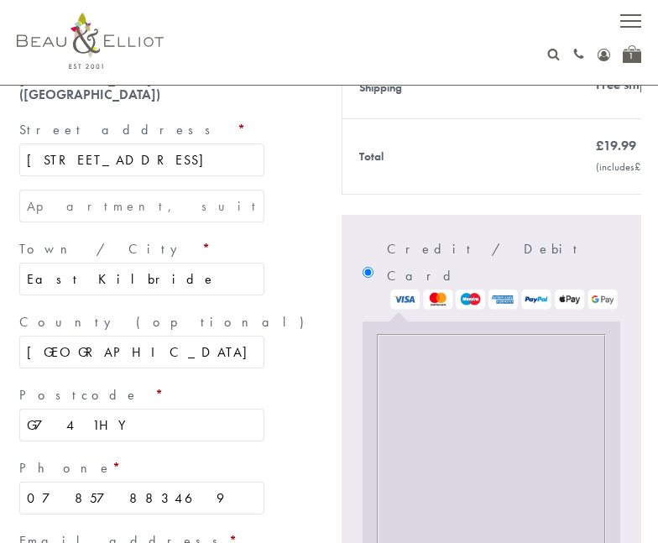
drag, startPoint x: 200, startPoint y: 472, endPoint x: -55, endPoint y: 431, distance: 258.6
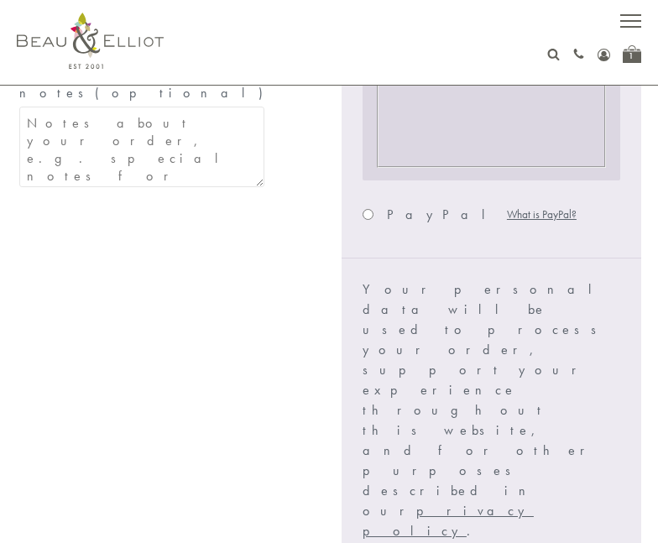
scroll to position [1404, 0]
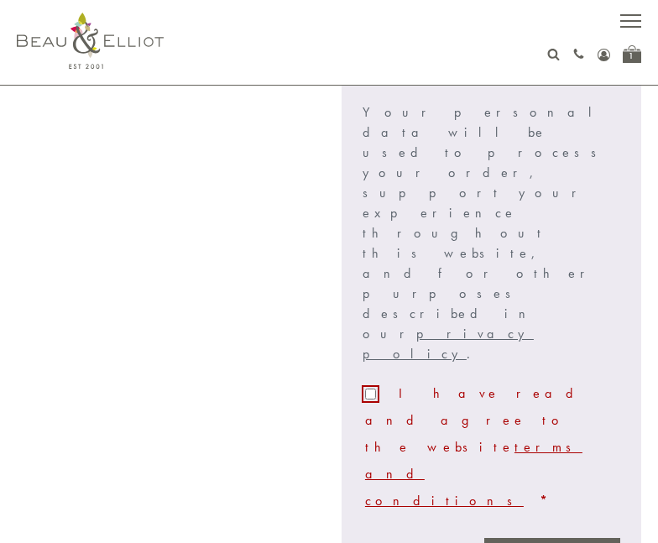
click at [374, 389] on input "I have read and agree to the website terms and conditions *" at bounding box center [370, 394] width 11 height 11
checkbox input "true"
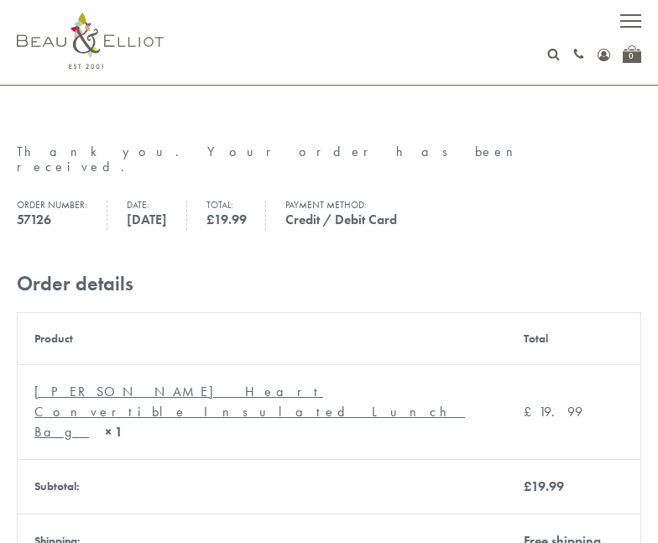
click at [132, 383] on link "[PERSON_NAME] Heart Convertible Insulated Lunch Bag" at bounding box center [249, 412] width 431 height 58
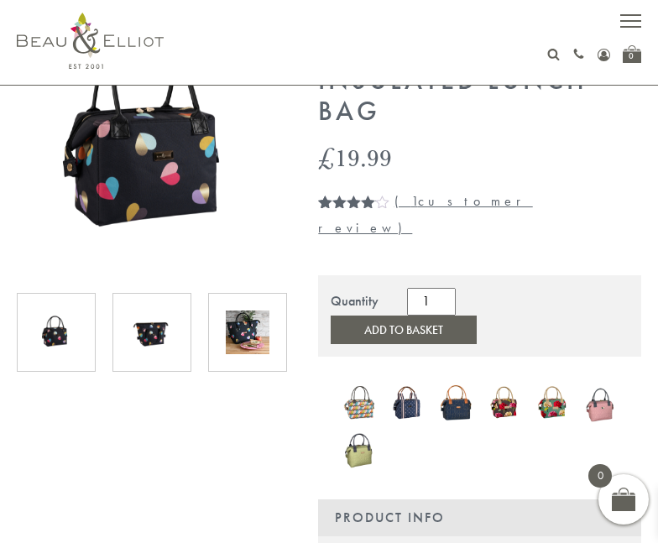
scroll to position [252, 0]
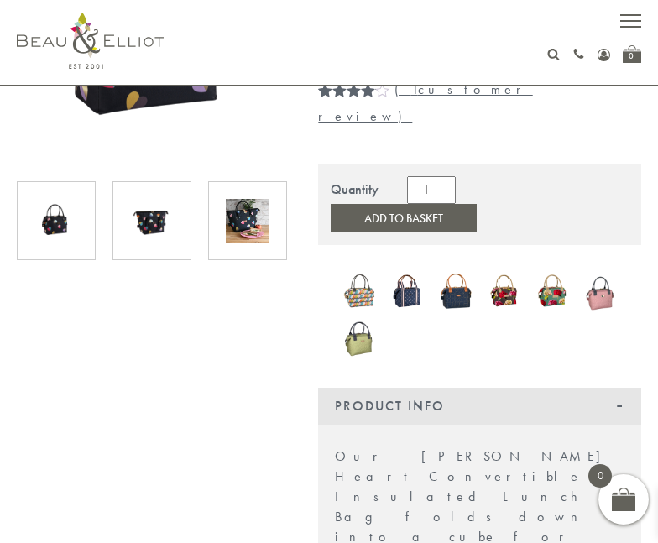
click at [151, 233] on img at bounding box center [152, 221] width 44 height 44
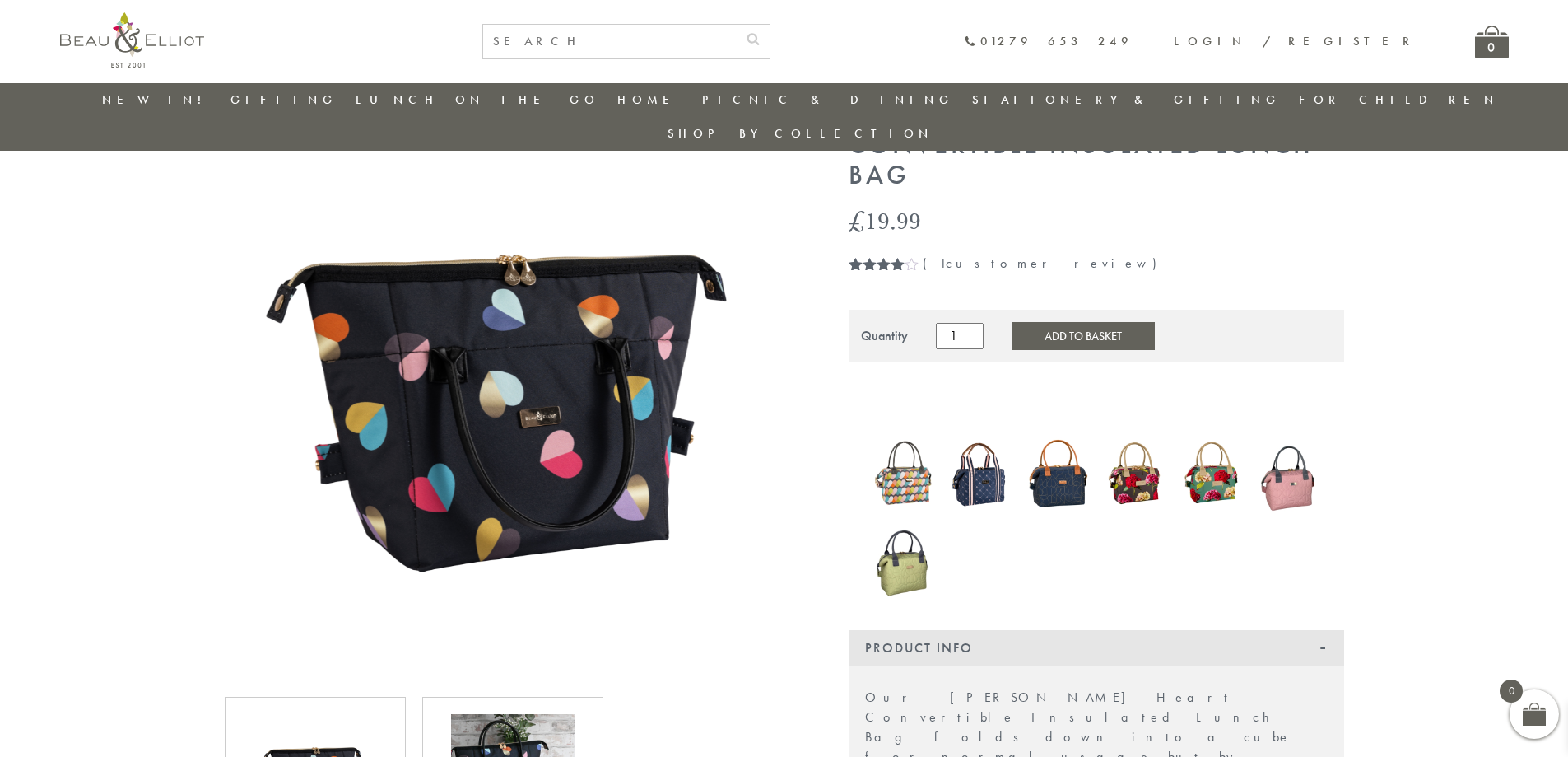
scroll to position [72, 0]
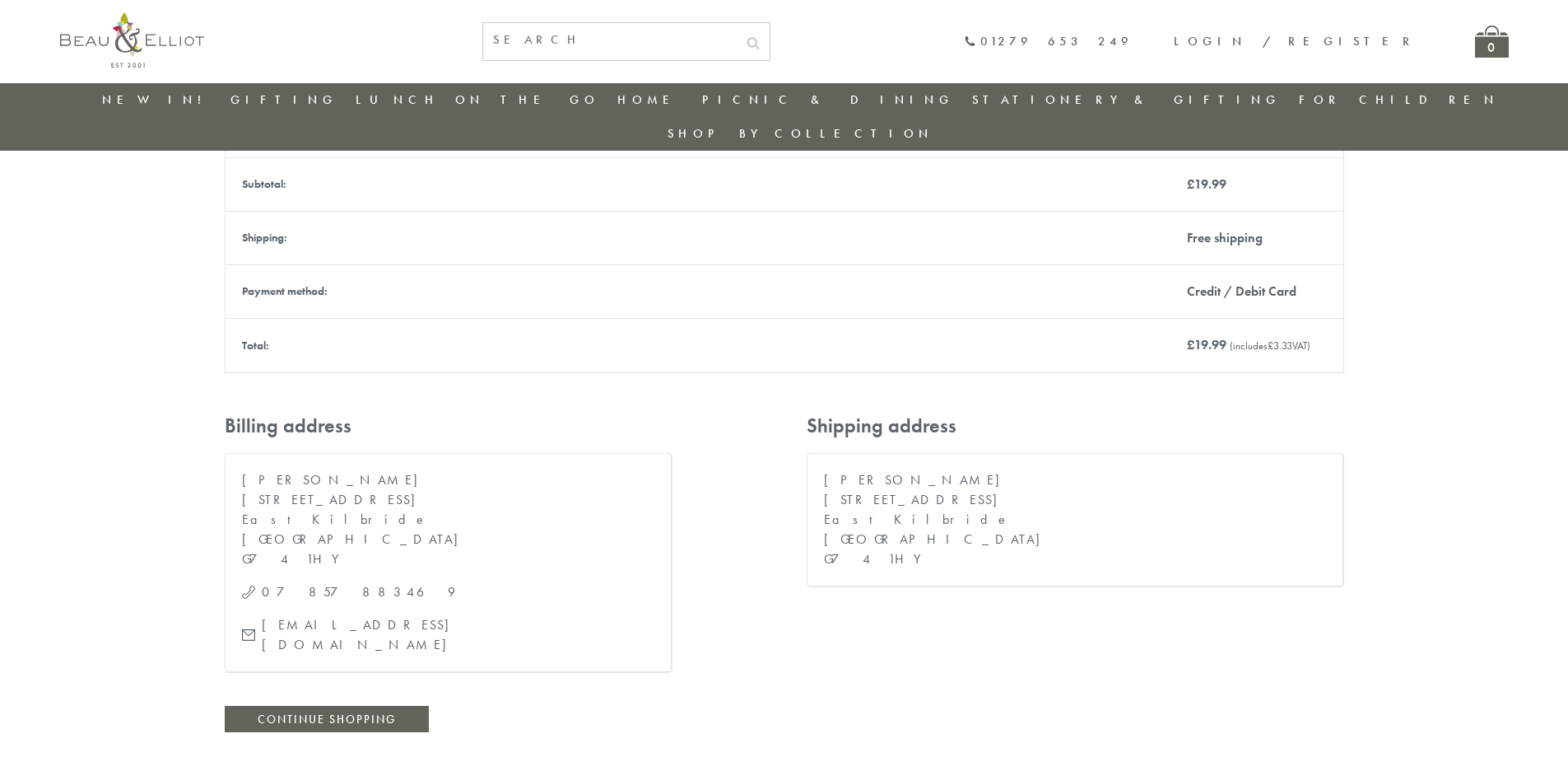
scroll to position [213, 0]
